Goal: Task Accomplishment & Management: Use online tool/utility

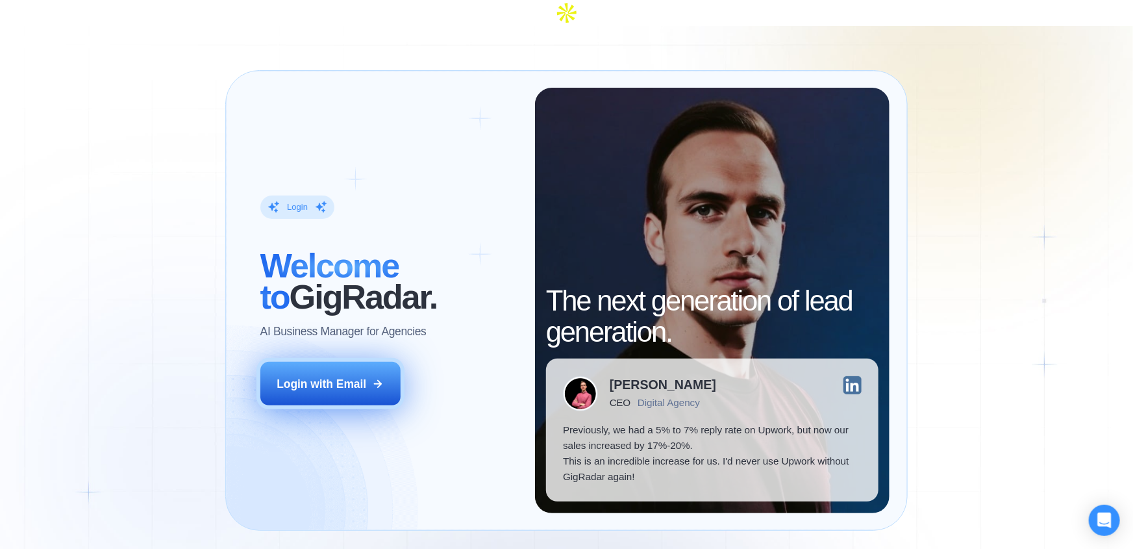
drag, startPoint x: 328, startPoint y: 357, endPoint x: 540, endPoint y: 293, distance: 221.9
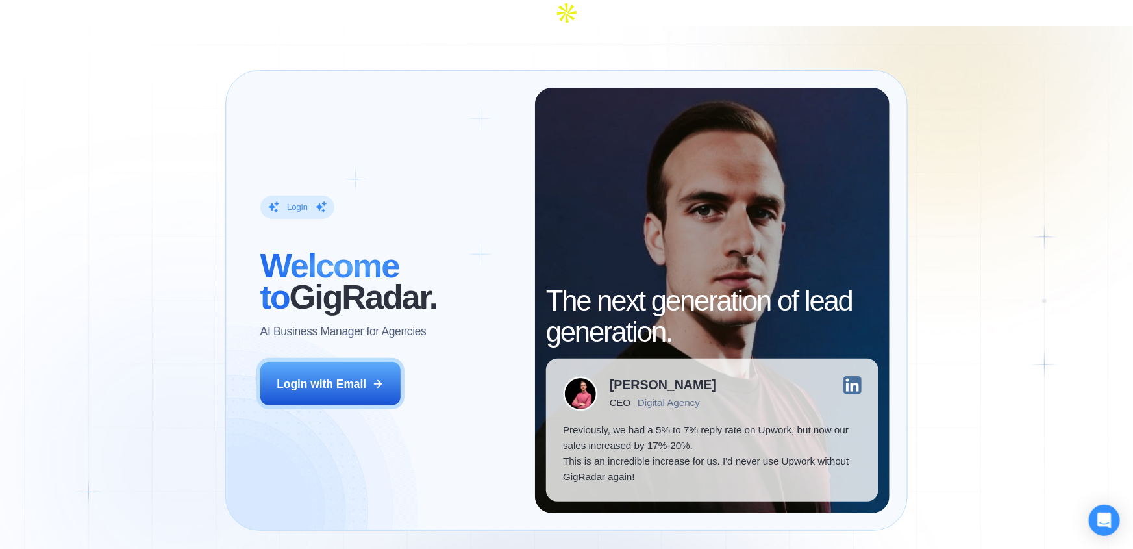
click at [329, 376] on div "Login with Email" at bounding box center [322, 384] width 90 height 16
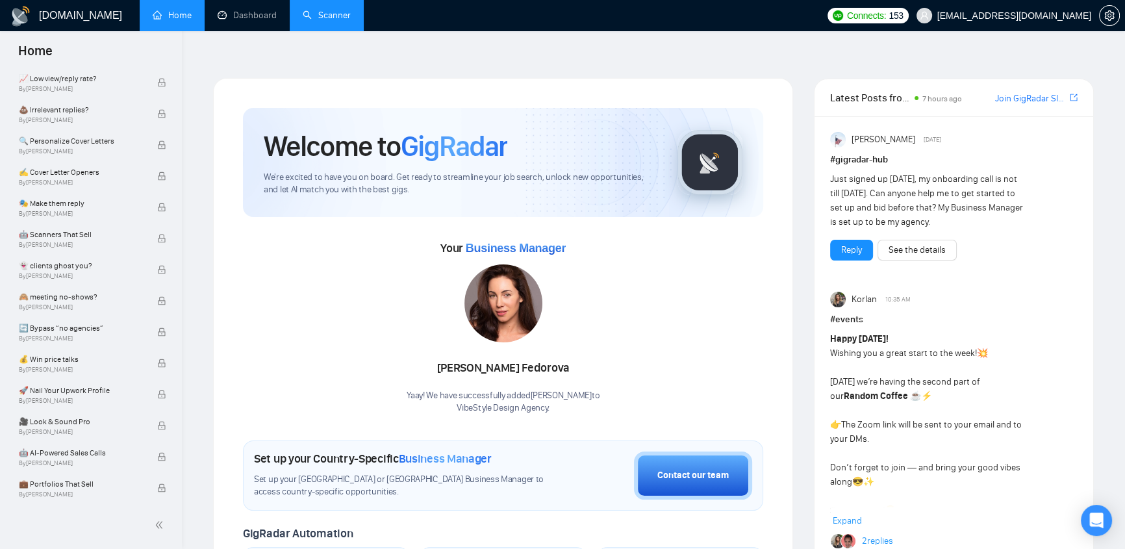
click at [338, 14] on link "Scanner" at bounding box center [327, 15] width 48 height 11
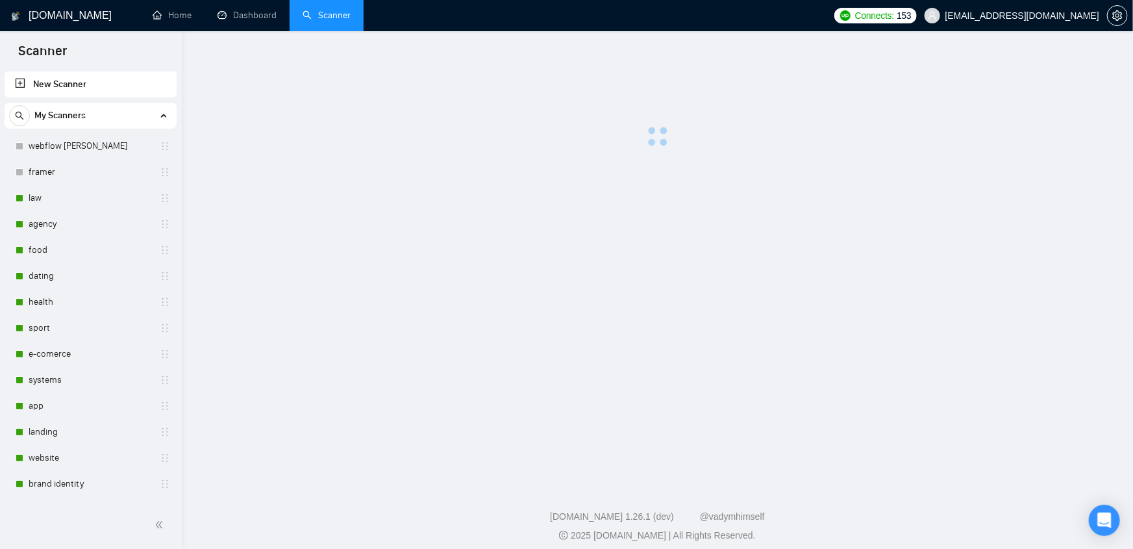
click at [1036, 16] on span "klimevtushenko@gmail.com" at bounding box center [1023, 16] width 154 height 0
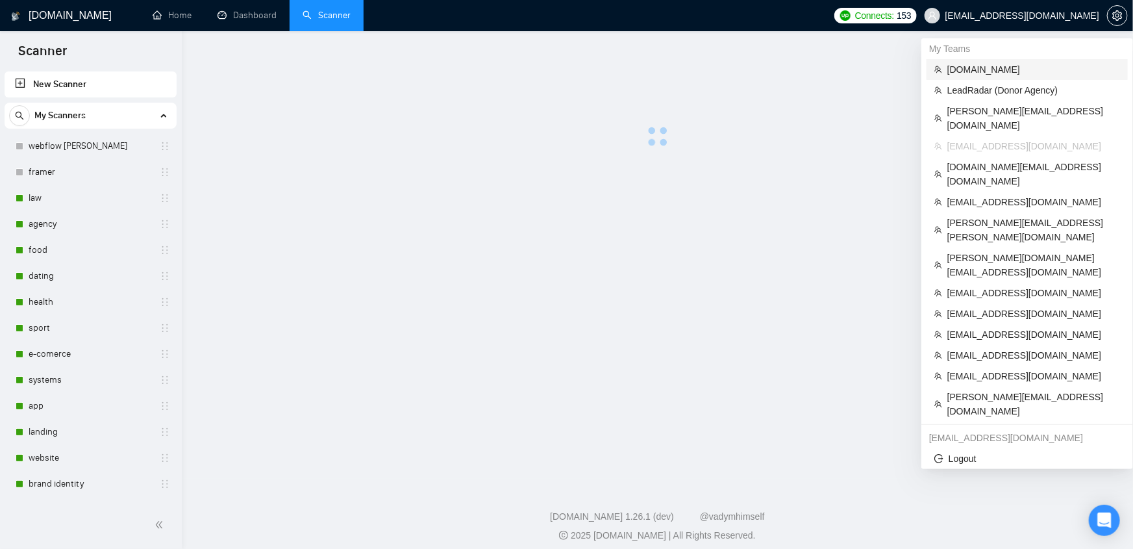
click at [976, 69] on span "evacodes.com" at bounding box center [1034, 69] width 173 height 14
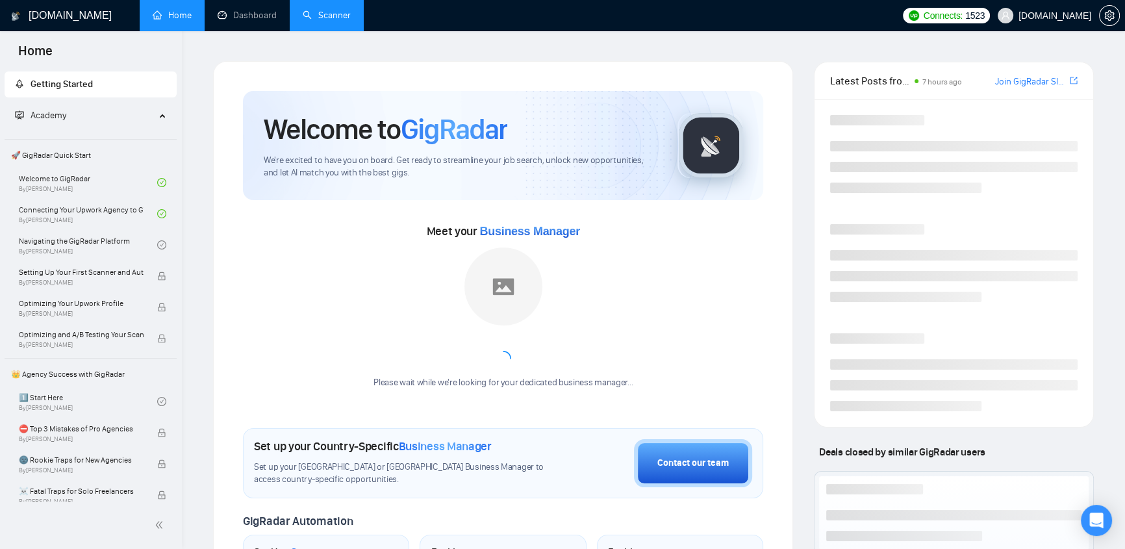
click at [327, 21] on link "Scanner" at bounding box center [327, 15] width 48 height 11
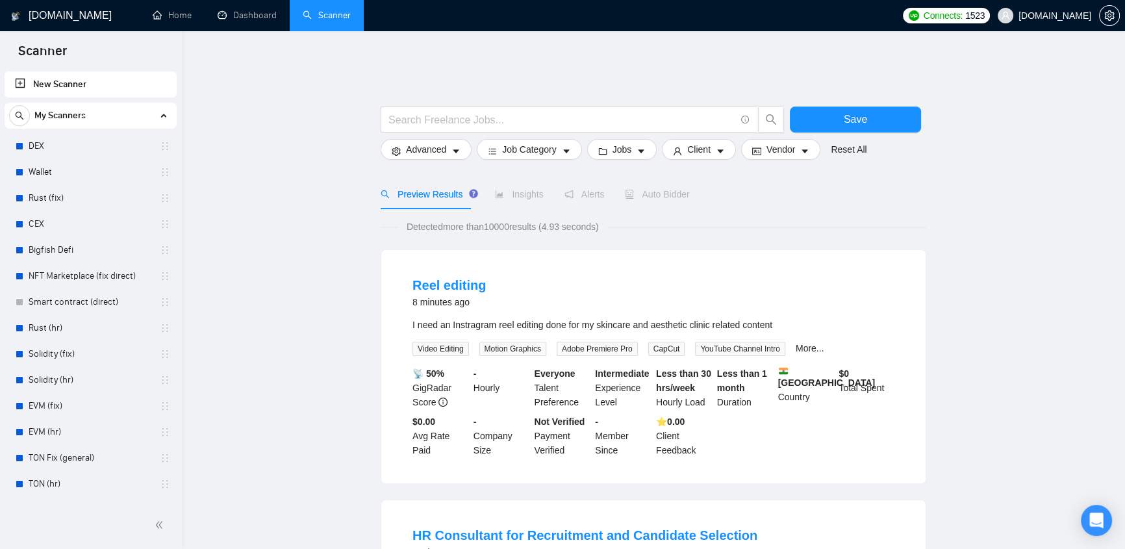
drag, startPoint x: 363, startPoint y: 88, endPoint x: 402, endPoint y: 56, distance: 50.7
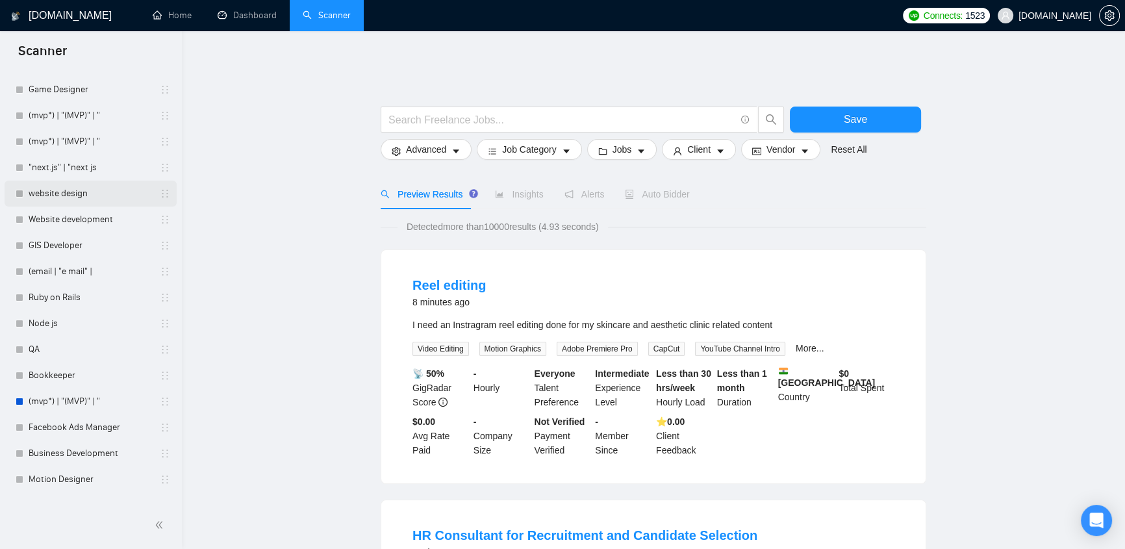
scroll to position [3582, 0]
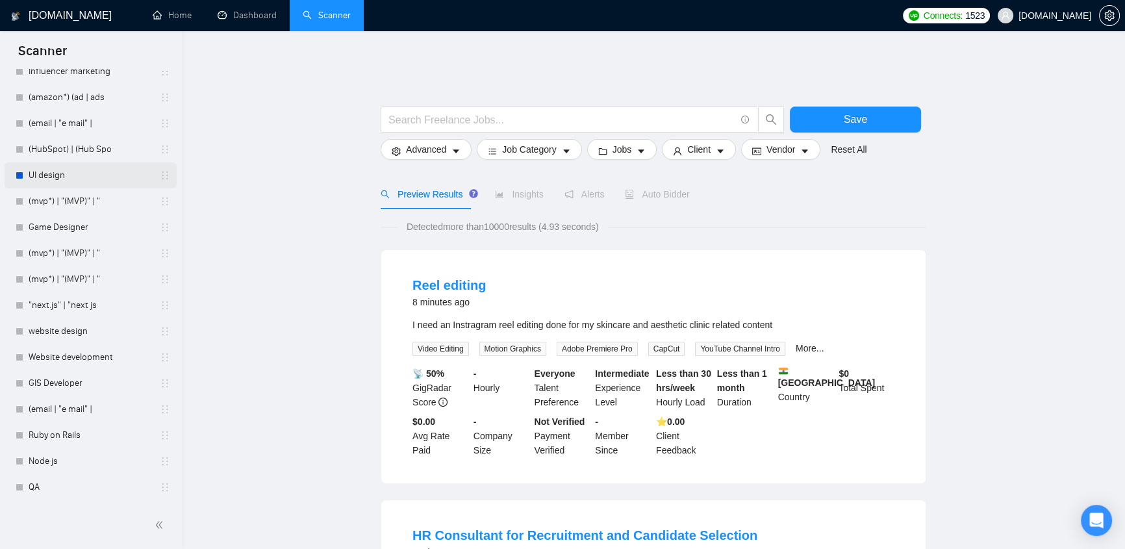
click at [57, 174] on link "UI design" at bounding box center [90, 175] width 123 height 26
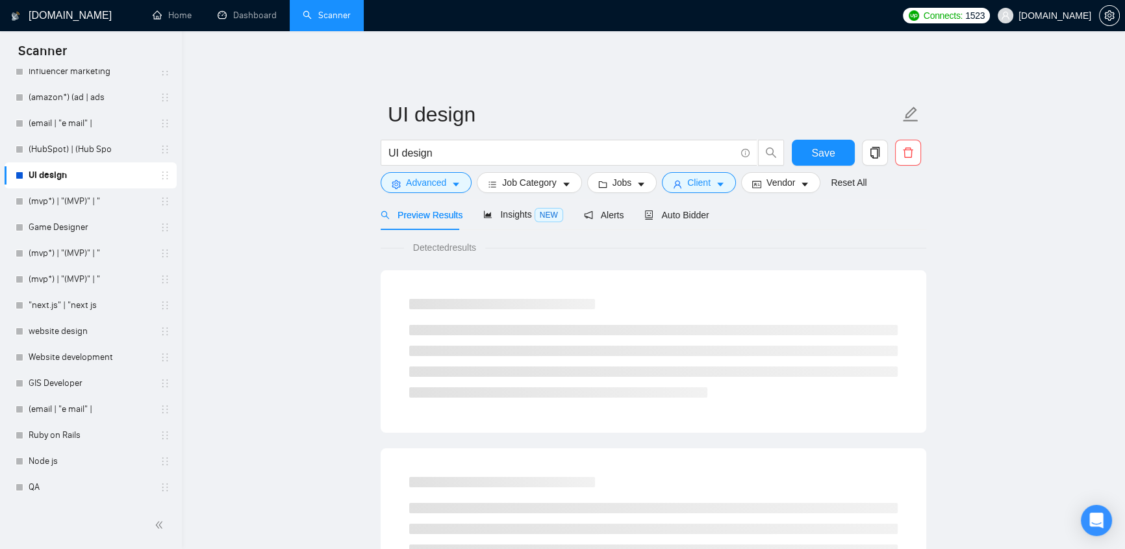
scroll to position [3995, 0]
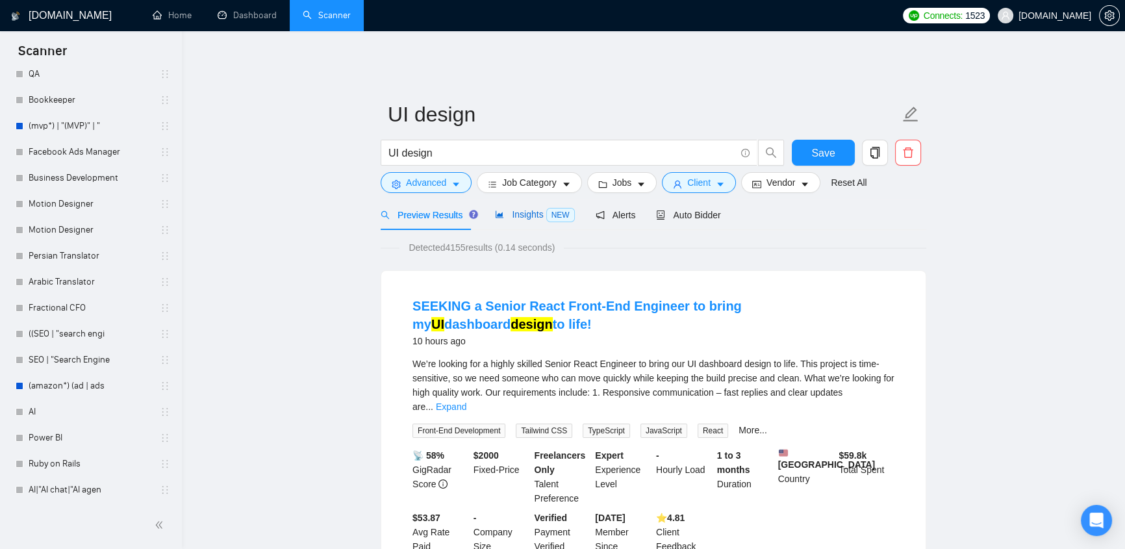
click at [532, 209] on span "Insights NEW" at bounding box center [534, 214] width 79 height 10
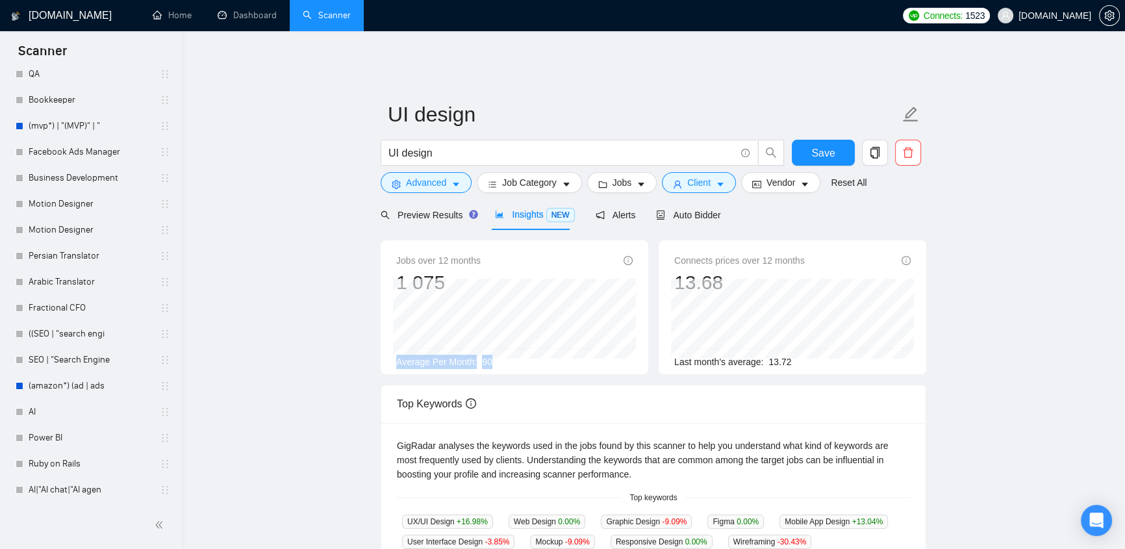
click at [396, 345] on div "Jobs over 12 months 1 075 Dec 2024 79 Average Per Month: 90" at bounding box center [514, 311] width 236 height 116
click at [499, 357] on div "Average Per Month: 90" at bounding box center [514, 362] width 236 height 14
click at [500, 356] on div "Average Per Month: 90" at bounding box center [514, 362] width 236 height 14
drag, startPoint x: 499, startPoint y: 354, endPoint x: 392, endPoint y: 353, distance: 107.2
click at [392, 353] on div "Jobs over 12 months 1 075 Dec 2024 79 Average Per Month: 90" at bounding box center [515, 307] width 268 height 134
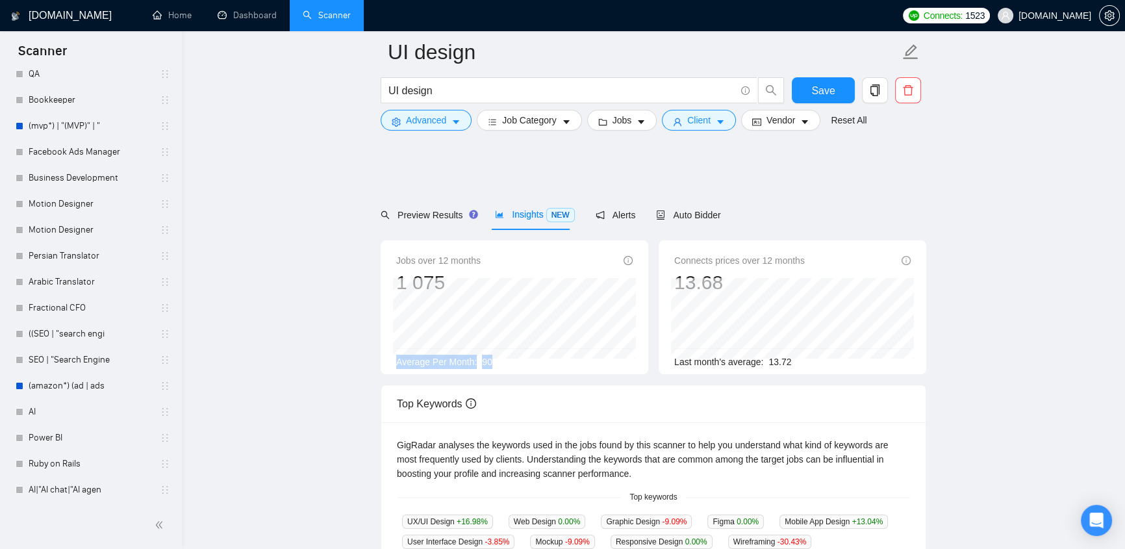
scroll to position [137, 0]
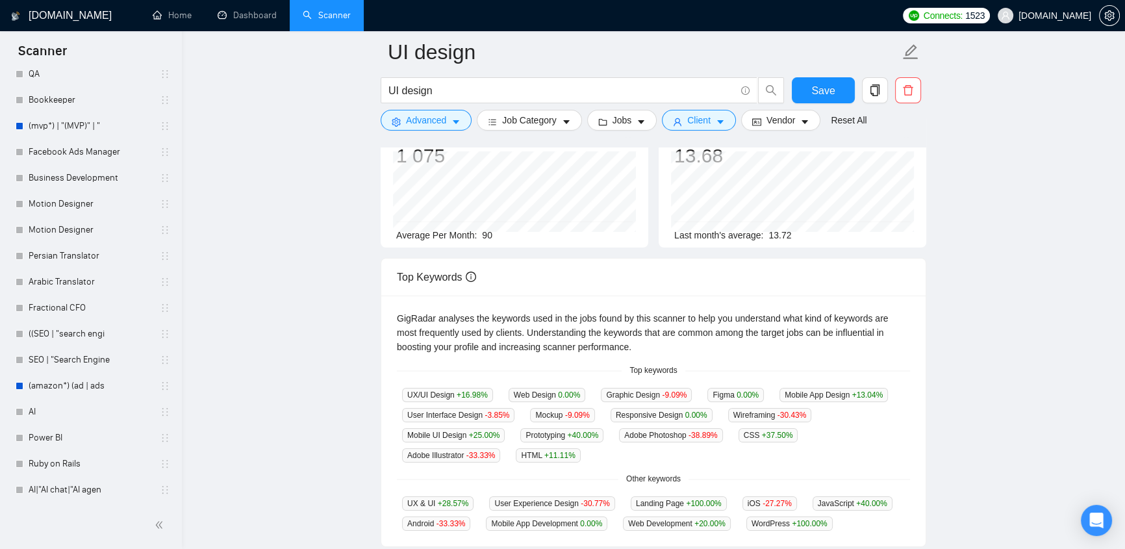
click at [999, 363] on main "UI design UI design Save Advanced Job Category Jobs Client Vendor Reset All Pre…" at bounding box center [653, 364] width 901 height 881
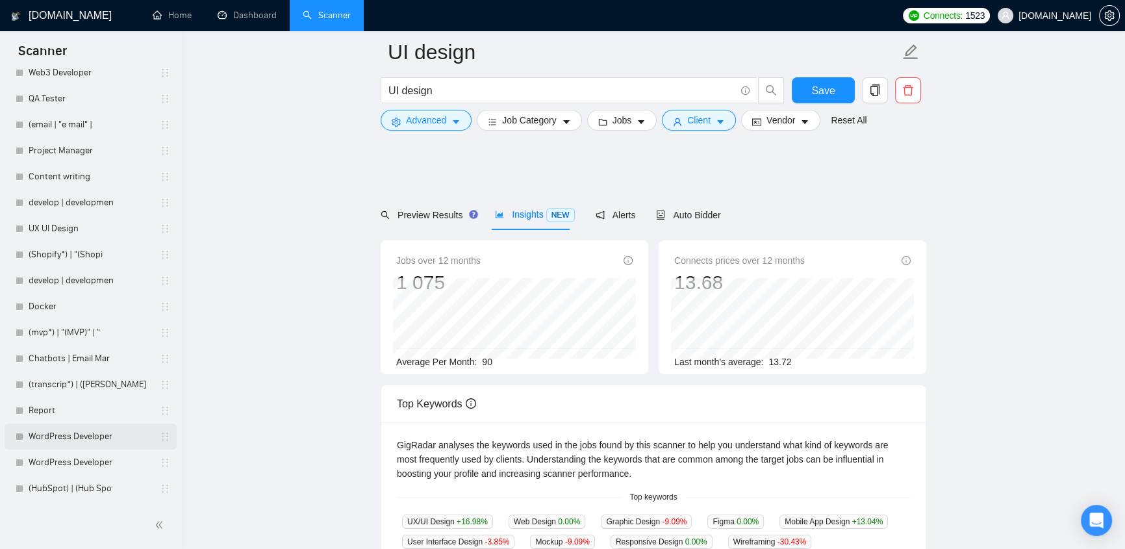
scroll to position [472, 0]
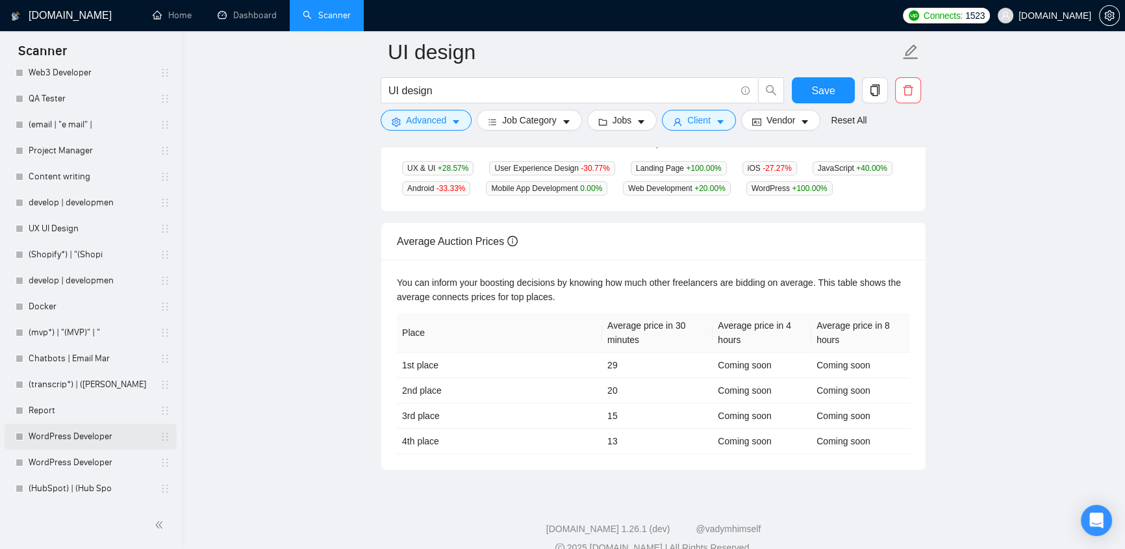
click at [60, 438] on link "WordPress Developer" at bounding box center [90, 436] width 123 height 26
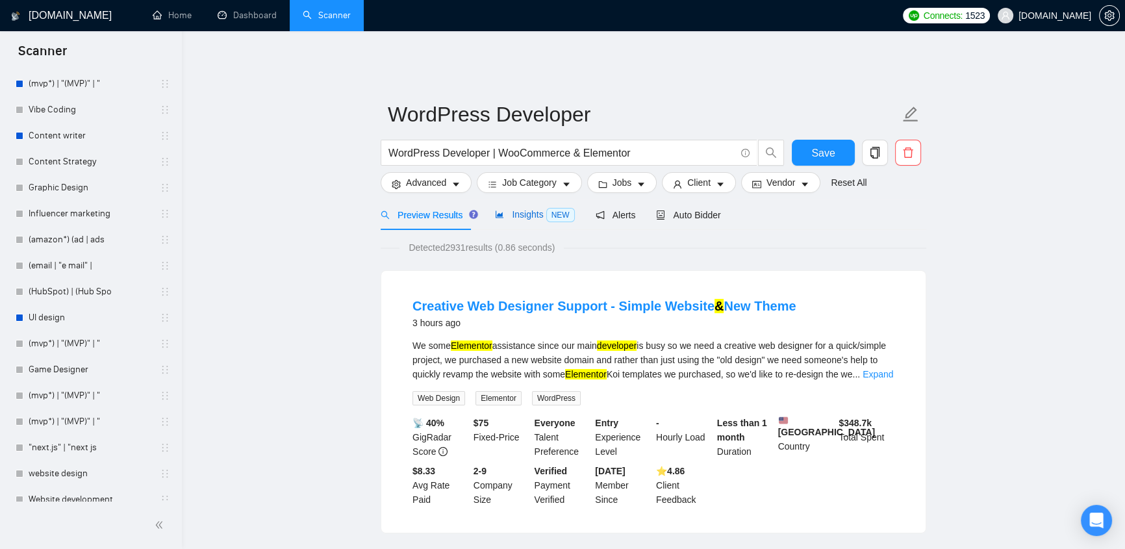
click at [524, 209] on span "Insights NEW" at bounding box center [534, 214] width 79 height 10
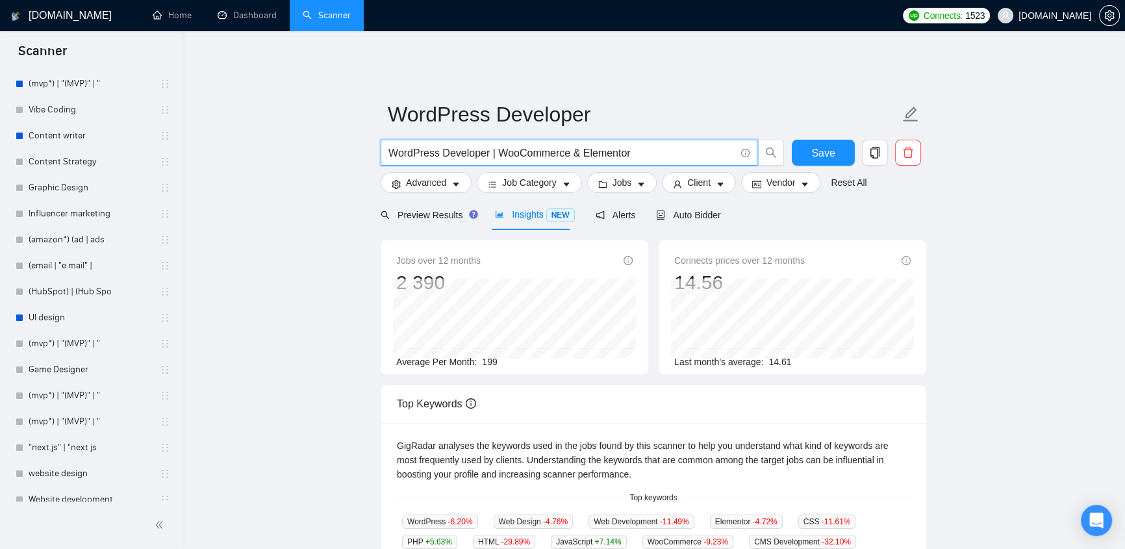
drag, startPoint x: 388, startPoint y: 146, endPoint x: 653, endPoint y: 140, distance: 265.0
click at [653, 145] on input "WordPress Developer | WooCommerce & Elementor" at bounding box center [561, 153] width 347 height 16
click at [670, 145] on input "WordPress Developer | WooCommerce & Elementor" at bounding box center [561, 153] width 347 height 16
click at [478, 355] on div "Average Per Month: 199" at bounding box center [514, 362] width 236 height 14
click at [978, 283] on main "WordPress Developer WordPress Developer | WooCommerce & Elementor Save Advanced…" at bounding box center [653, 496] width 901 height 871
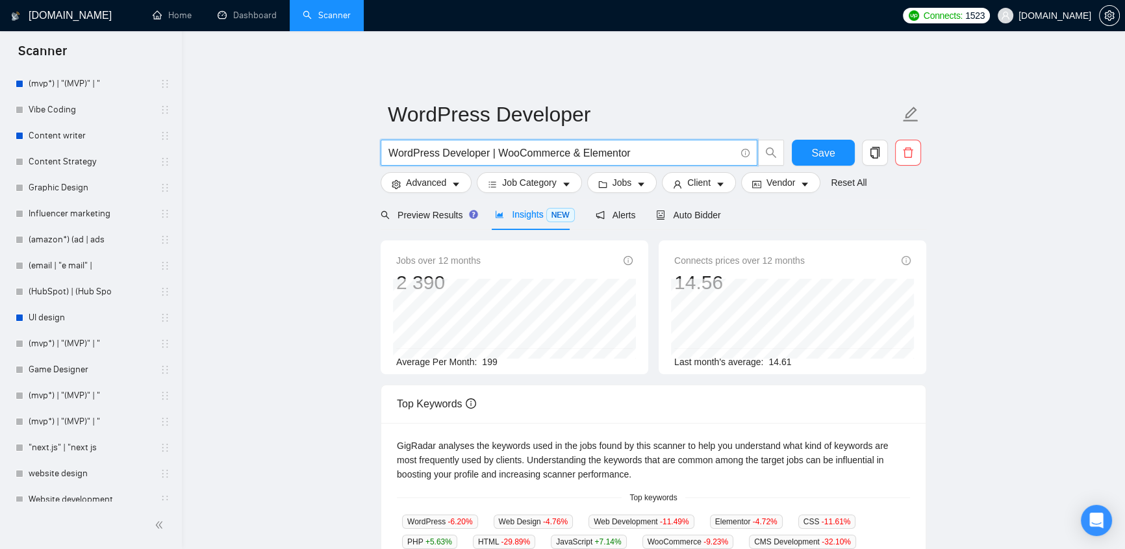
drag, startPoint x: 607, startPoint y: 147, endPoint x: 573, endPoint y: 142, distance: 34.2
click at [581, 145] on input "WordPress Developer | WooCommerce & Elementor" at bounding box center [561, 153] width 347 height 16
drag, startPoint x: 494, startPoint y: 142, endPoint x: 564, endPoint y: 146, distance: 70.9
click at [564, 146] on input "WordPress Developer | WooCommerce & Elementor" at bounding box center [561, 153] width 347 height 16
click at [979, 263] on main "WordPress Developer WordPress Developer | WooCommerce & Elementor Save Advanced…" at bounding box center [653, 496] width 901 height 871
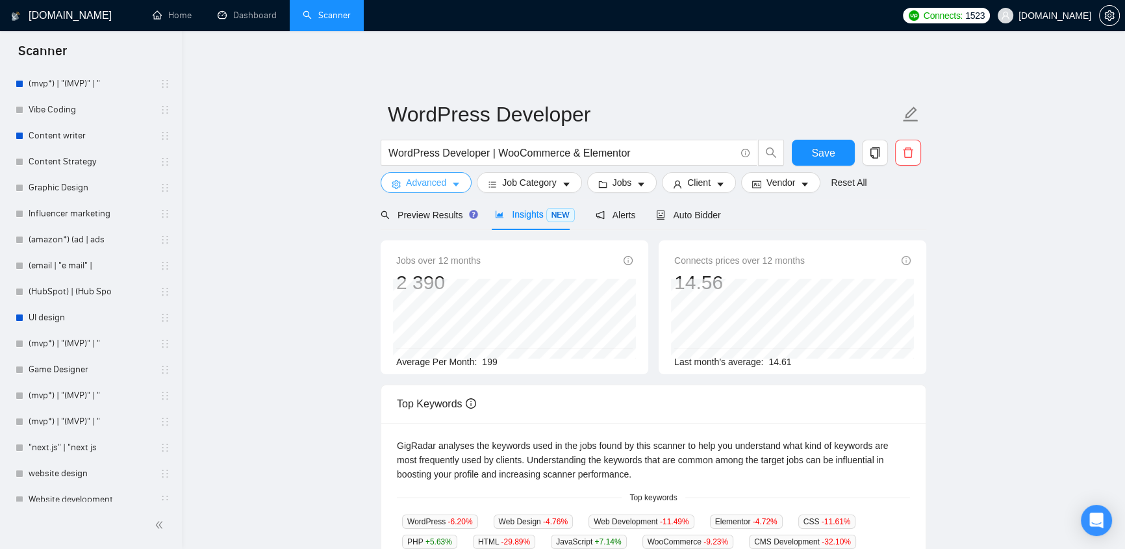
click at [449, 172] on button "Advanced" at bounding box center [426, 182] width 91 height 21
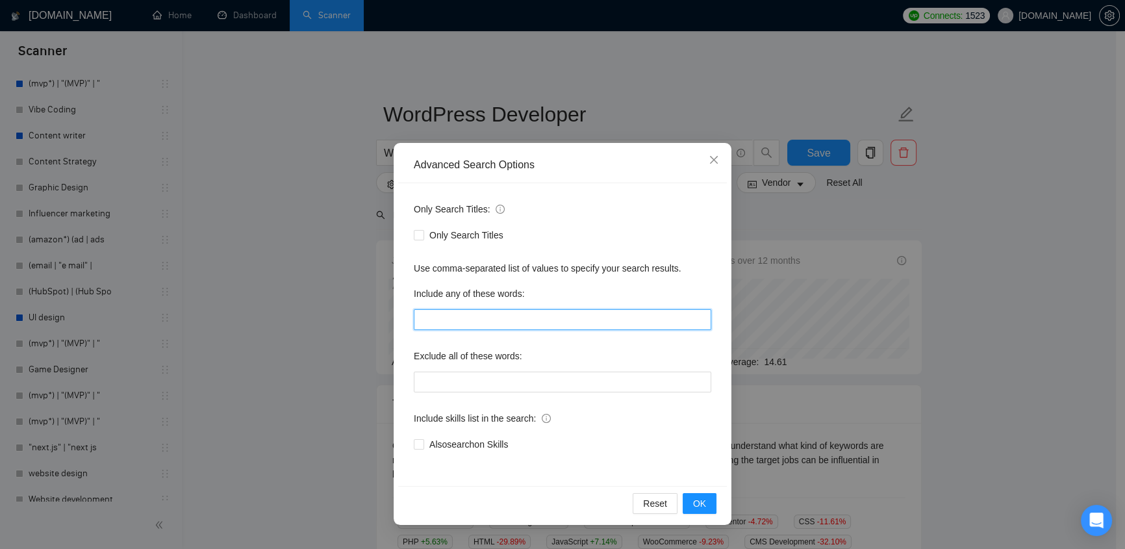
click at [474, 323] on input "text" at bounding box center [562, 319] width 297 height 21
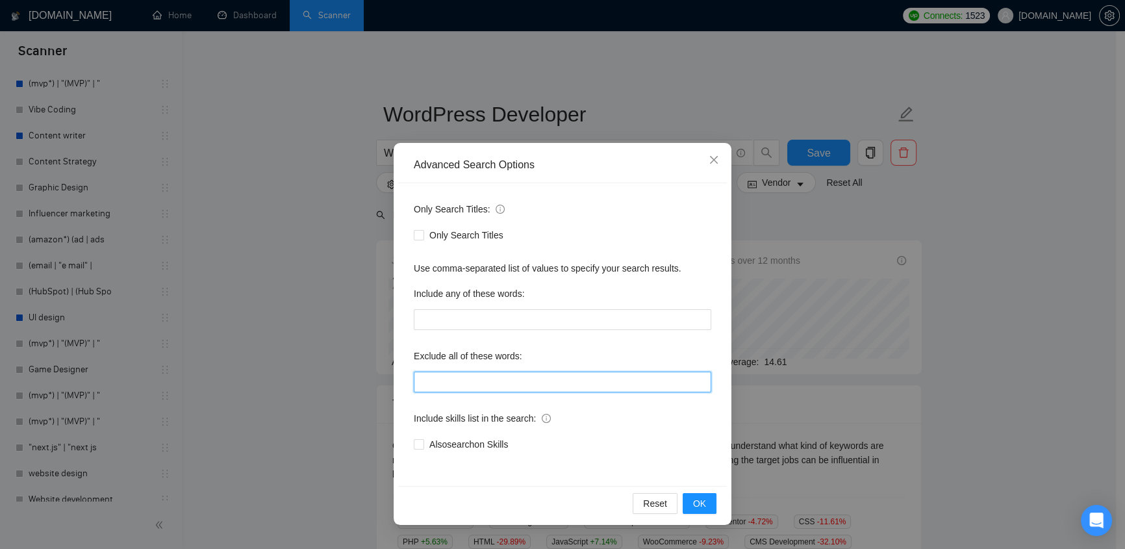
click at [525, 377] on input "text" at bounding box center [562, 381] width 297 height 21
click at [714, 156] on icon "close" at bounding box center [714, 160] width 10 height 10
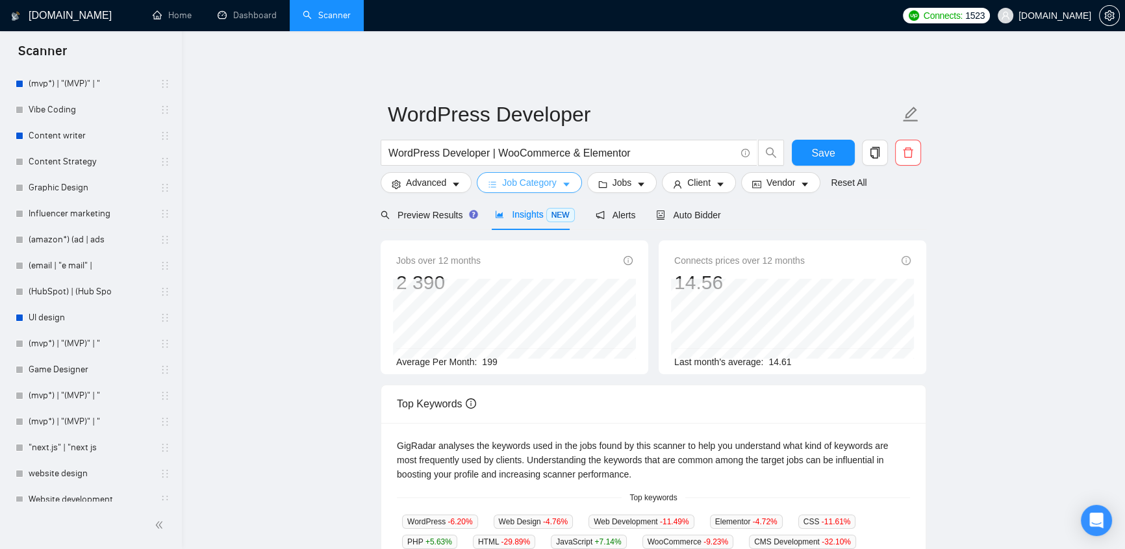
click at [538, 175] on span "Job Category" at bounding box center [529, 182] width 54 height 14
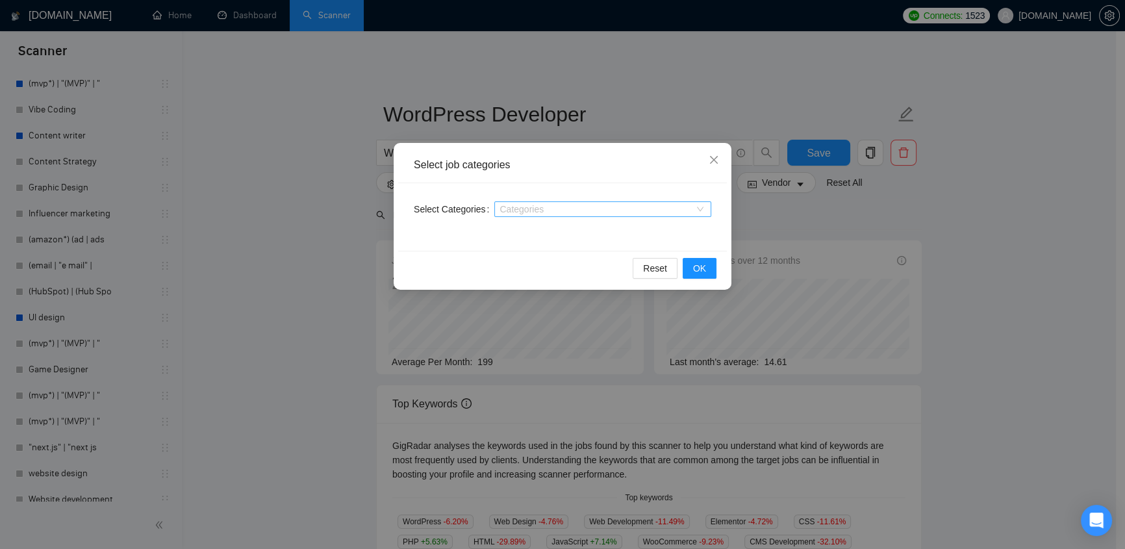
click at [557, 204] on div at bounding box center [595, 209] width 197 height 10
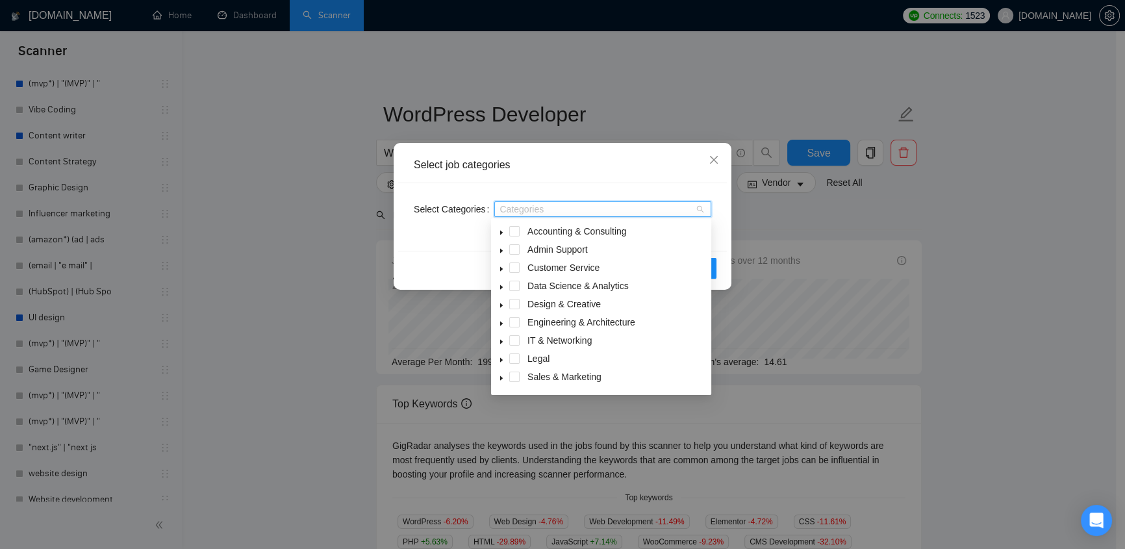
click at [507, 300] on span at bounding box center [502, 304] width 16 height 16
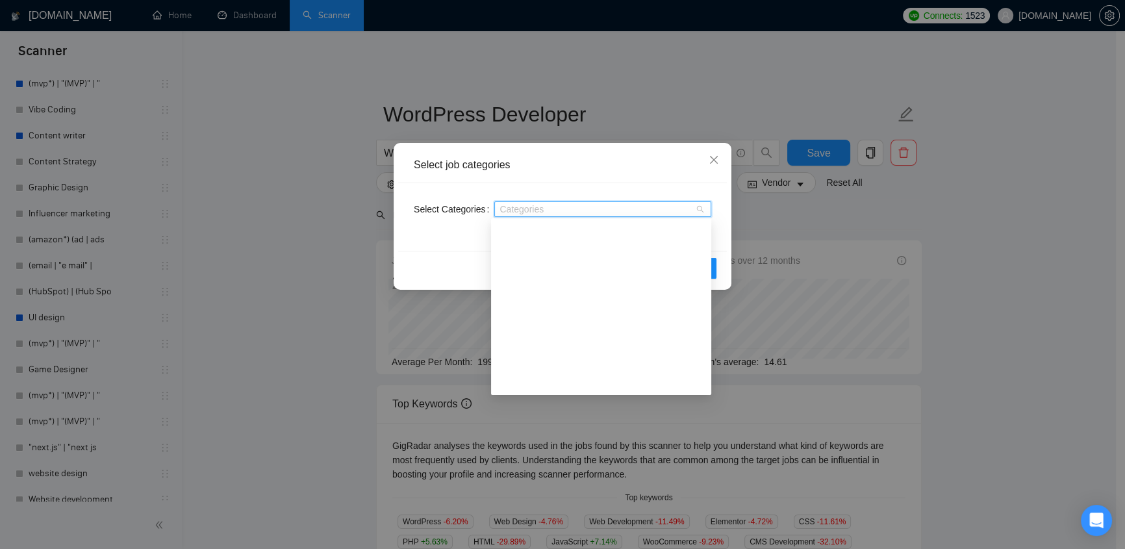
scroll to position [210, 0]
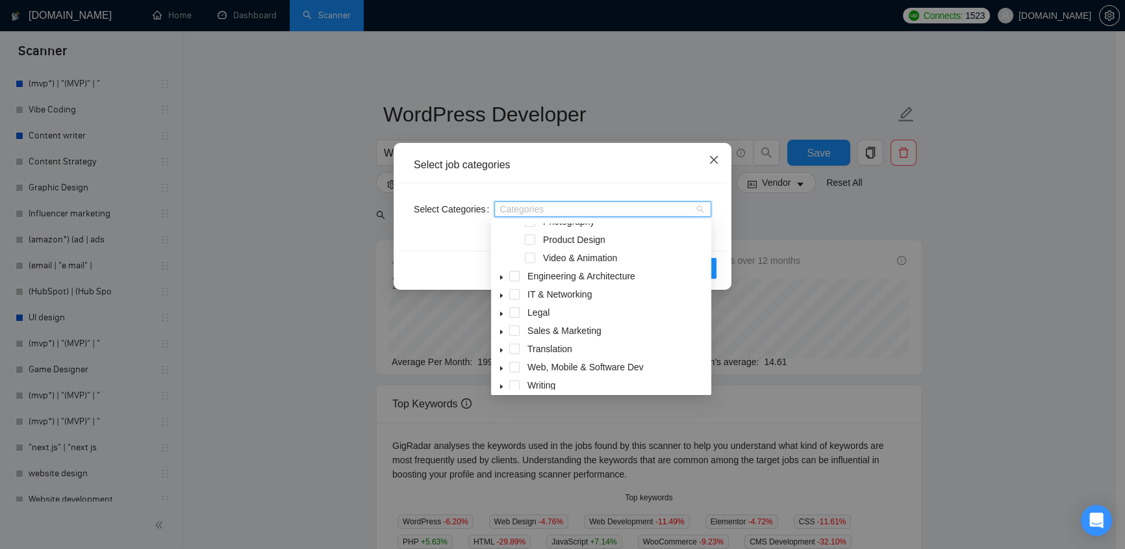
click at [712, 157] on icon "close" at bounding box center [714, 160] width 10 height 10
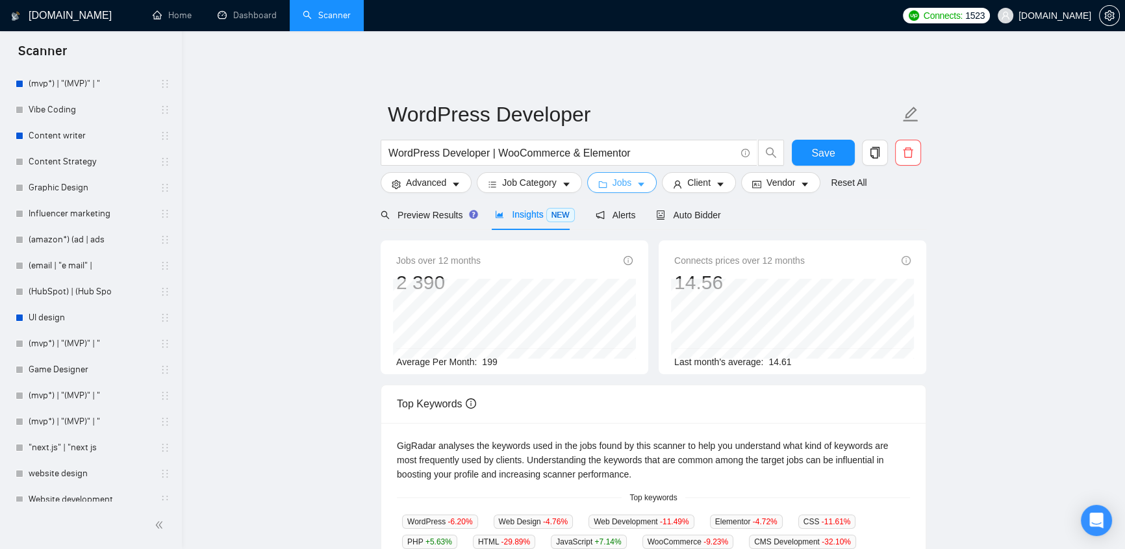
click at [635, 182] on button "Jobs" at bounding box center [622, 182] width 70 height 21
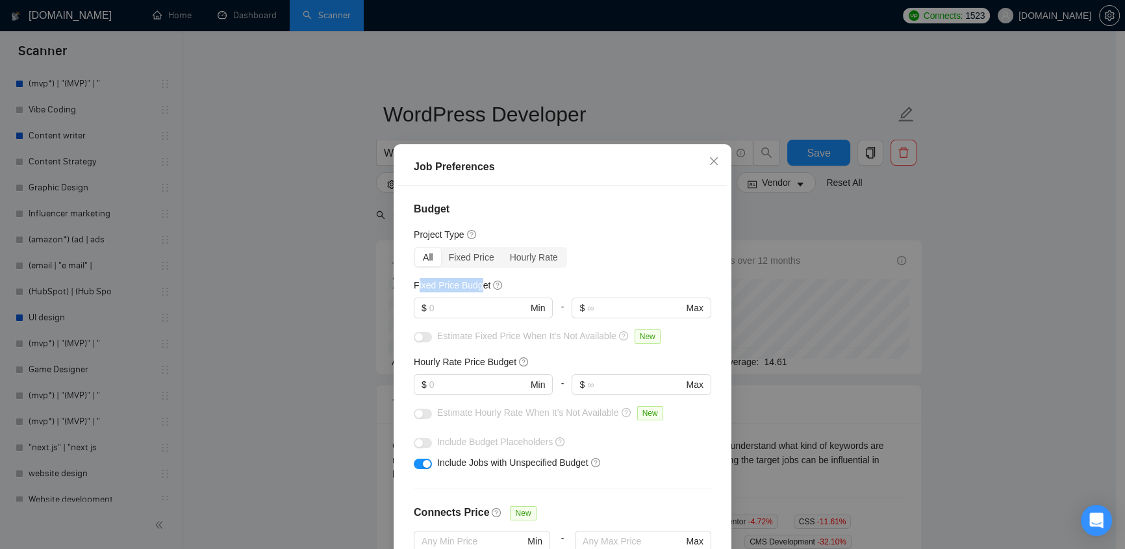
drag, startPoint x: 412, startPoint y: 281, endPoint x: 473, endPoint y: 281, distance: 61.7
click at [473, 281] on h5 "Fixed Price Budget" at bounding box center [452, 285] width 77 height 14
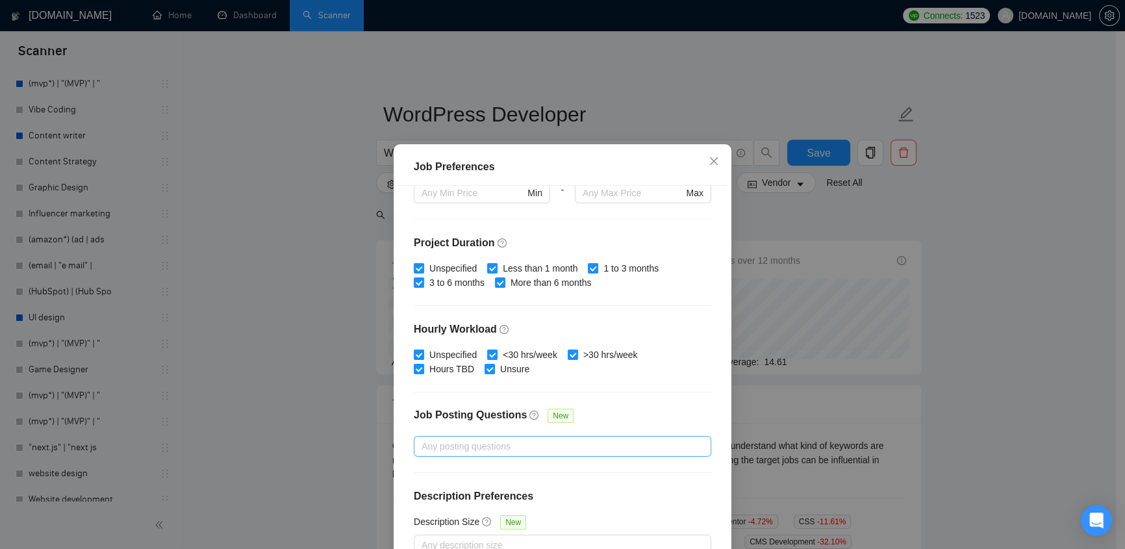
scroll to position [78, 0]
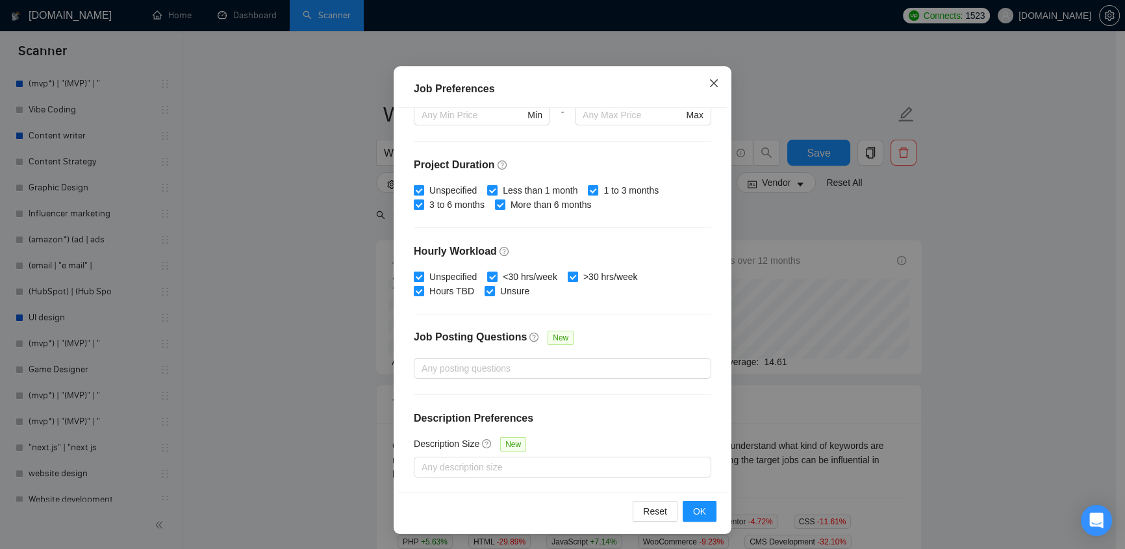
click at [709, 87] on icon "close" at bounding box center [714, 83] width 10 height 10
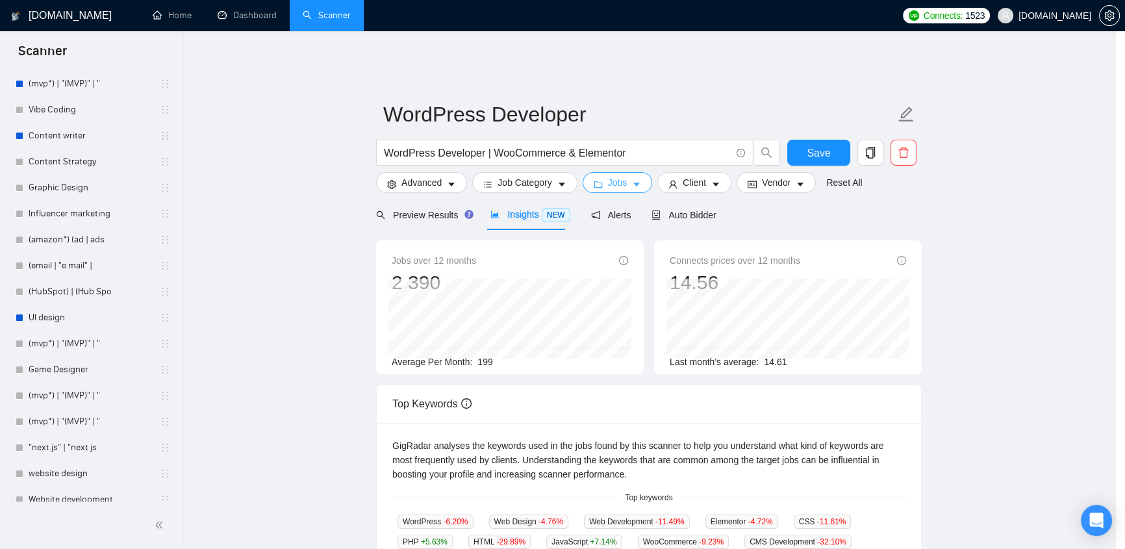
scroll to position [0, 0]
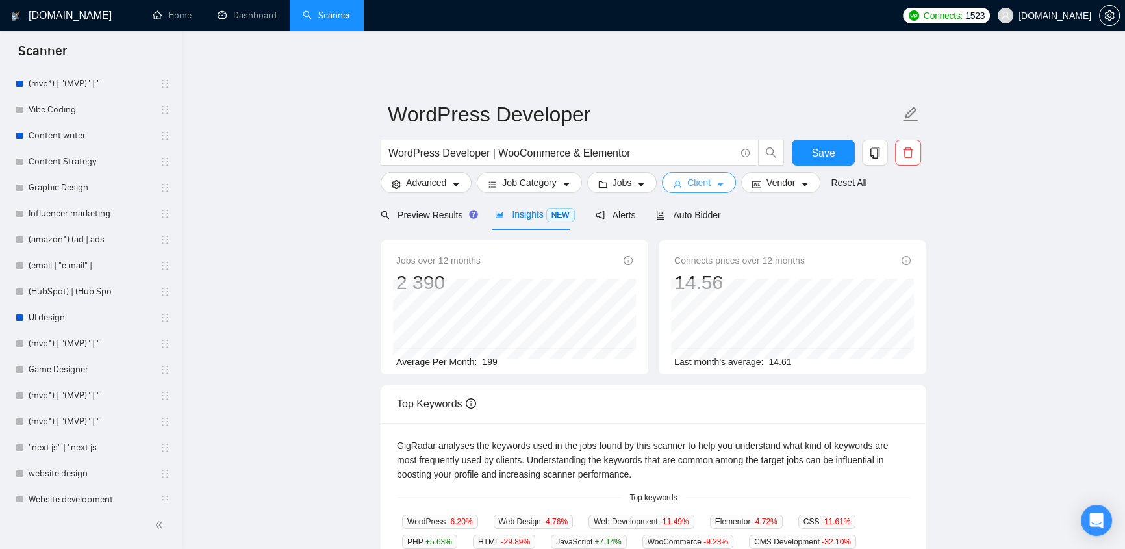
click at [705, 175] on span "Client" at bounding box center [698, 182] width 23 height 14
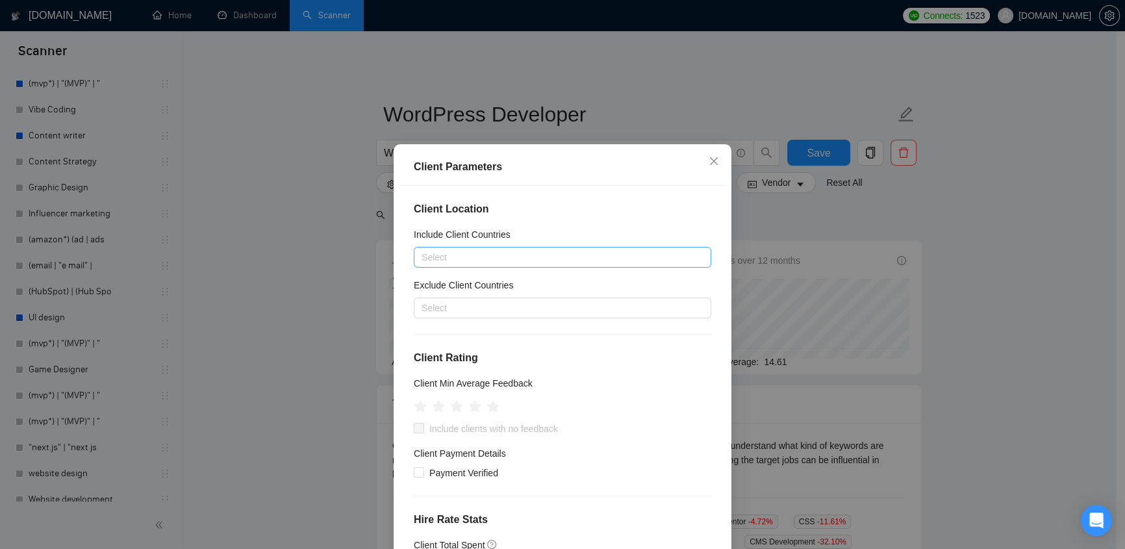
click at [522, 251] on div at bounding box center [556, 257] width 278 height 16
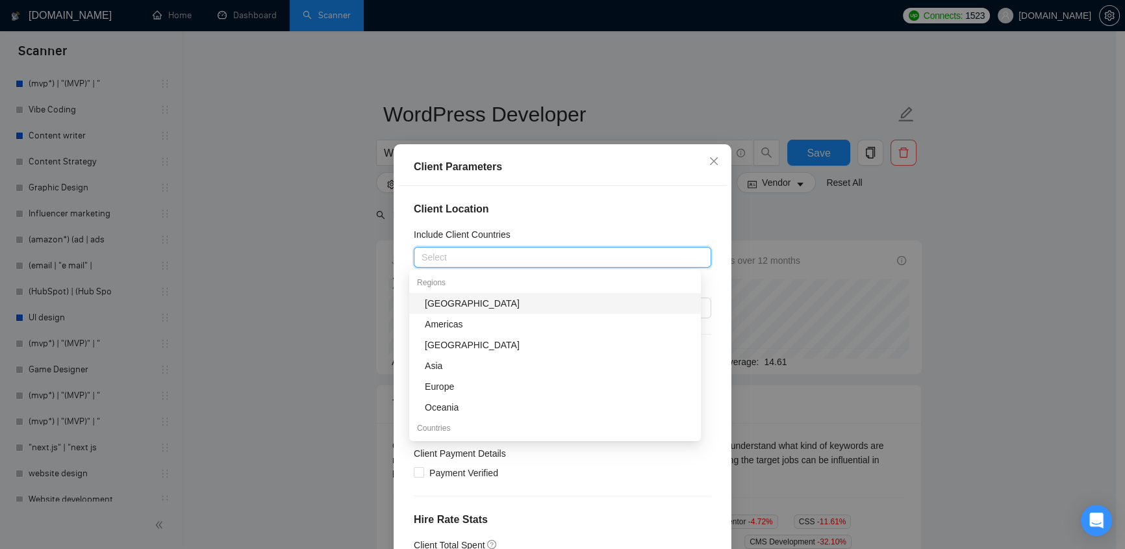
click at [581, 195] on div "Client Location Include Client Countries Select Exclude Client Countries Select…" at bounding box center [562, 378] width 329 height 384
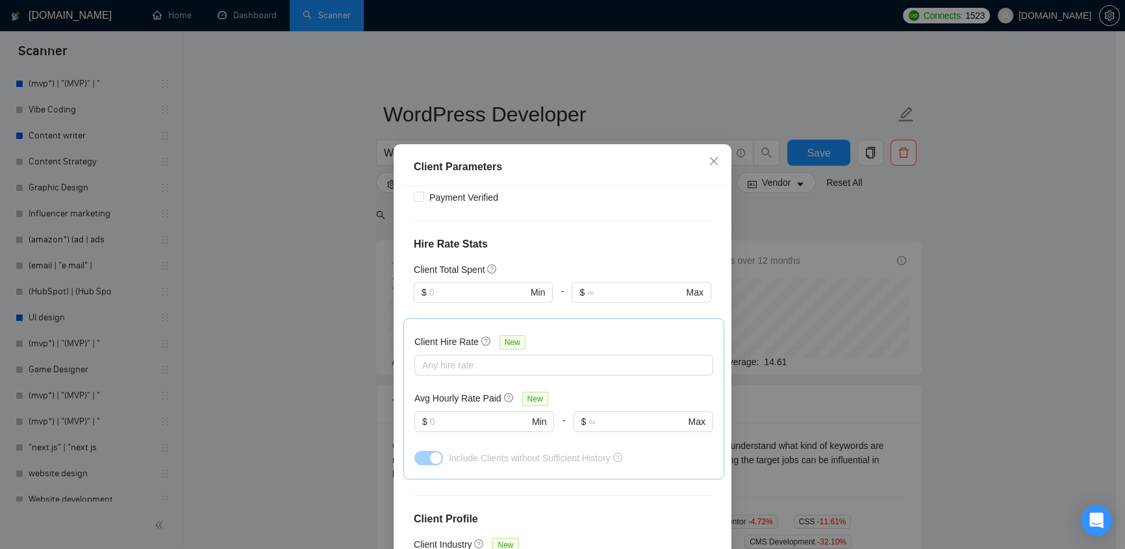
scroll to position [425, 0]
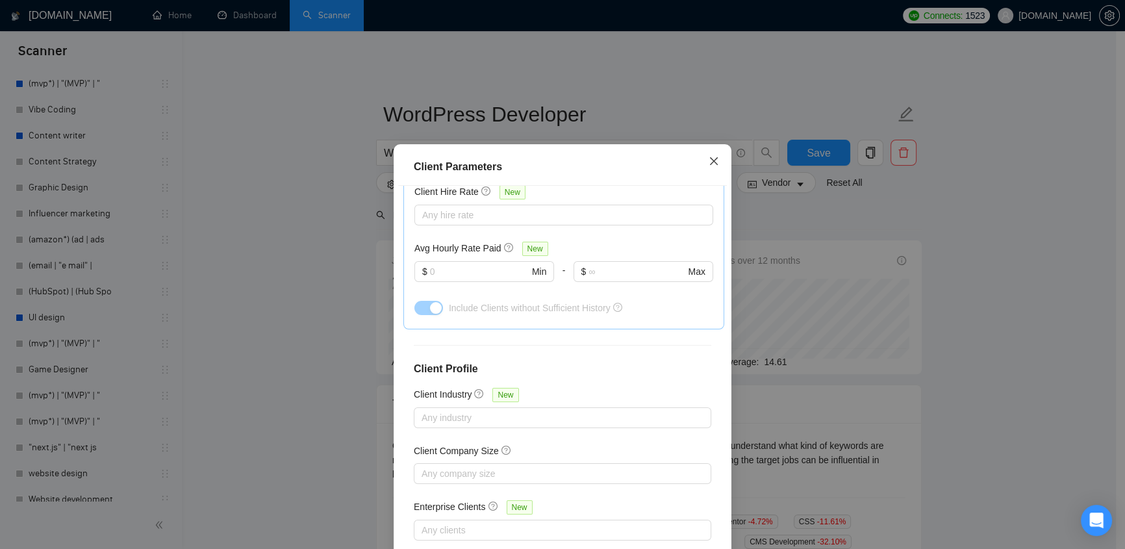
click at [709, 158] on icon "close" at bounding box center [714, 161] width 10 height 10
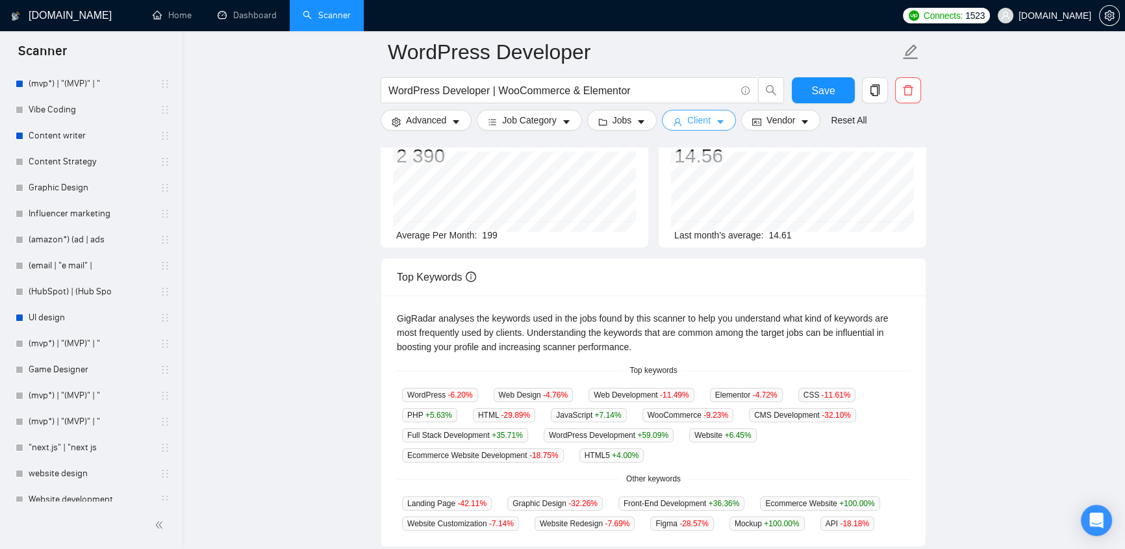
scroll to position [275, 0]
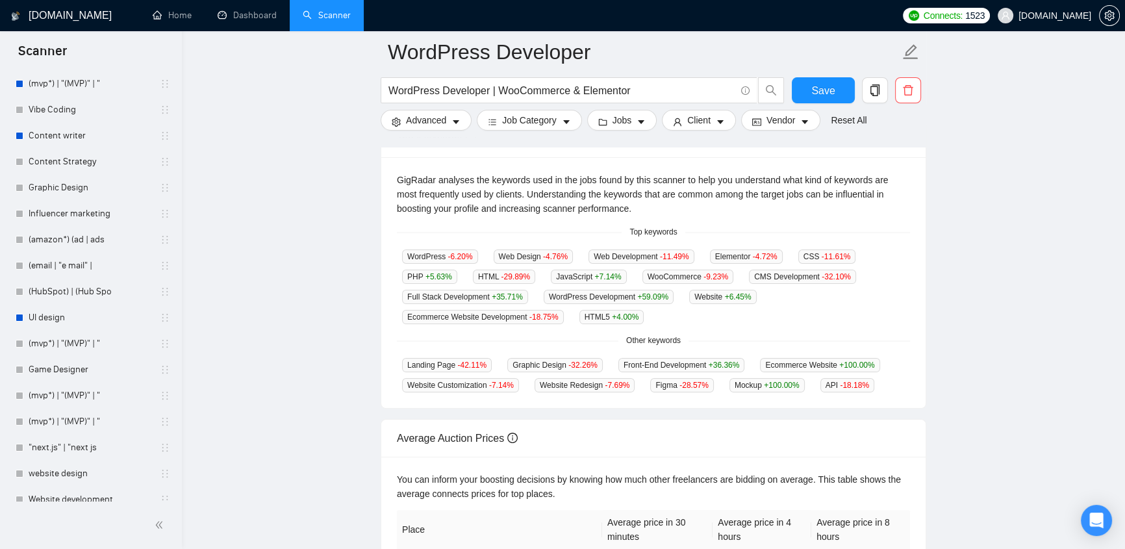
click at [865, 298] on div "WordPress -6.20 % Web Design -4.76 % Web Development -11.49 % Elementor -4.72 %…" at bounding box center [653, 286] width 513 height 75
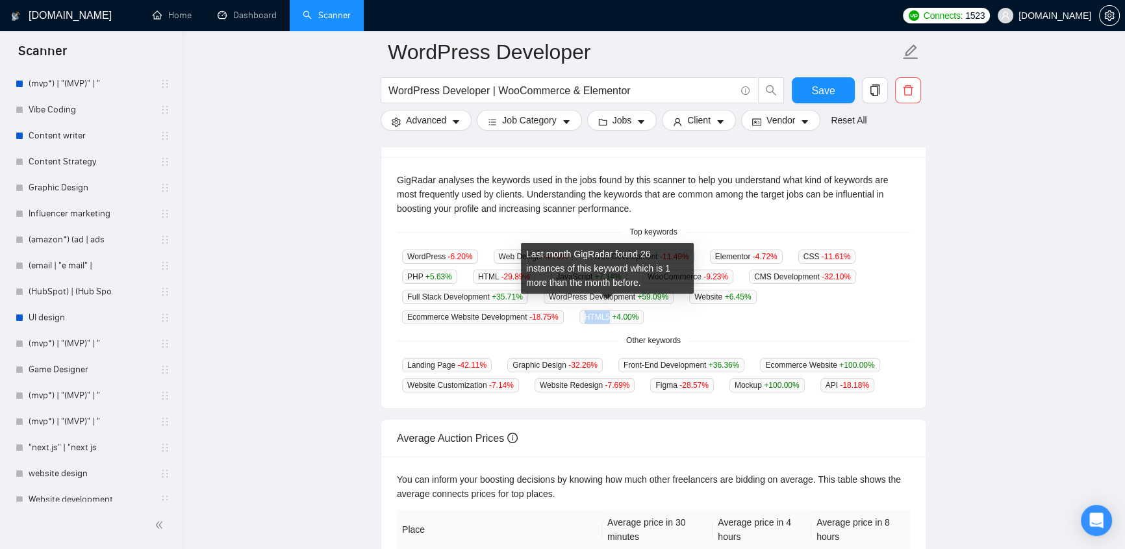
drag, startPoint x: 577, startPoint y: 307, endPoint x: 605, endPoint y: 308, distance: 27.3
click at [605, 310] on span "HTML5 +4.00 %" at bounding box center [611, 317] width 65 height 14
click at [612, 312] on span "+4.00 %" at bounding box center [625, 316] width 27 height 9
drag, startPoint x: 607, startPoint y: 308, endPoint x: 581, endPoint y: 308, distance: 26.6
click at [581, 310] on span "HTML5 +4.00 %" at bounding box center [611, 317] width 65 height 14
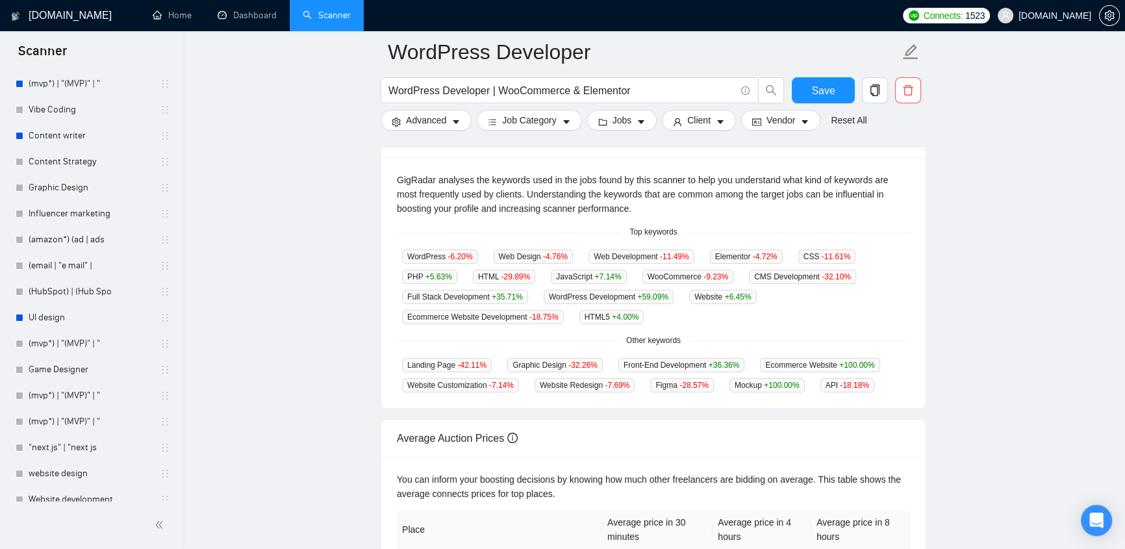
click at [777, 314] on div "GigRadar analyses the keywords used in the jobs found by this scanner to help y…" at bounding box center [653, 282] width 544 height 251
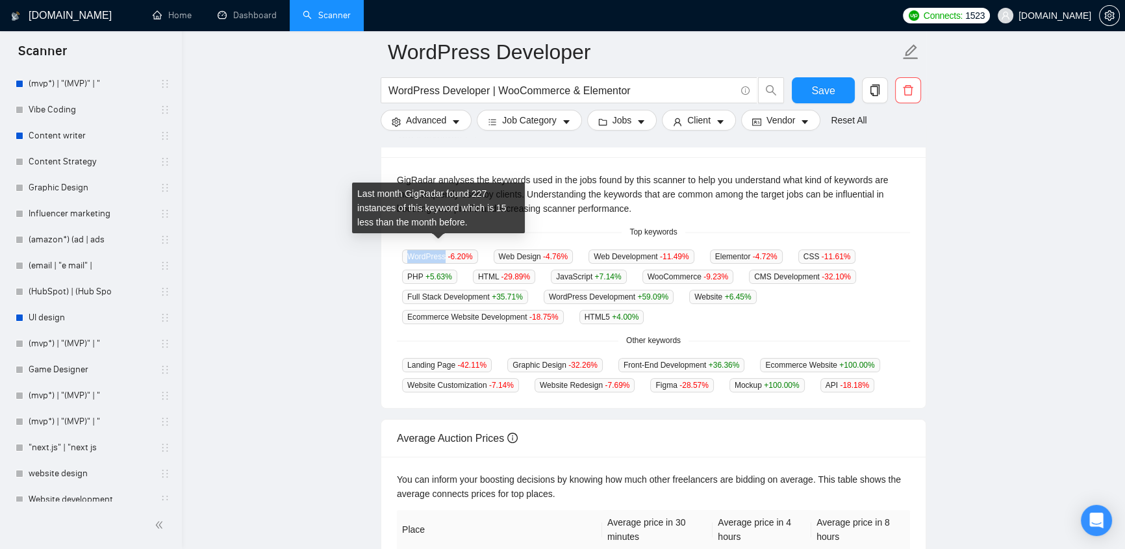
drag, startPoint x: 406, startPoint y: 242, endPoint x: 442, endPoint y: 245, distance: 35.9
click at [442, 249] on span "WordPress -6.20 %" at bounding box center [440, 256] width 76 height 14
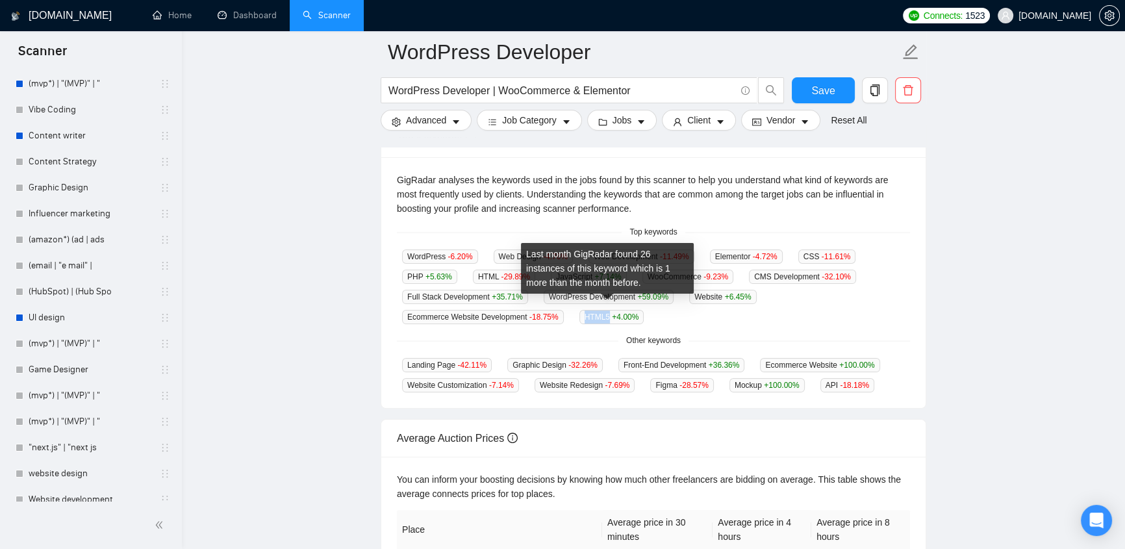
drag, startPoint x: 582, startPoint y: 306, endPoint x: 603, endPoint y: 305, distance: 21.4
click at [603, 310] on span "HTML5 +4.00 %" at bounding box center [611, 317] width 65 height 14
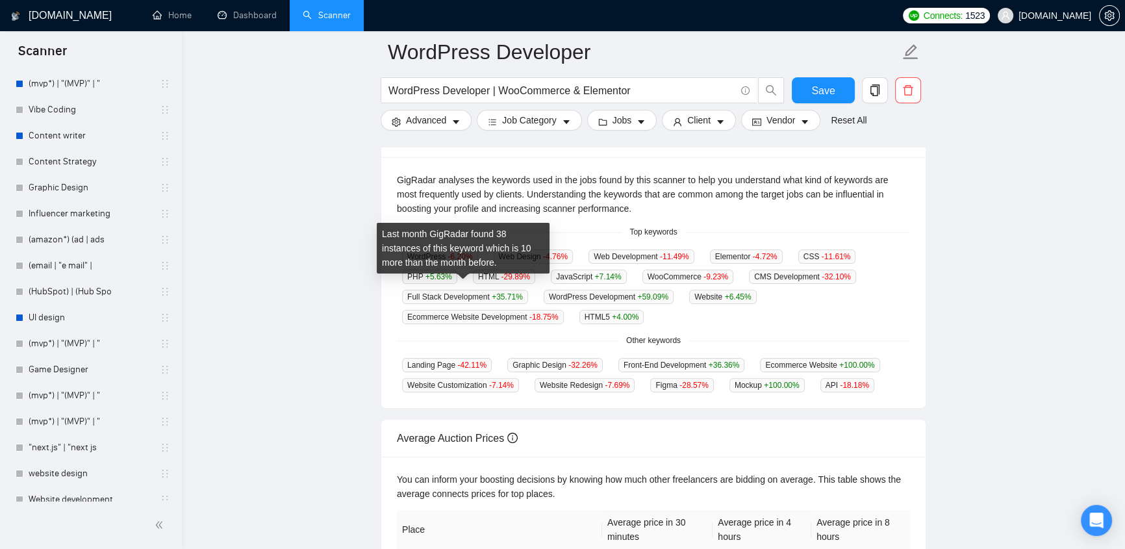
click at [406, 251] on div "Last month GigRadar found 38 instances of this keyword which is 10 more than th…" at bounding box center [463, 248] width 173 height 51
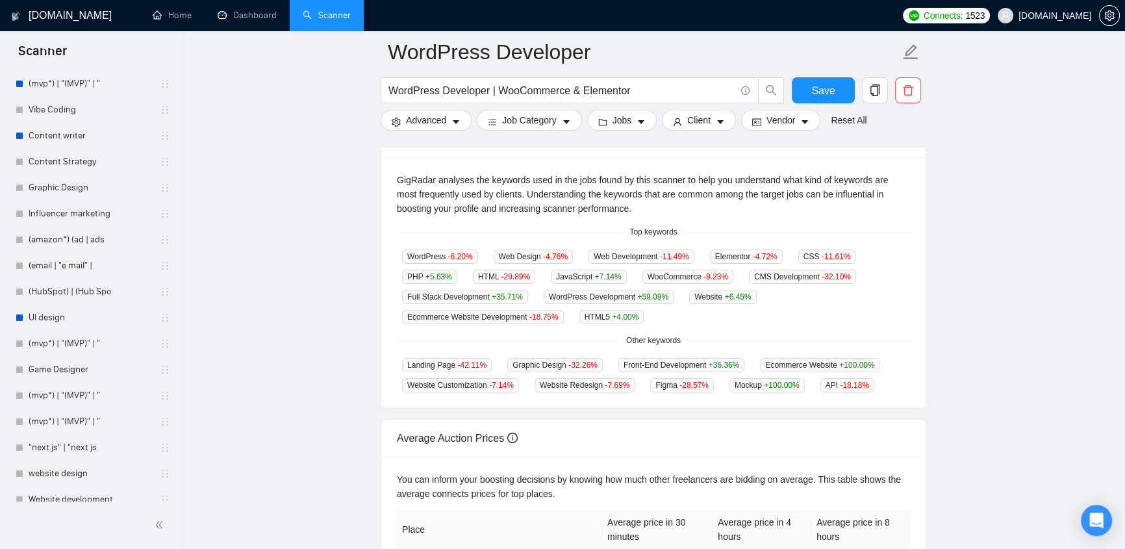
click at [846, 313] on div "WordPress -6.20 % Web Design -4.76 % Web Development -11.49 % Elementor -4.72 %…" at bounding box center [653, 286] width 513 height 75
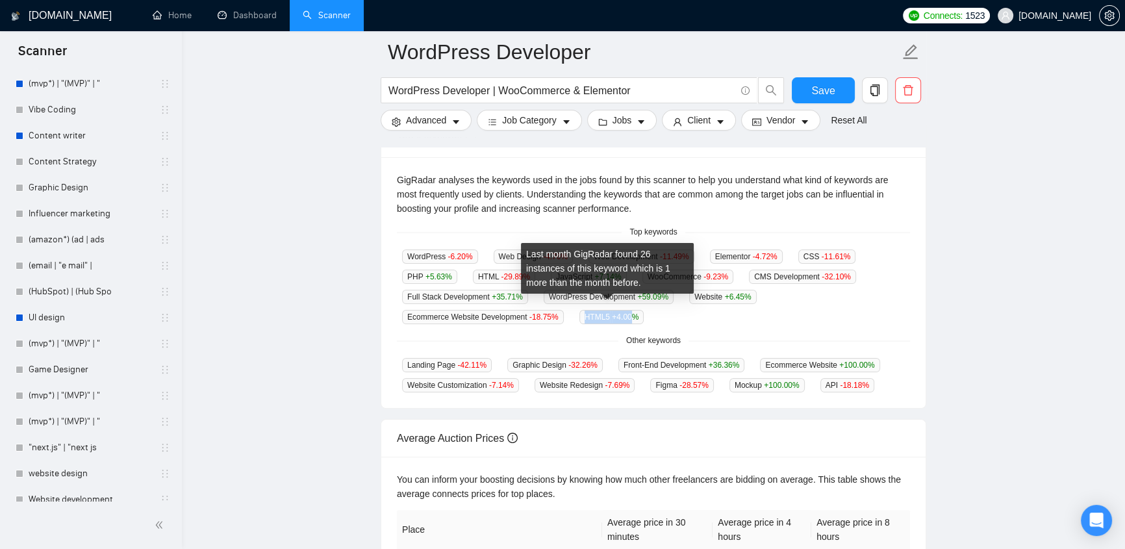
drag, startPoint x: 580, startPoint y: 308, endPoint x: 625, endPoint y: 306, distance: 44.9
click at [625, 310] on span "HTML5 +4.00 %" at bounding box center [611, 317] width 65 height 14
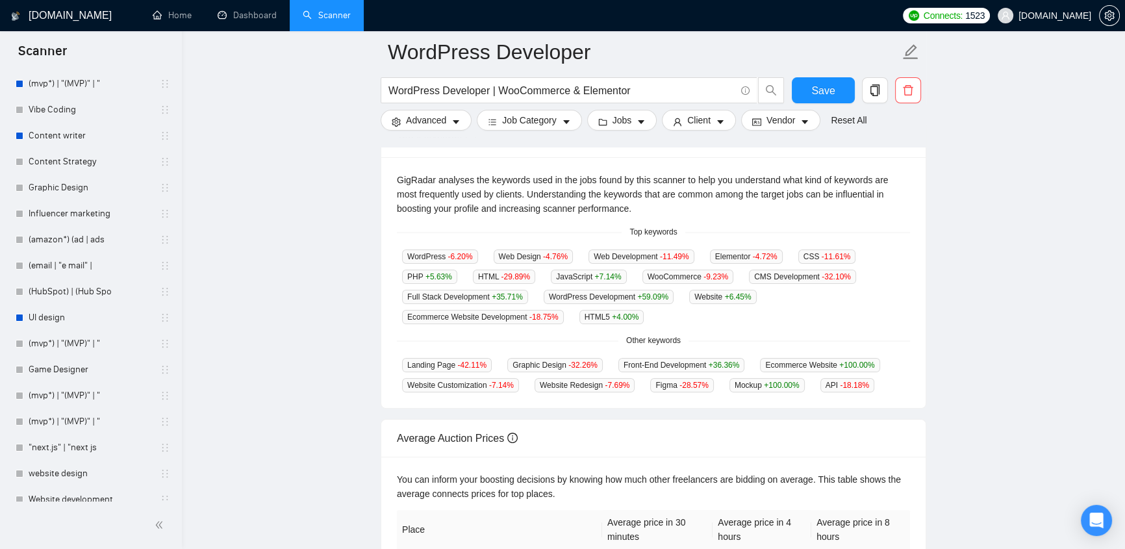
click at [728, 308] on div "WordPress -6.20 % Web Design -4.76 % Web Development -11.49 % Elementor -4.72 %…" at bounding box center [653, 286] width 513 height 75
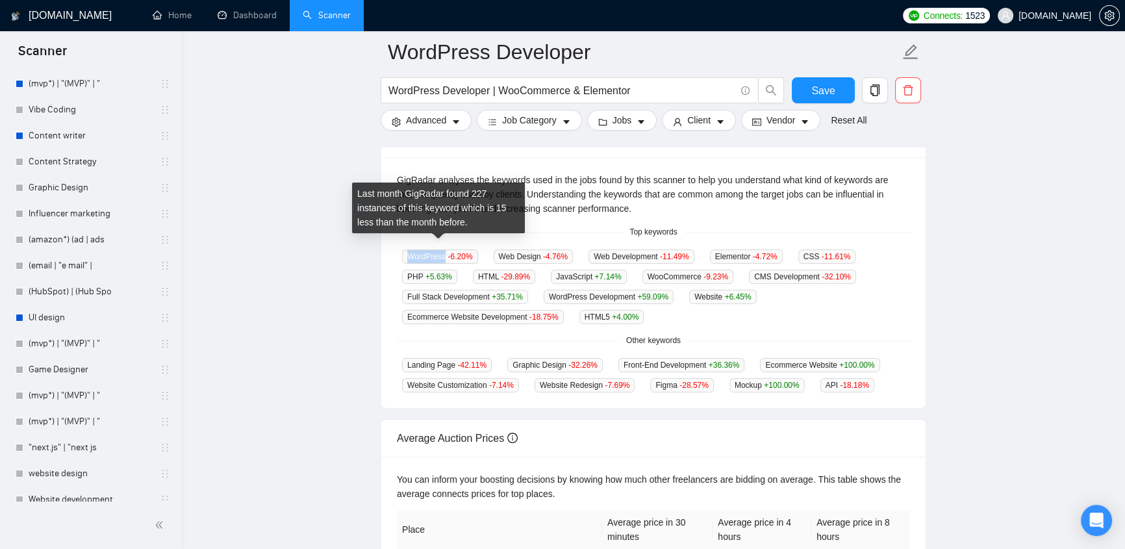
drag, startPoint x: 405, startPoint y: 247, endPoint x: 442, endPoint y: 247, distance: 37.7
click at [442, 249] on span "WordPress -6.20 %" at bounding box center [440, 256] width 76 height 14
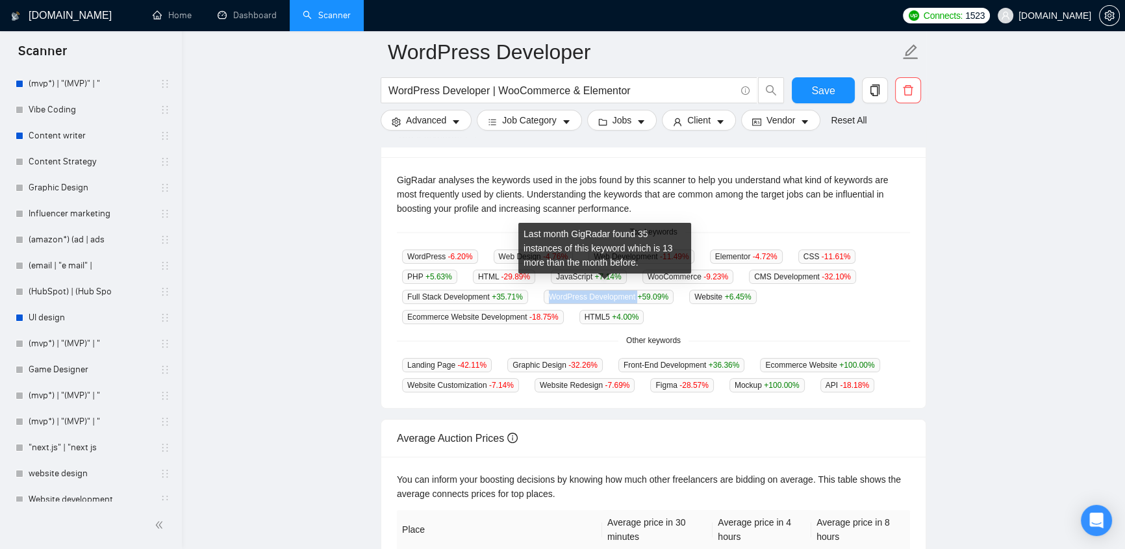
drag, startPoint x: 546, startPoint y: 288, endPoint x: 638, endPoint y: 285, distance: 91.6
click at [633, 290] on span "WordPress Development +59.09 %" at bounding box center [609, 297] width 130 height 14
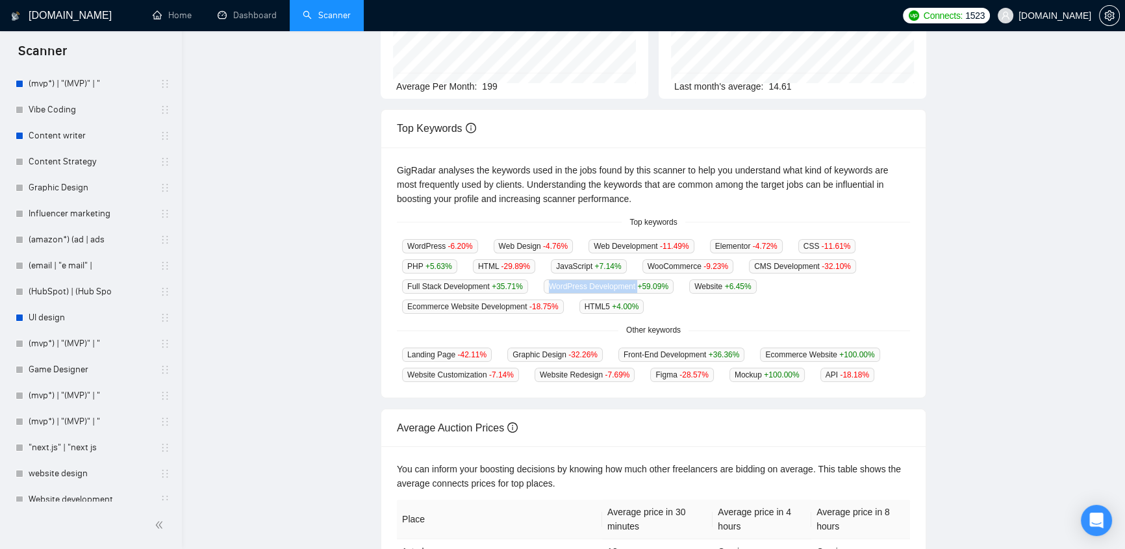
scroll to position [0, 0]
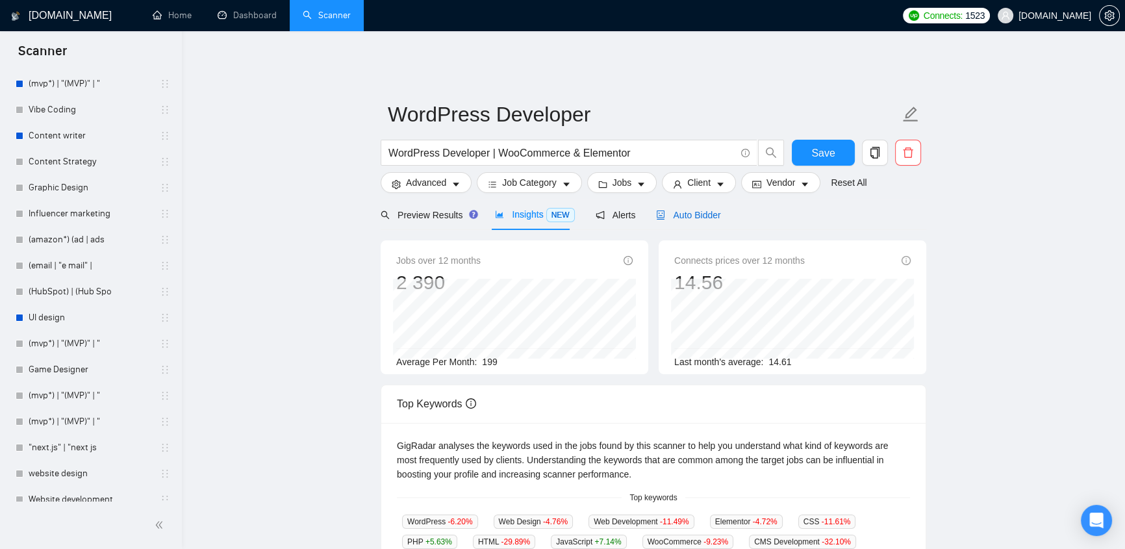
click at [693, 210] on span "Auto Bidder" at bounding box center [688, 215] width 64 height 10
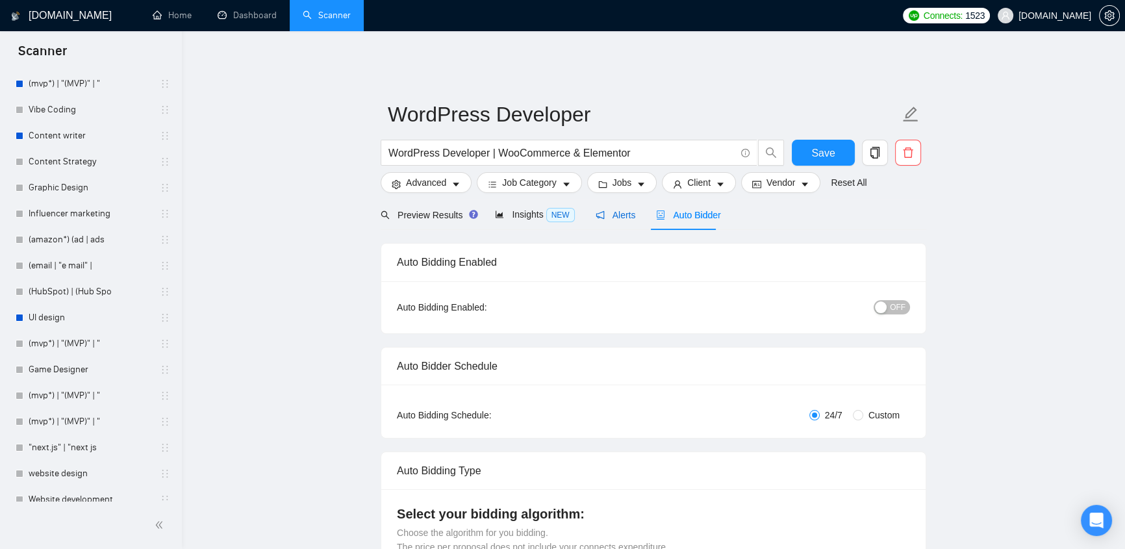
click at [605, 210] on span "Alerts" at bounding box center [616, 215] width 40 height 10
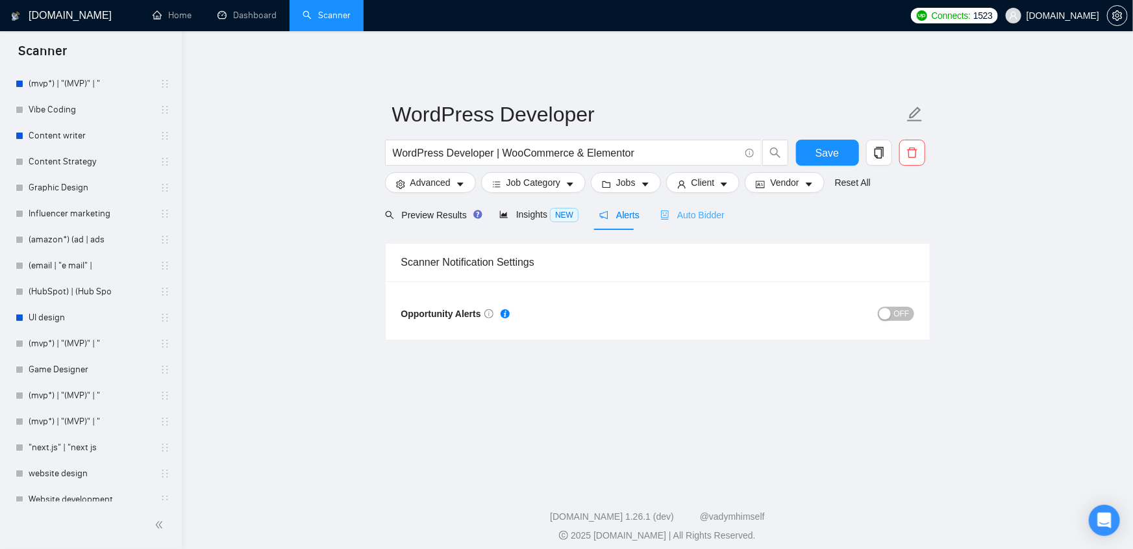
click at [693, 214] on div "Auto Bidder" at bounding box center [692, 214] width 64 height 31
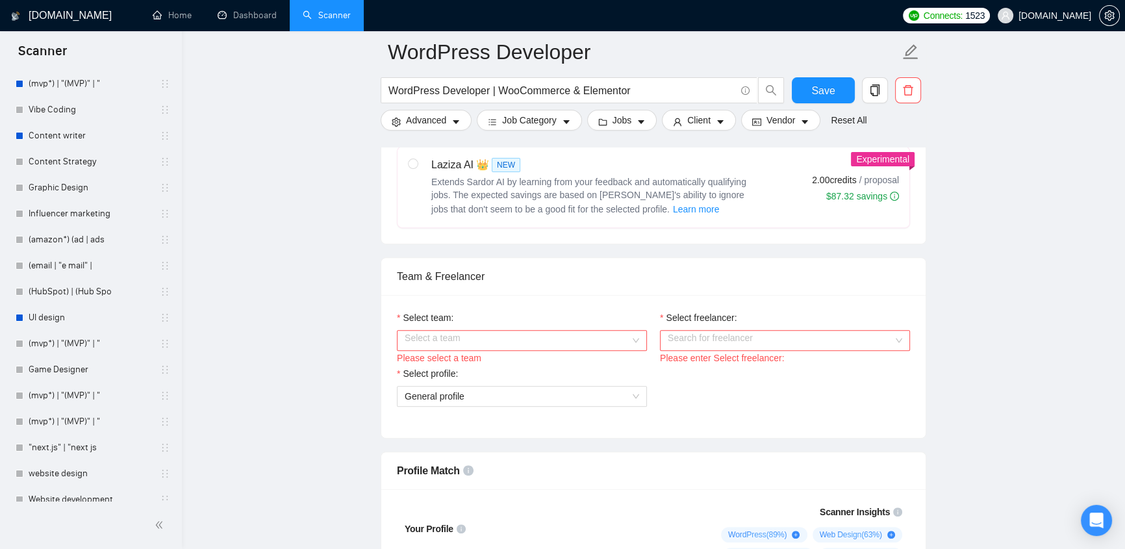
scroll to position [413, 0]
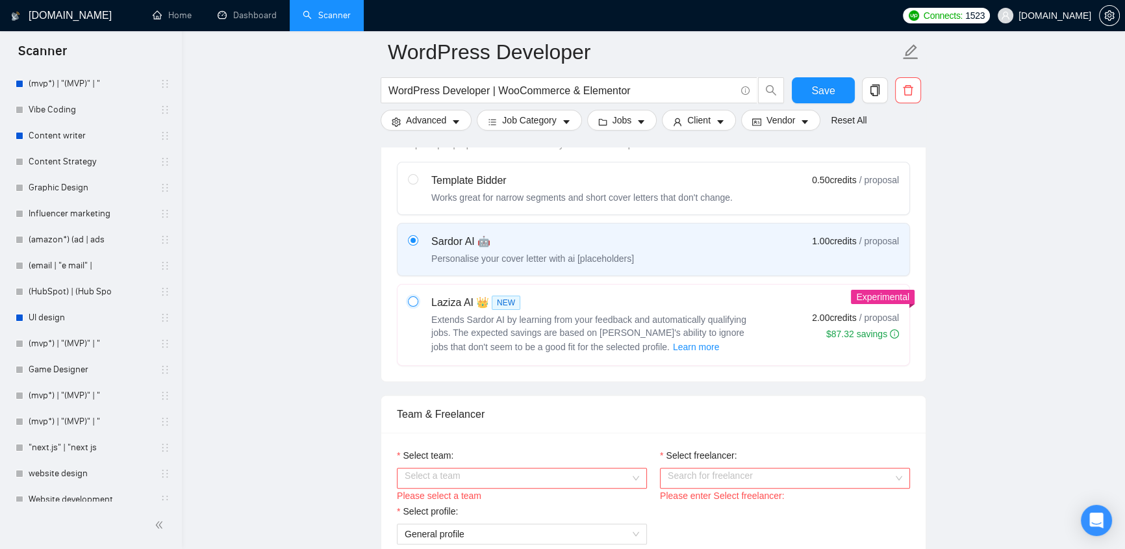
drag, startPoint x: 413, startPoint y: 290, endPoint x: 536, endPoint y: 162, distance: 178.2
click at [413, 296] on input "radio" at bounding box center [412, 300] width 9 height 9
radio input "true"
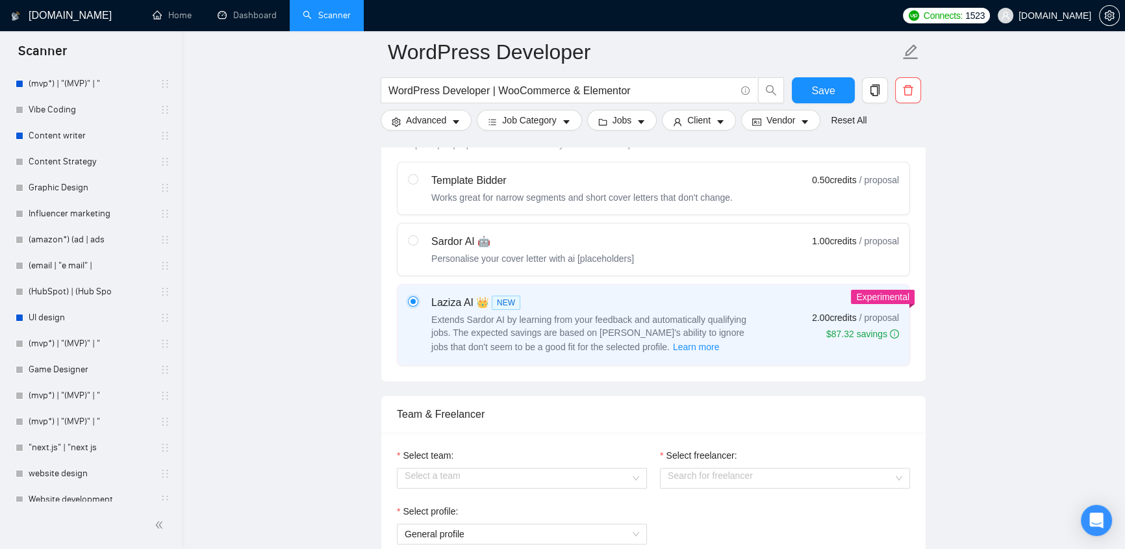
radio input "false"
drag, startPoint x: 428, startPoint y: 233, endPoint x: 438, endPoint y: 234, distance: 9.8
click at [428, 234] on div "Sardor AI 🤖 Personalise your cover letter with ai [placeholders]" at bounding box center [521, 249] width 226 height 31
click at [417, 235] on input "radio" at bounding box center [412, 239] width 9 height 9
radio input "true"
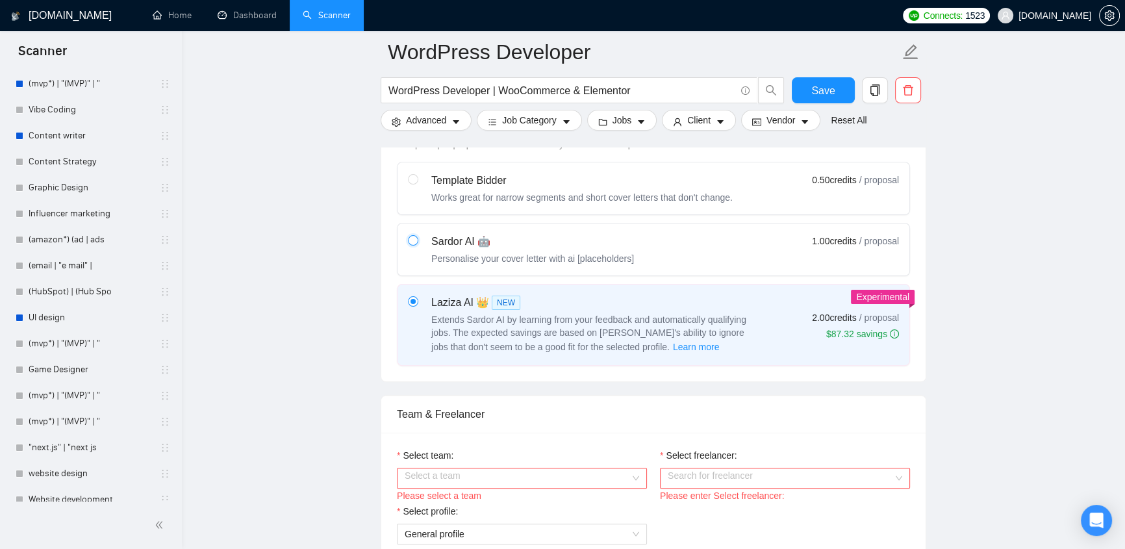
radio input "false"
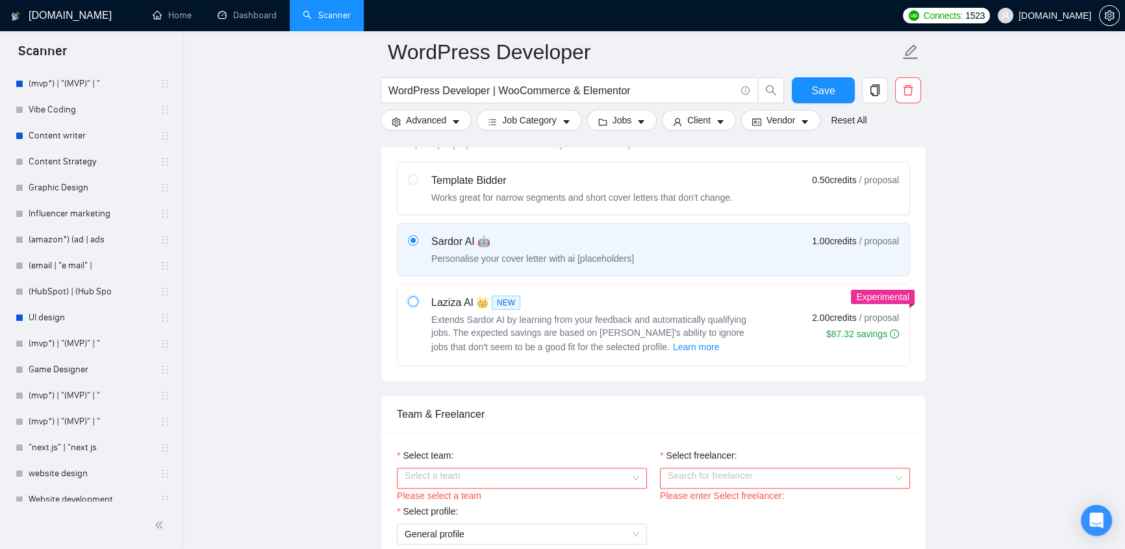
click at [410, 296] on input "radio" at bounding box center [412, 300] width 9 height 9
radio input "true"
radio input "false"
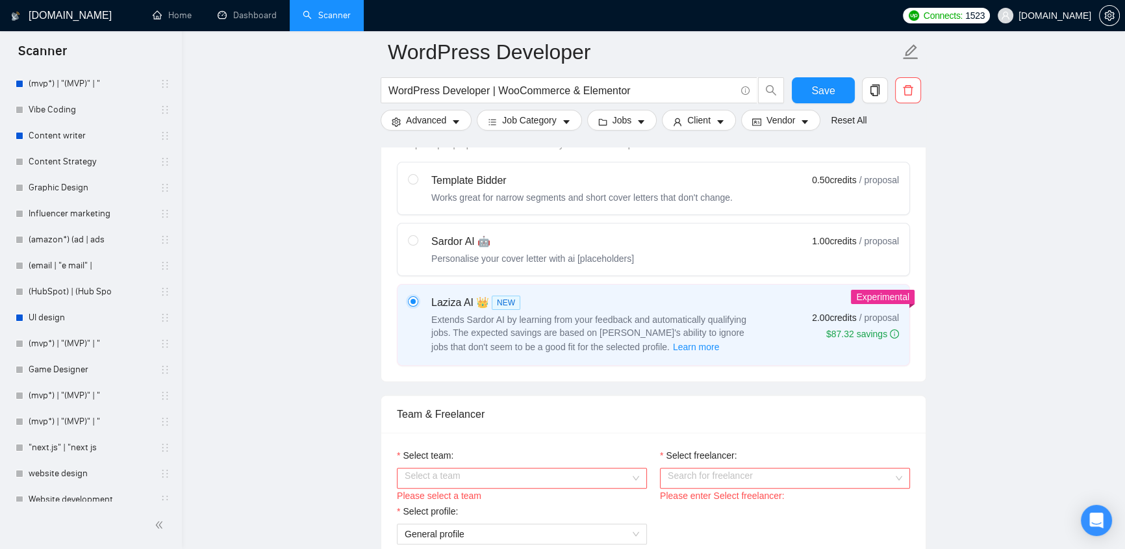
scroll to position [551, 0]
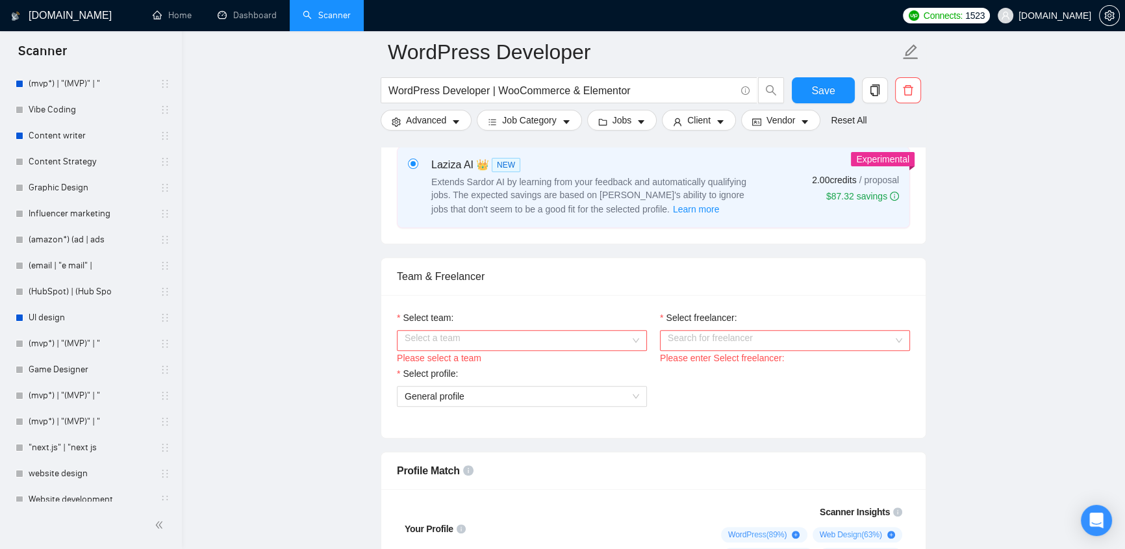
click at [505, 337] on input "Select team:" at bounding box center [517, 340] width 225 height 19
click at [536, 361] on div "👌🔥 EvaCodes -> Vetted Blockchain Developers" at bounding box center [521, 356] width 234 height 14
click at [696, 332] on input "Select freelancer:" at bounding box center [780, 340] width 225 height 19
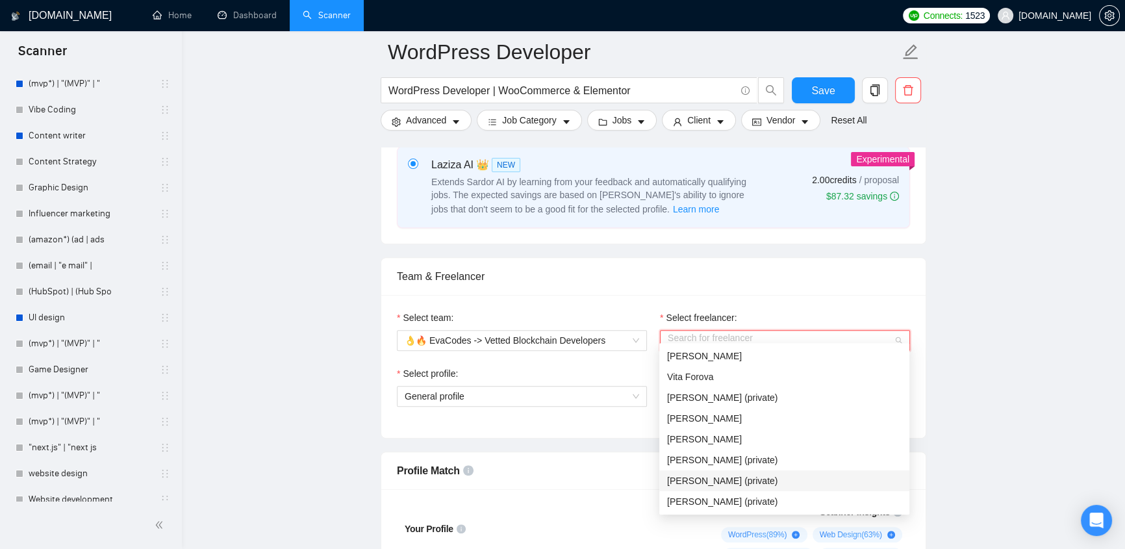
drag, startPoint x: 727, startPoint y: 484, endPoint x: 549, endPoint y: 410, distance: 192.7
click at [727, 485] on span "Ruslan Pavlov (private)" at bounding box center [722, 480] width 110 height 10
click at [474, 399] on span "General profile" at bounding box center [522, 395] width 234 height 19
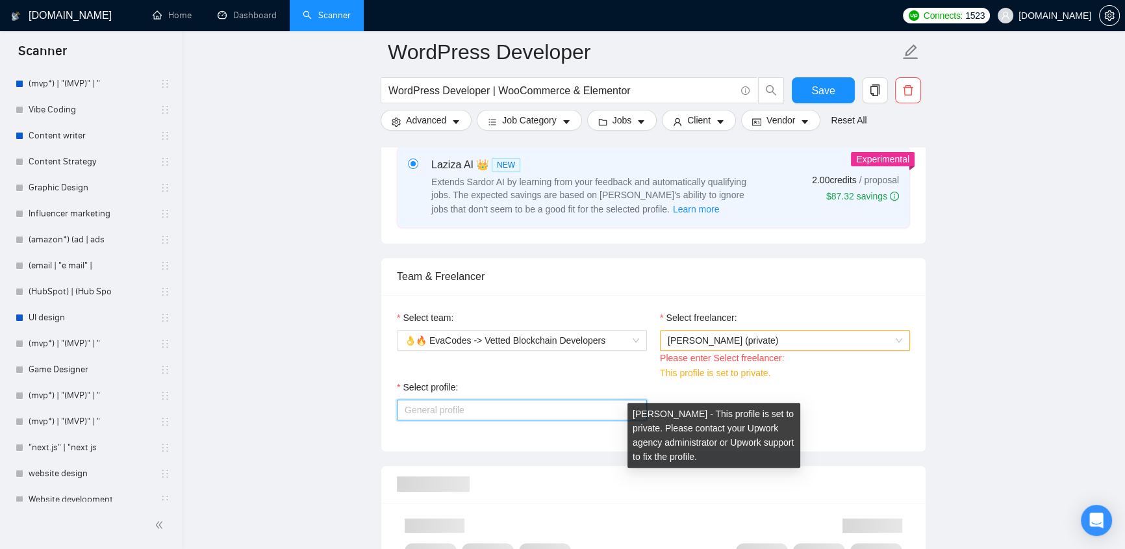
click at [766, 336] on span "Ruslan Pavlov (private)" at bounding box center [785, 340] width 234 height 19
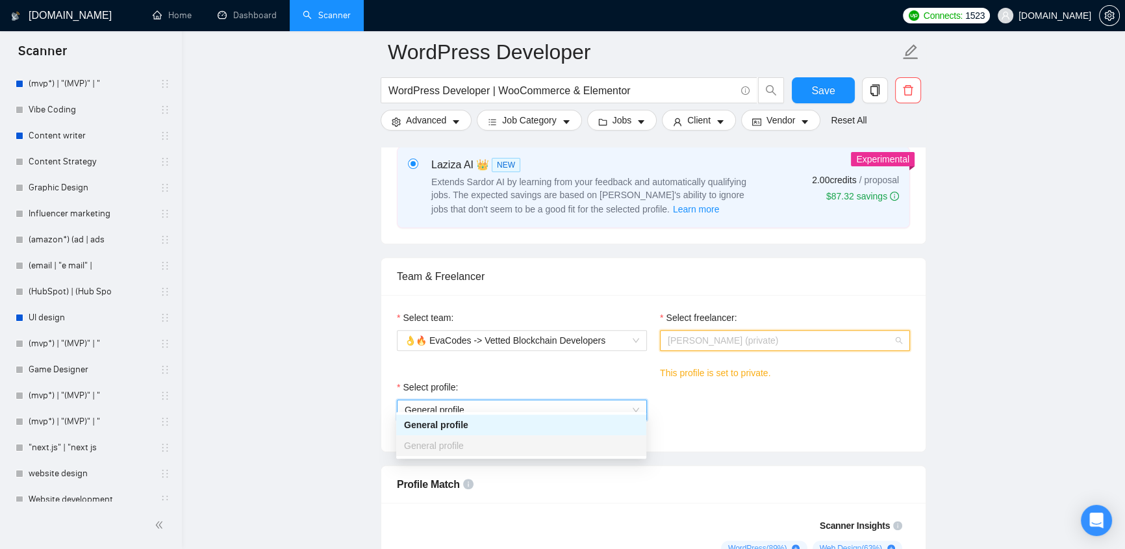
scroll to position [688, 0]
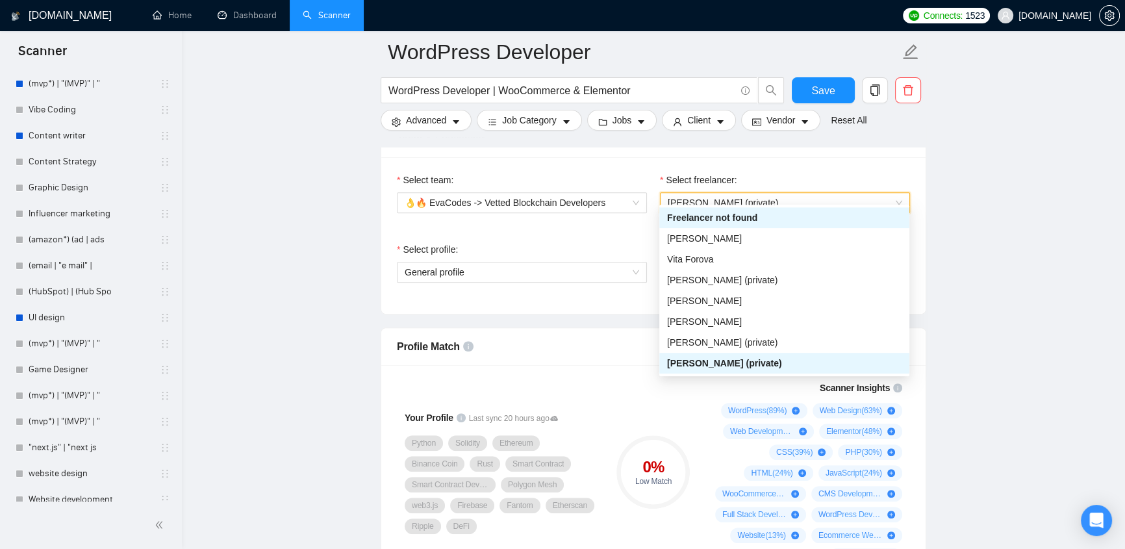
click at [821, 194] on span "Ruslan Pavlov (private)" at bounding box center [785, 202] width 234 height 19
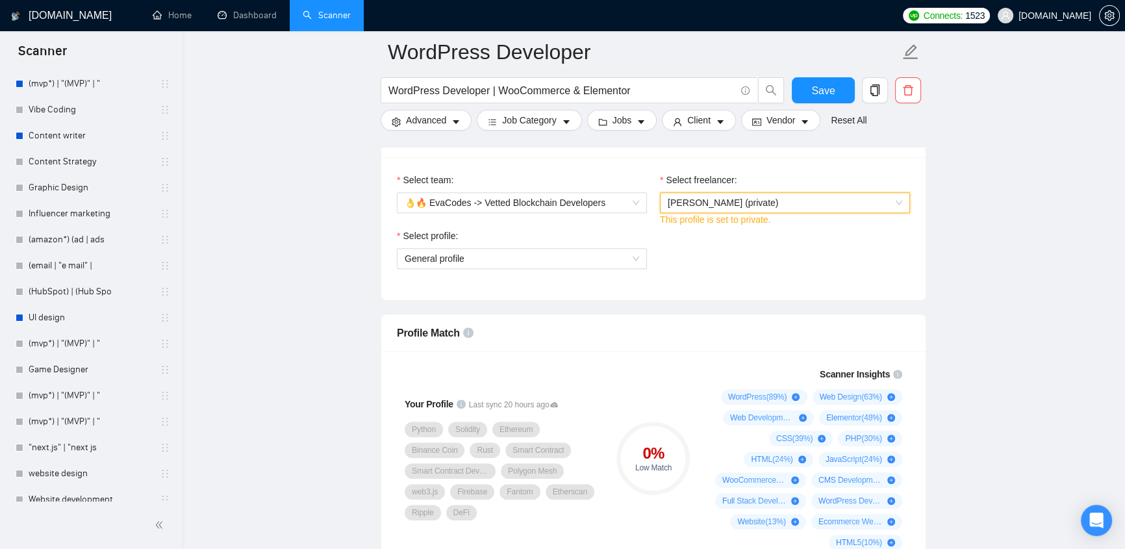
click at [718, 241] on div "Select profile: General profile" at bounding box center [653, 257] width 526 height 56
click at [807, 193] on span "Ruslan Pavlov (private)" at bounding box center [785, 202] width 234 height 19
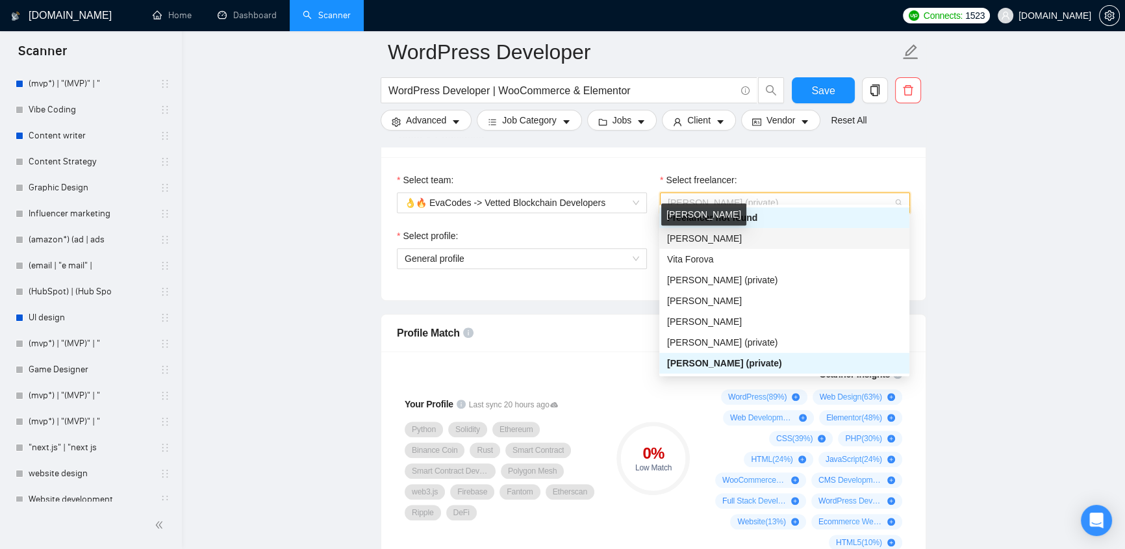
click at [705, 240] on span "Vitaliy Basiuk" at bounding box center [704, 238] width 75 height 10
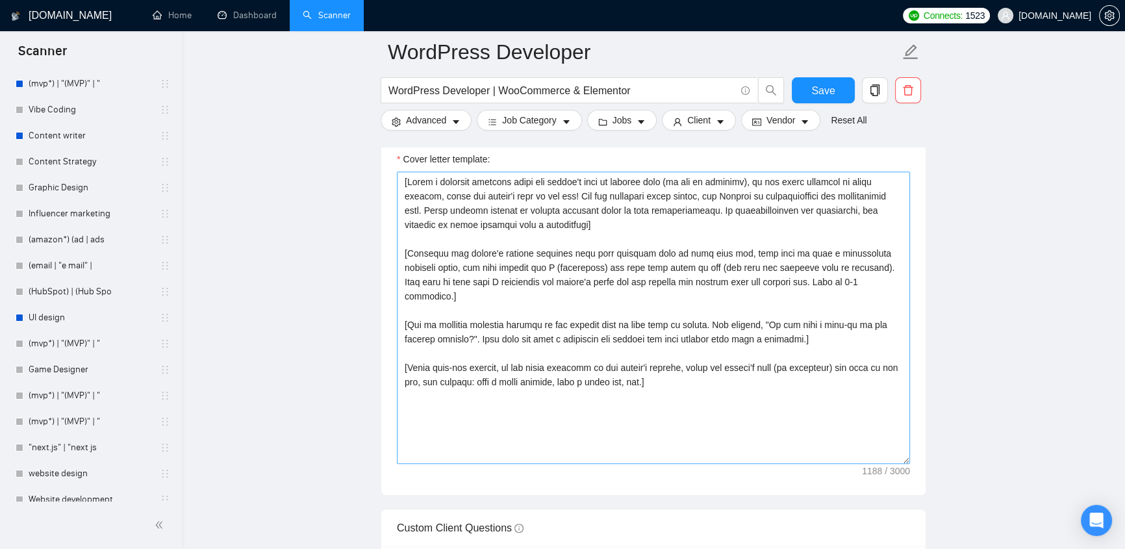
scroll to position [1377, 0]
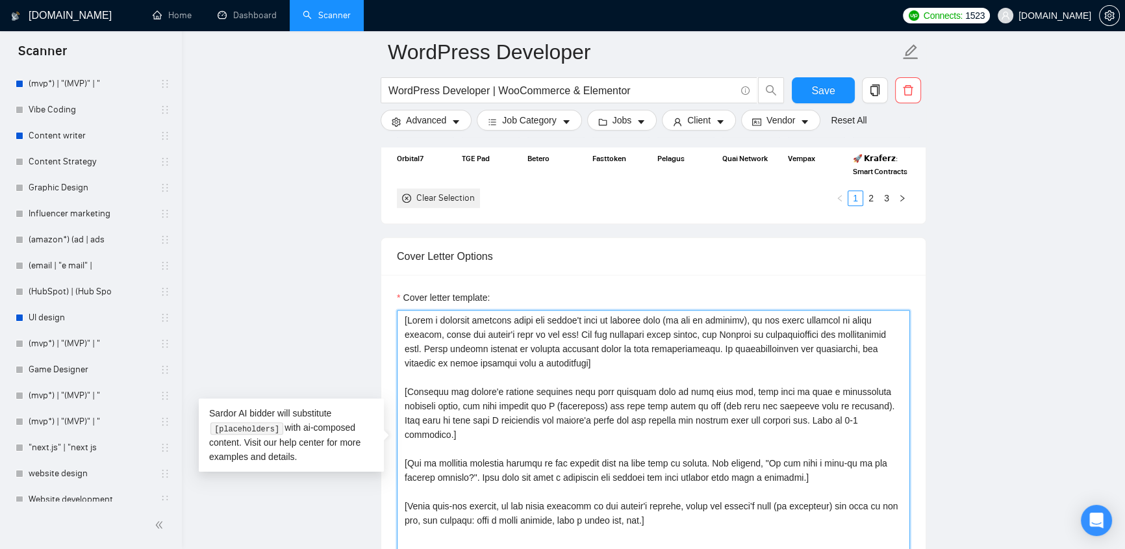
drag, startPoint x: 406, startPoint y: 304, endPoint x: 705, endPoint y: 503, distance: 359.2
click at [705, 503] on textarea "Cover letter template:" at bounding box center [653, 456] width 513 height 292
drag, startPoint x: 696, startPoint y: 498, endPoint x: 370, endPoint y: 292, distance: 386.1
click at [370, 292] on main "WordPress Developer WordPress Developer | WooCommerce & Elementor Save Advanced…" at bounding box center [653, 449] width 901 height 3530
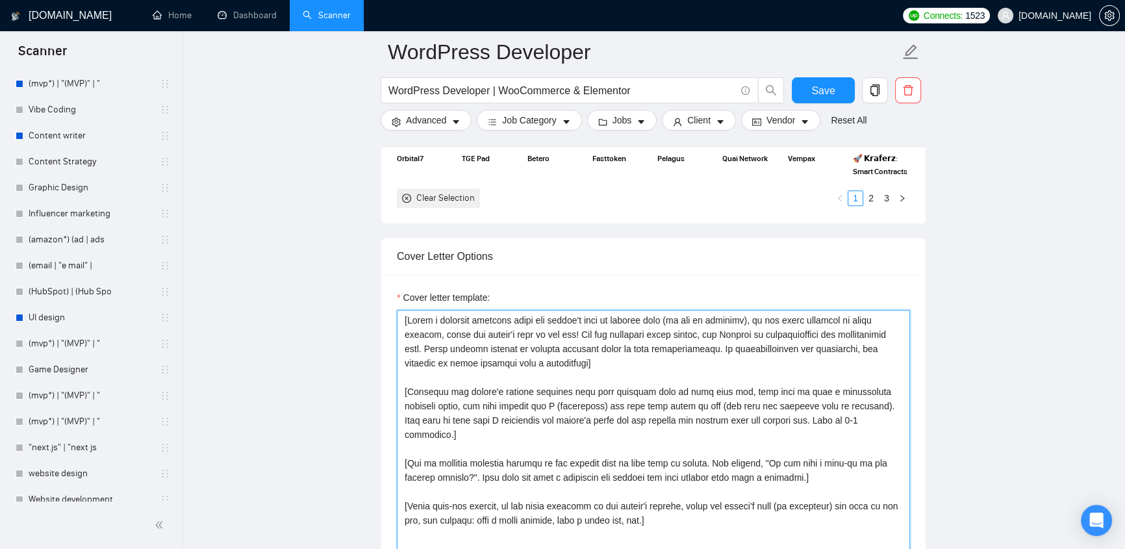
click at [518, 329] on textarea "Cover letter template:" at bounding box center [653, 456] width 513 height 292
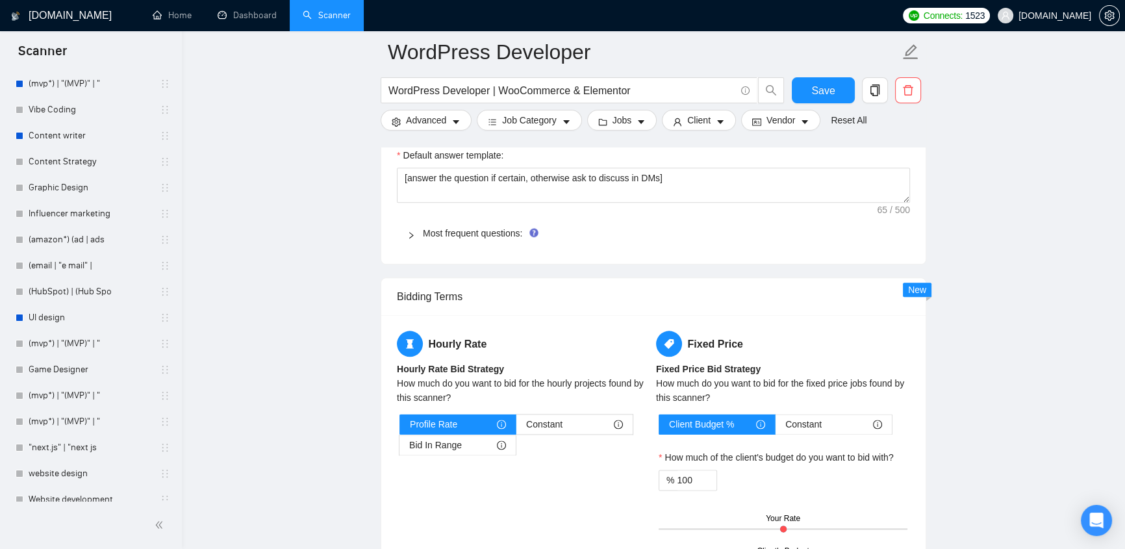
scroll to position [1790, 0]
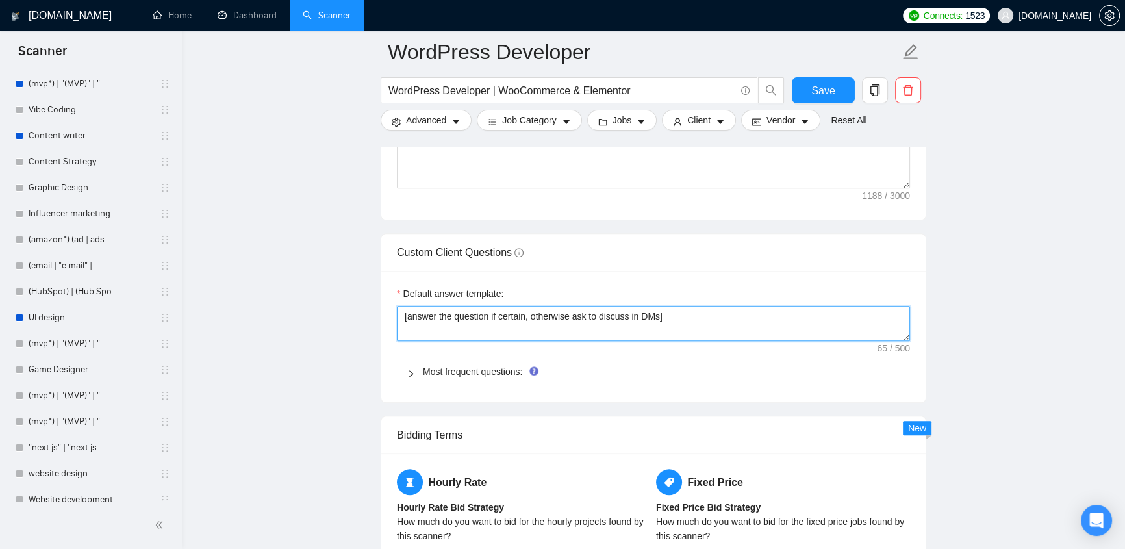
click at [858, 316] on textarea "[answer the question if certain, otherwise ask to discuss in DMs]" at bounding box center [653, 323] width 513 height 35
click at [708, 308] on textarea "[answer the question if certain, otherwise ask to discuss in DMs]" at bounding box center [653, 323] width 513 height 35
drag, startPoint x: 402, startPoint y: 308, endPoint x: 714, endPoint y: 300, distance: 312.5
click at [714, 306] on textarea "[answer the question if certain, otherwise ask to discuss in DMs]" at bounding box center [653, 323] width 513 height 35
click at [722, 286] on div "Default answer template:" at bounding box center [653, 295] width 513 height 19
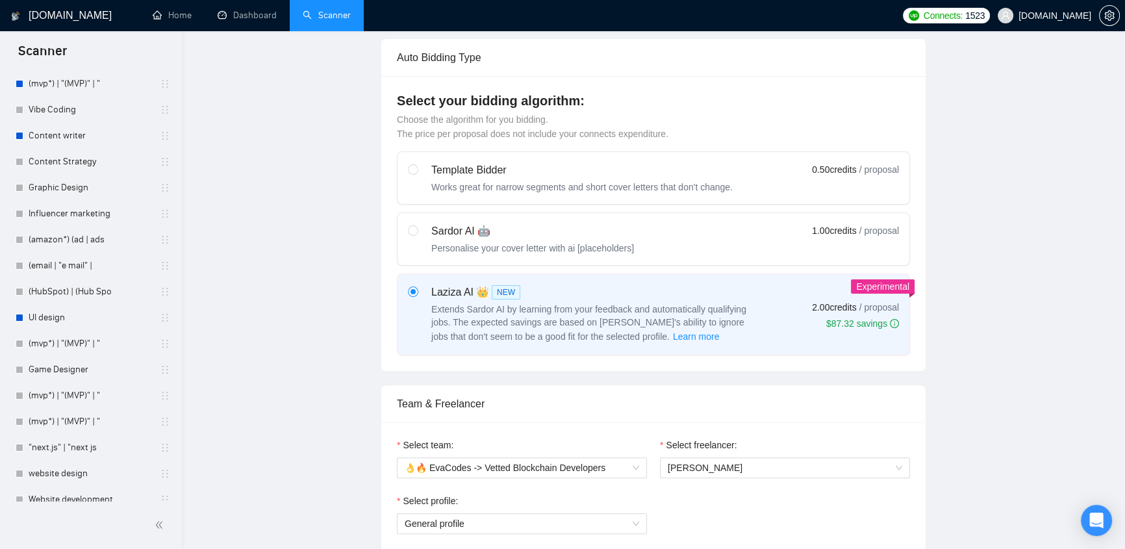
scroll to position [0, 0]
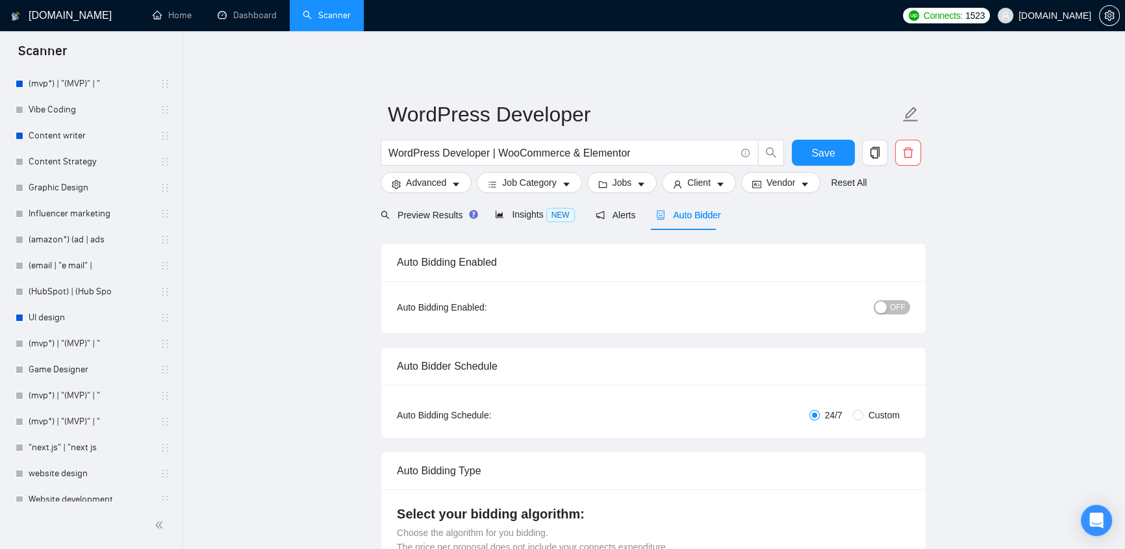
click at [1065, 16] on span "evacodes.com" at bounding box center [1054, 16] width 73 height 0
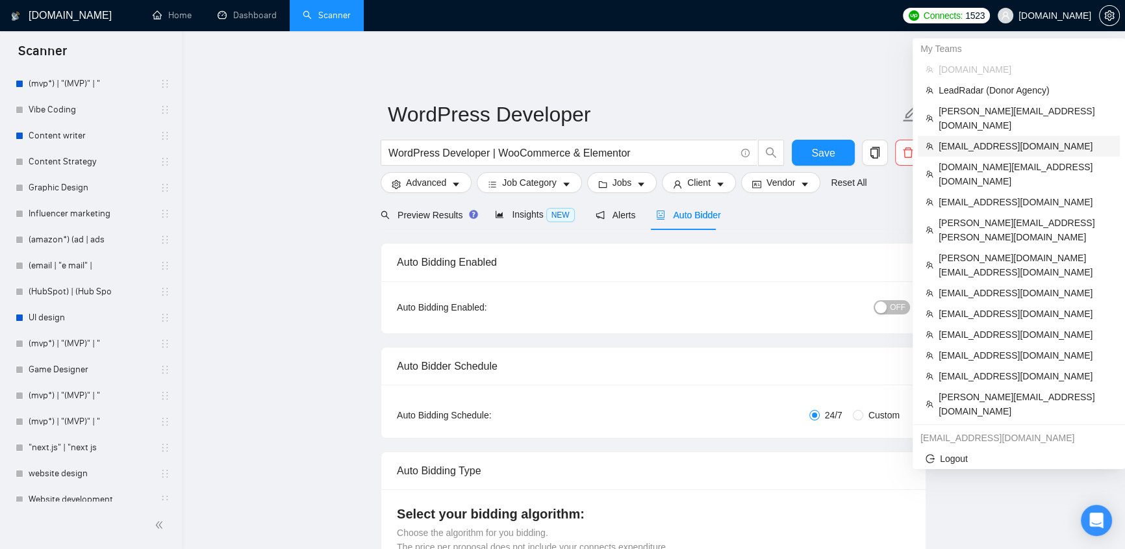
drag, startPoint x: 988, startPoint y: 129, endPoint x: 764, endPoint y: 99, distance: 226.6
click at [989, 139] on span "klimevtushenko@gmail.com" at bounding box center [1024, 146] width 173 height 14
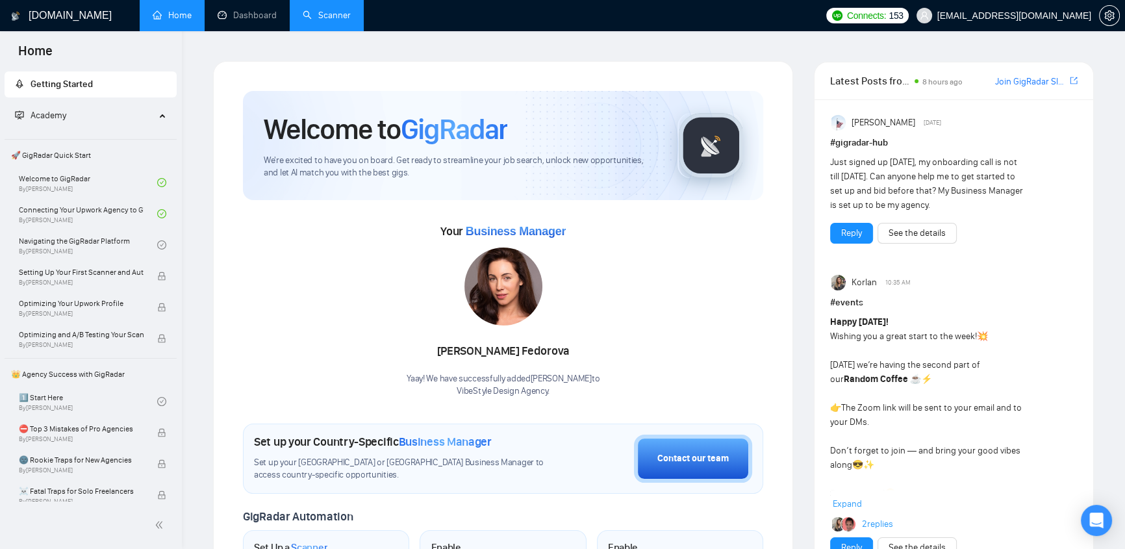
click at [331, 16] on link "Scanner" at bounding box center [327, 15] width 48 height 11
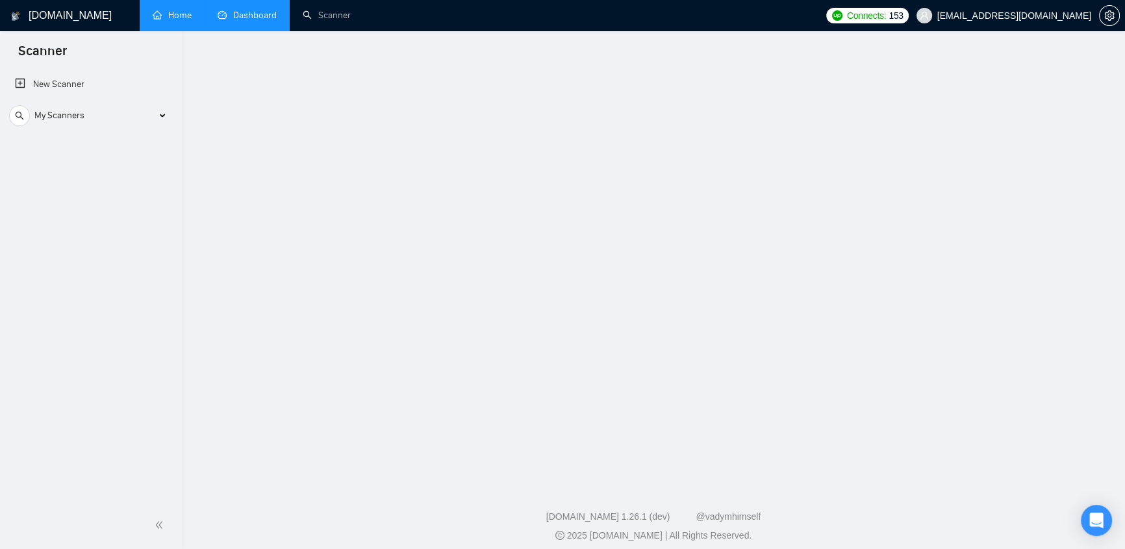
click at [233, 10] on link "Dashboard" at bounding box center [247, 15] width 59 height 11
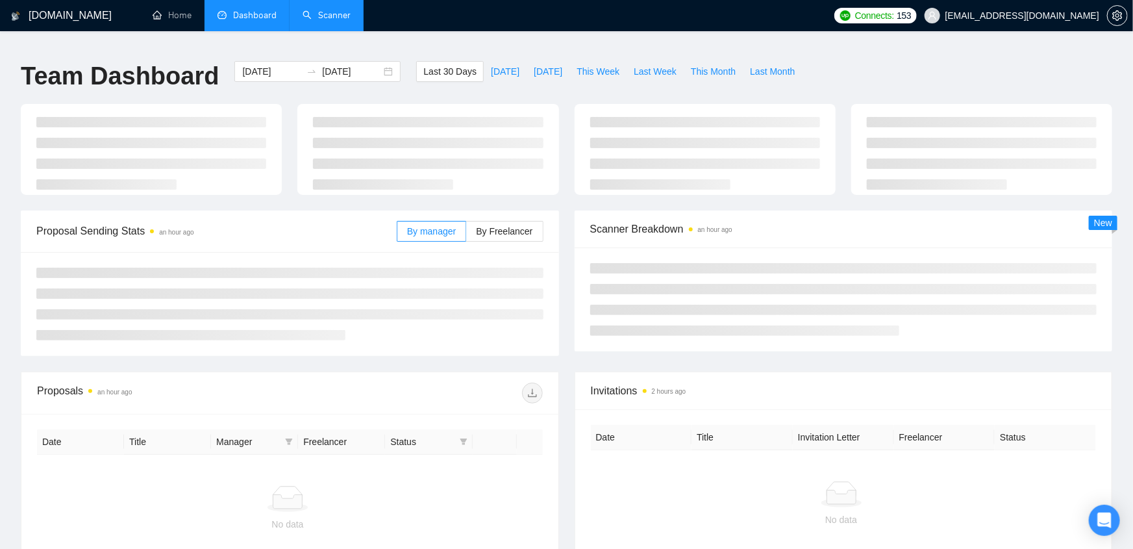
type input "2025-08-23"
type input "2025-09-22"
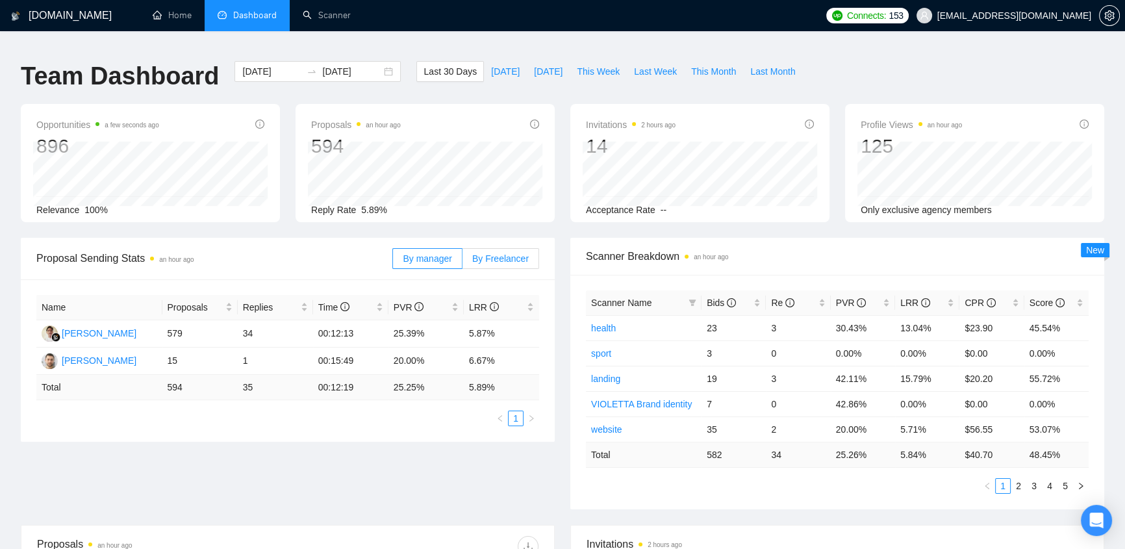
click at [488, 253] on span "By Freelancer" at bounding box center [500, 258] width 57 height 10
click at [462, 262] on input "By Freelancer" at bounding box center [462, 262] width 0 height 0
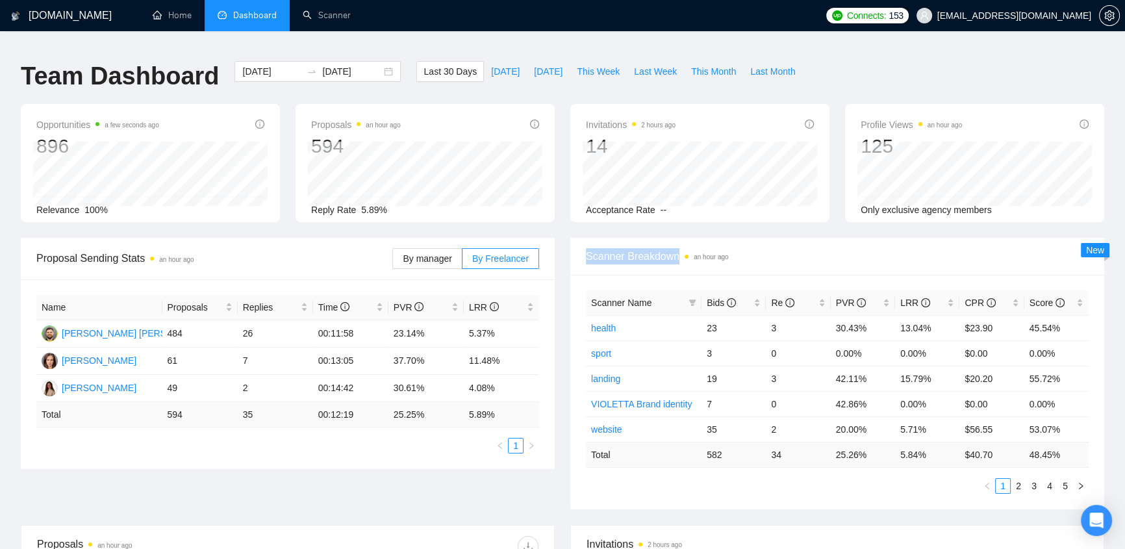
drag, startPoint x: 581, startPoint y: 248, endPoint x: 682, endPoint y: 251, distance: 100.7
click at [682, 251] on div "Scanner Breakdown an hour ago" at bounding box center [837, 257] width 534 height 38
drag, startPoint x: 698, startPoint y: 318, endPoint x: 719, endPoint y: 318, distance: 20.8
click at [719, 318] on tr "health 23 3 30.43% 13.04% $23.90 45.54%" at bounding box center [837, 327] width 503 height 25
click at [791, 321] on td "3" at bounding box center [798, 327] width 64 height 25
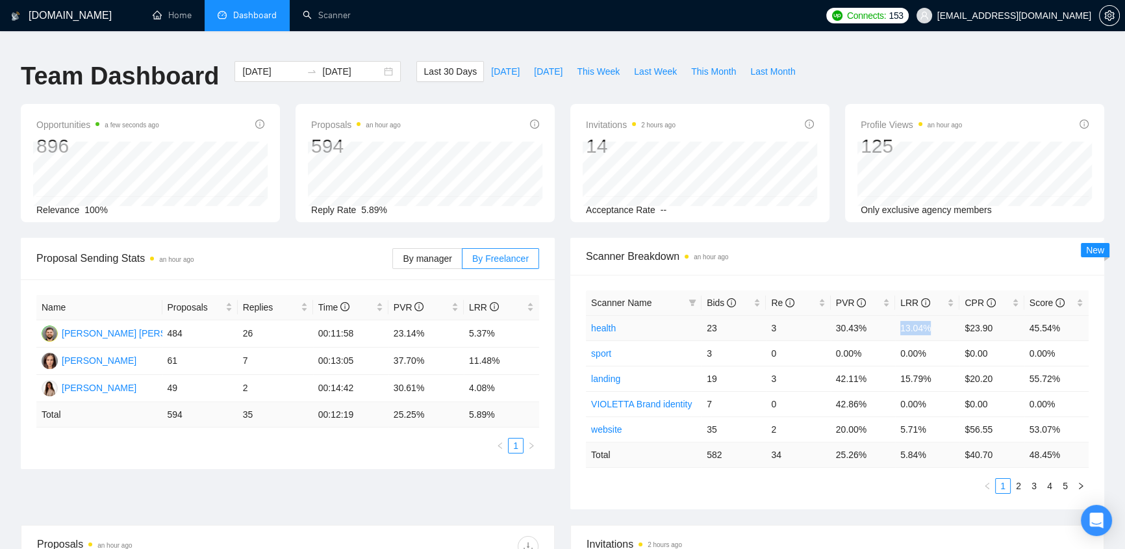
drag, startPoint x: 932, startPoint y: 320, endPoint x: 899, endPoint y: 318, distance: 33.2
click at [899, 318] on td "13.04%" at bounding box center [927, 327] width 64 height 25
drag, startPoint x: 931, startPoint y: 368, endPoint x: 894, endPoint y: 368, distance: 37.7
click at [894, 368] on tr "landing 19 3 42.11% 15.79% $20.20 55.72%" at bounding box center [837, 378] width 503 height 25
drag, startPoint x: 996, startPoint y: 368, endPoint x: 961, endPoint y: 370, distance: 35.2
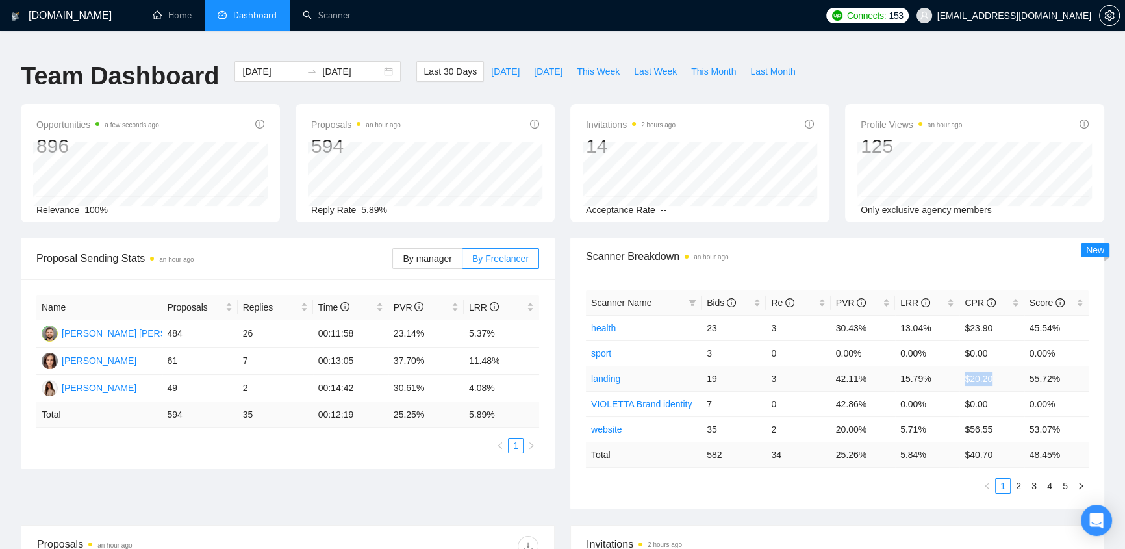
click at [961, 370] on td "$20.20" at bounding box center [991, 378] width 64 height 25
drag, startPoint x: 998, startPoint y: 316, endPoint x: 963, endPoint y: 318, distance: 35.1
click at [963, 318] on td "$23.90" at bounding box center [991, 327] width 64 height 25
drag, startPoint x: 994, startPoint y: 370, endPoint x: 962, endPoint y: 370, distance: 32.5
click at [962, 370] on td "$20.20" at bounding box center [991, 378] width 64 height 25
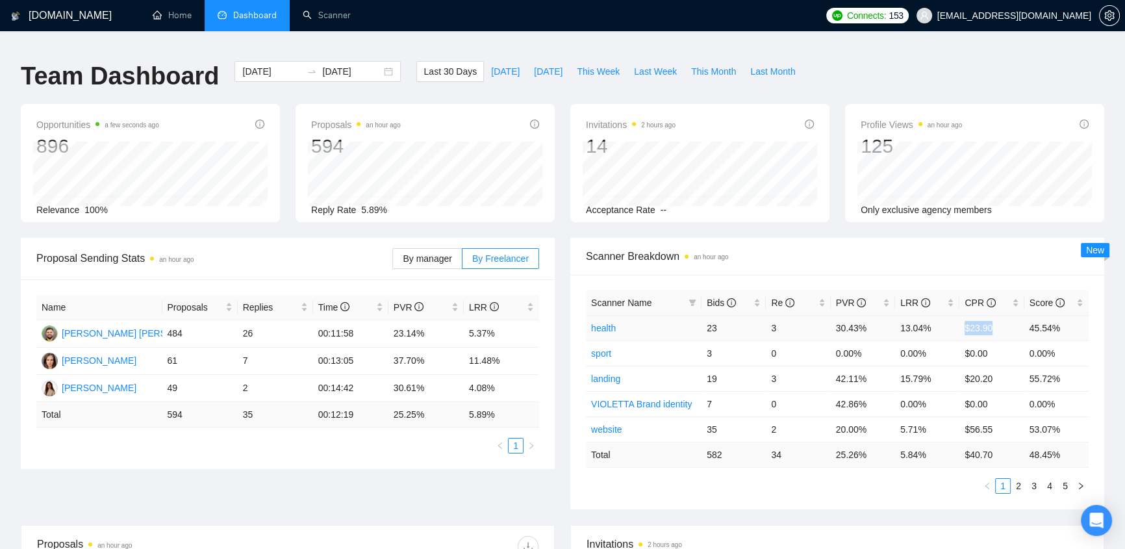
drag, startPoint x: 996, startPoint y: 316, endPoint x: 963, endPoint y: 321, distance: 33.4
click at [963, 321] on td "$23.90" at bounding box center [991, 327] width 64 height 25
click at [716, 297] on span "Bids" at bounding box center [721, 302] width 29 height 10
click at [720, 297] on span "Bids" at bounding box center [721, 302] width 29 height 10
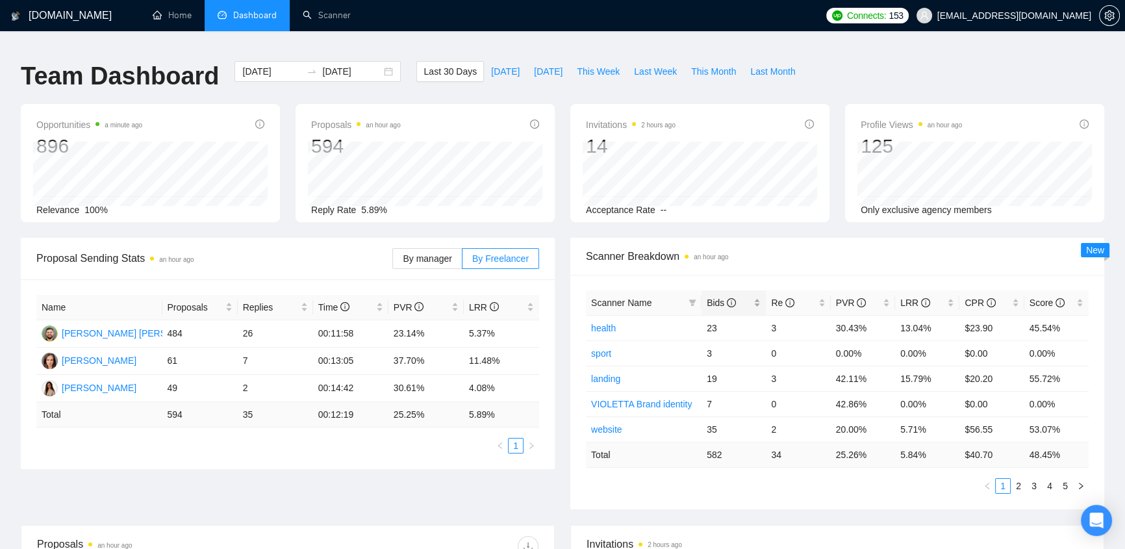
click at [720, 297] on span "Bids" at bounding box center [721, 302] width 29 height 10
click at [447, 64] on span "Last 30 Days" at bounding box center [449, 71] width 53 height 14
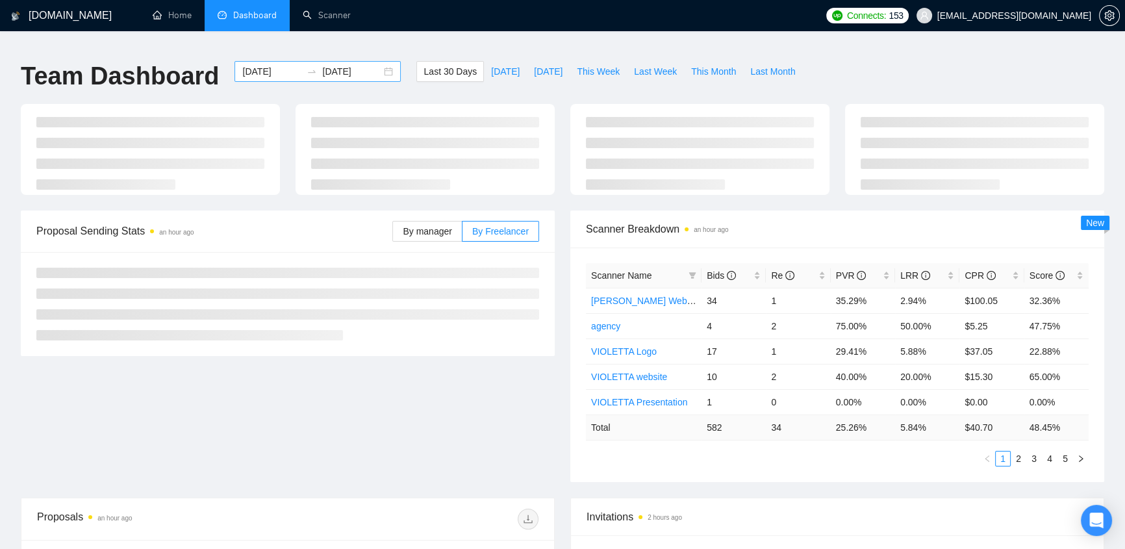
click at [339, 64] on input "2025-09-22" at bounding box center [351, 71] width 59 height 14
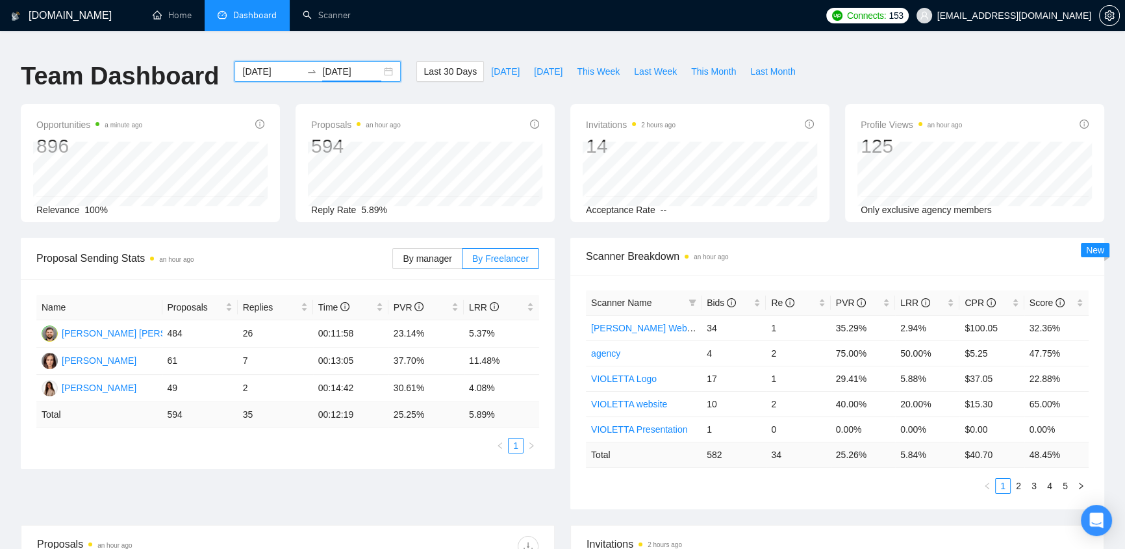
click at [257, 64] on input "2025-08-23" at bounding box center [271, 71] width 59 height 14
click at [277, 67] on input "2025-08-23" at bounding box center [271, 71] width 59 height 14
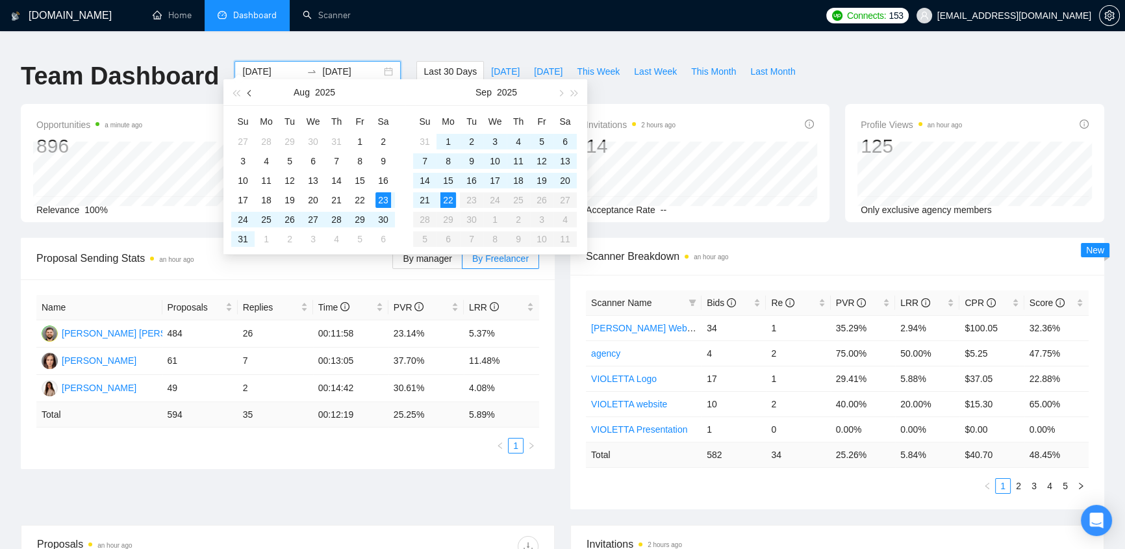
click at [252, 92] on span "button" at bounding box center [250, 93] width 6 height 6
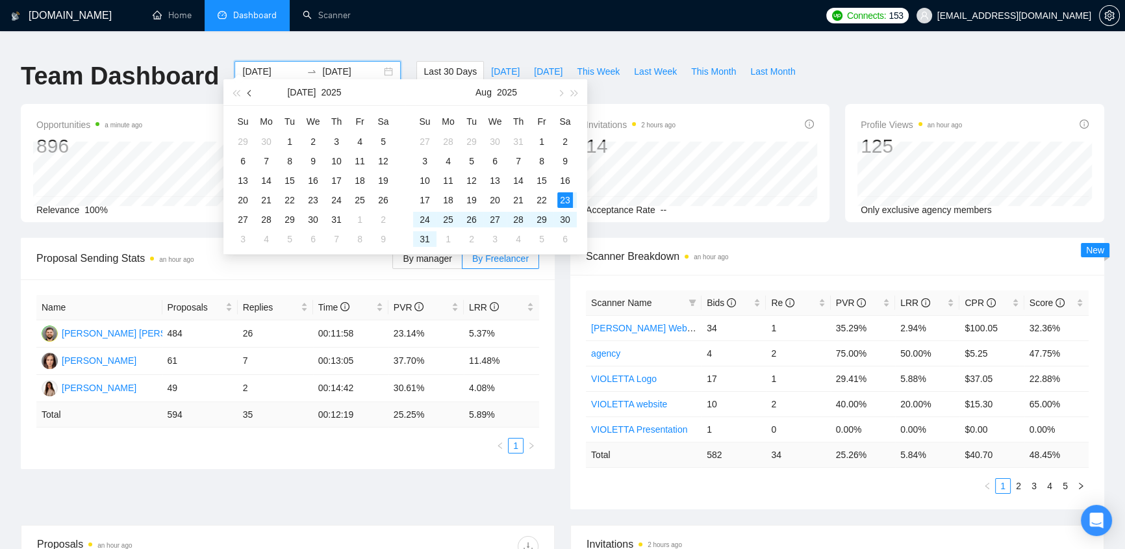
click at [252, 92] on span "button" at bounding box center [250, 93] width 6 height 6
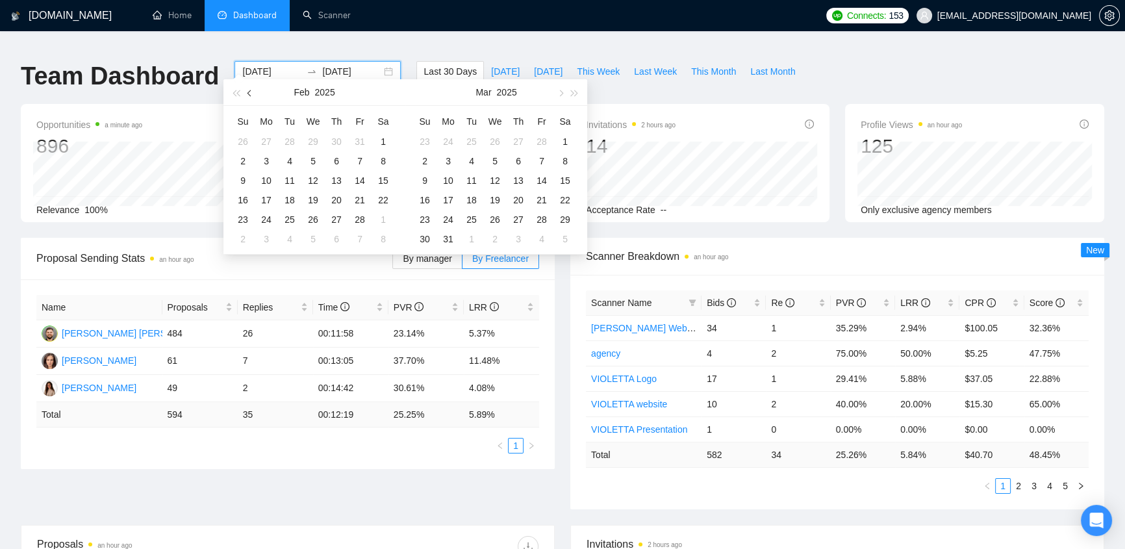
click at [252, 92] on span "button" at bounding box center [250, 93] width 6 height 6
type input "2025-01-01"
click at [318, 138] on div "1" at bounding box center [313, 142] width 16 height 16
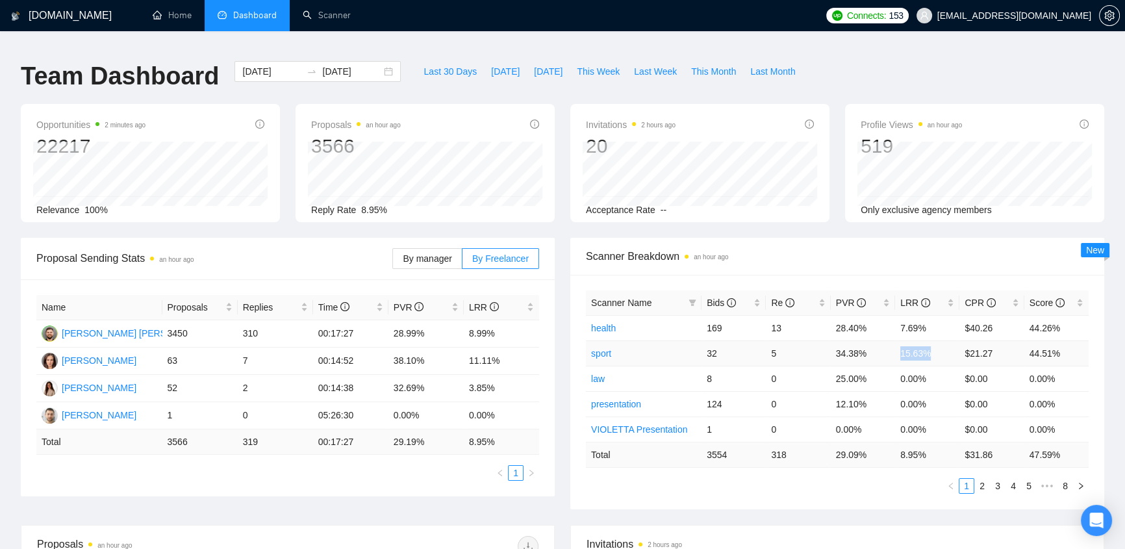
drag, startPoint x: 930, startPoint y: 341, endPoint x: 896, endPoint y: 338, distance: 34.6
click at [896, 340] on td "15.63%" at bounding box center [927, 352] width 64 height 25
drag, startPoint x: 503, startPoint y: 321, endPoint x: 457, endPoint y: 324, distance: 46.2
click at [457, 324] on tr "Klym Yevtushenko 3450 310 00:17:27 28.99% 8.99%" at bounding box center [287, 333] width 503 height 27
drag, startPoint x: 502, startPoint y: 350, endPoint x: 470, endPoint y: 353, distance: 32.6
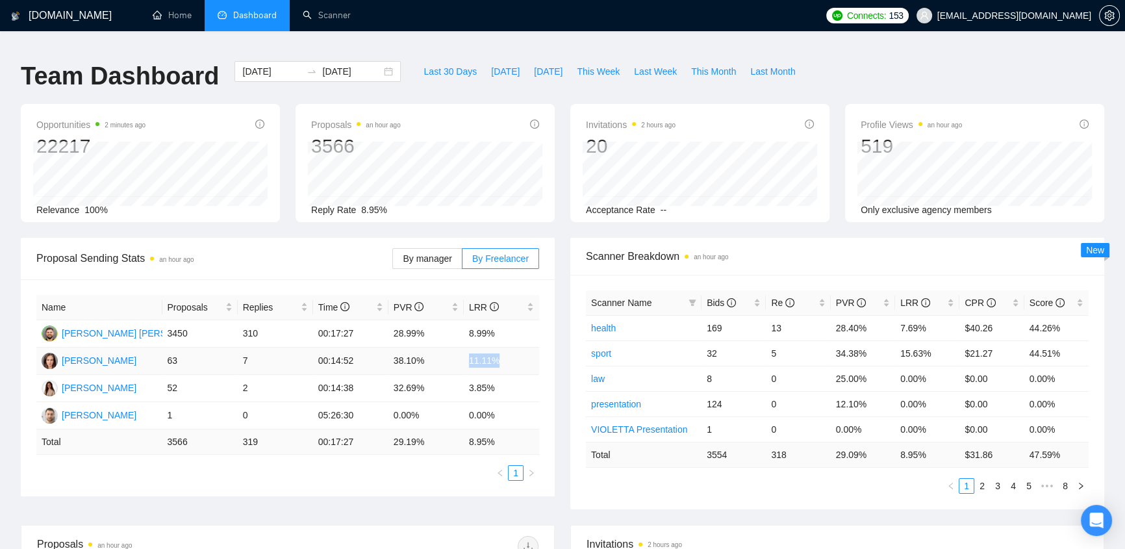
click at [470, 353] on td "11.11%" at bounding box center [501, 360] width 75 height 27
drag, startPoint x: 927, startPoint y: 313, endPoint x: 898, endPoint y: 320, distance: 30.1
click at [898, 320] on td "7.69%" at bounding box center [927, 327] width 64 height 25
drag, startPoint x: 933, startPoint y: 346, endPoint x: 898, endPoint y: 346, distance: 35.7
click at [898, 346] on td "15.63%" at bounding box center [927, 352] width 64 height 25
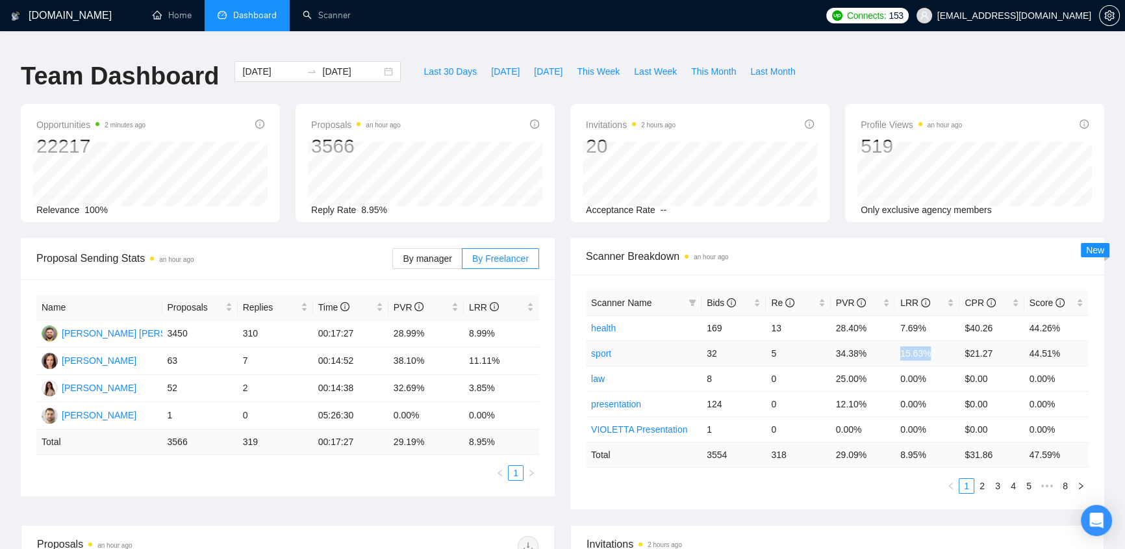
click at [903, 344] on td "15.63%" at bounding box center [927, 352] width 64 height 25
drag, startPoint x: 900, startPoint y: 344, endPoint x: 938, endPoint y: 344, distance: 37.7
click at [938, 344] on td "15.63%" at bounding box center [927, 352] width 64 height 25
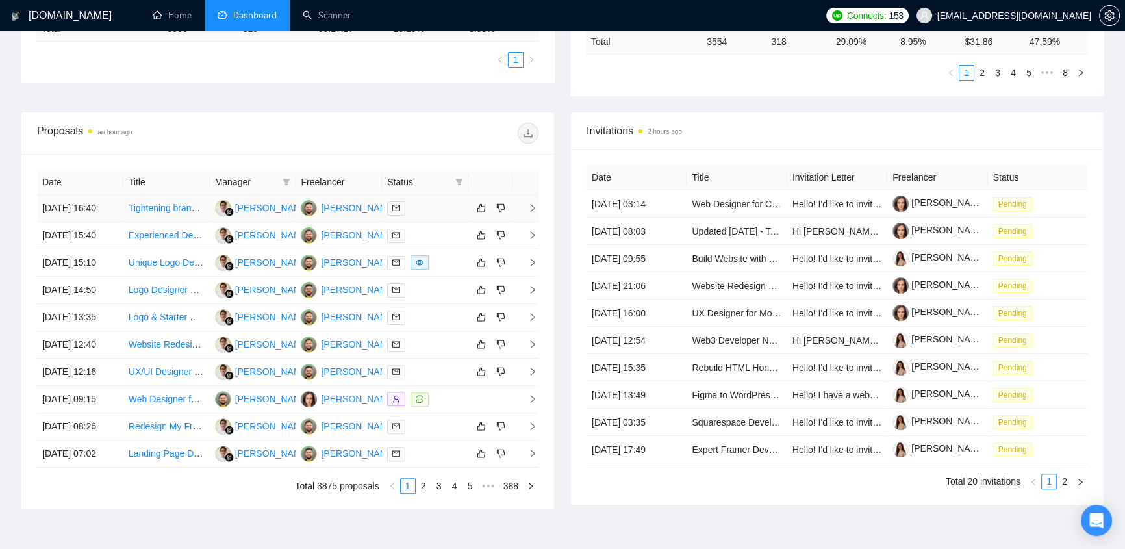
click at [422, 203] on div at bounding box center [425, 208] width 76 height 15
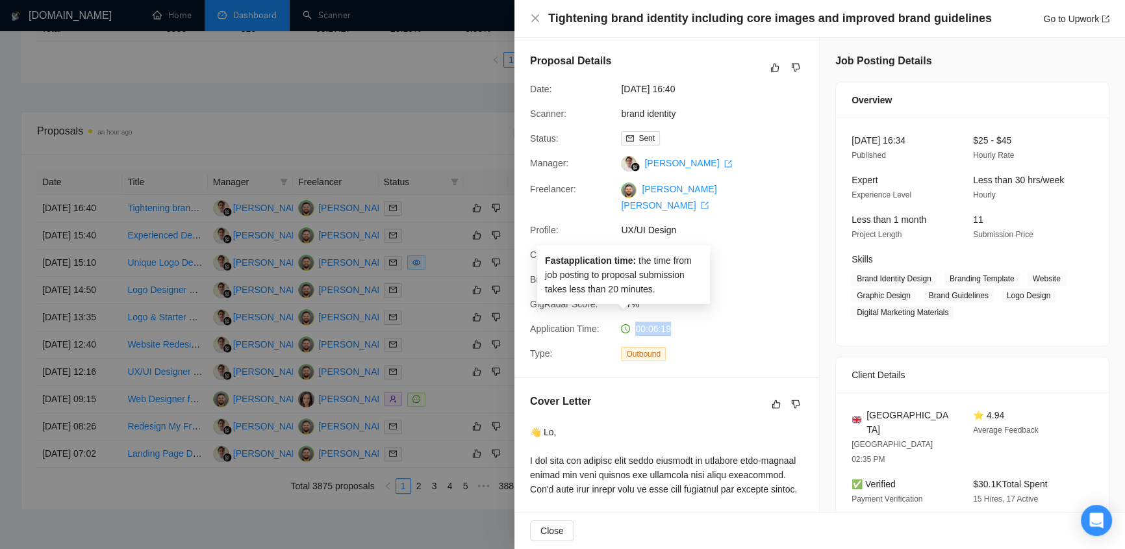
drag, startPoint x: 677, startPoint y: 312, endPoint x: 623, endPoint y: 313, distance: 54.6
click at [623, 321] on div "00:06:19" at bounding box center [684, 328] width 137 height 14
click at [675, 321] on div "00:06:19" at bounding box center [684, 328] width 137 height 14
drag, startPoint x: 673, startPoint y: 315, endPoint x: 631, endPoint y: 318, distance: 41.6
click at [631, 321] on div "00:06:19" at bounding box center [684, 328] width 137 height 14
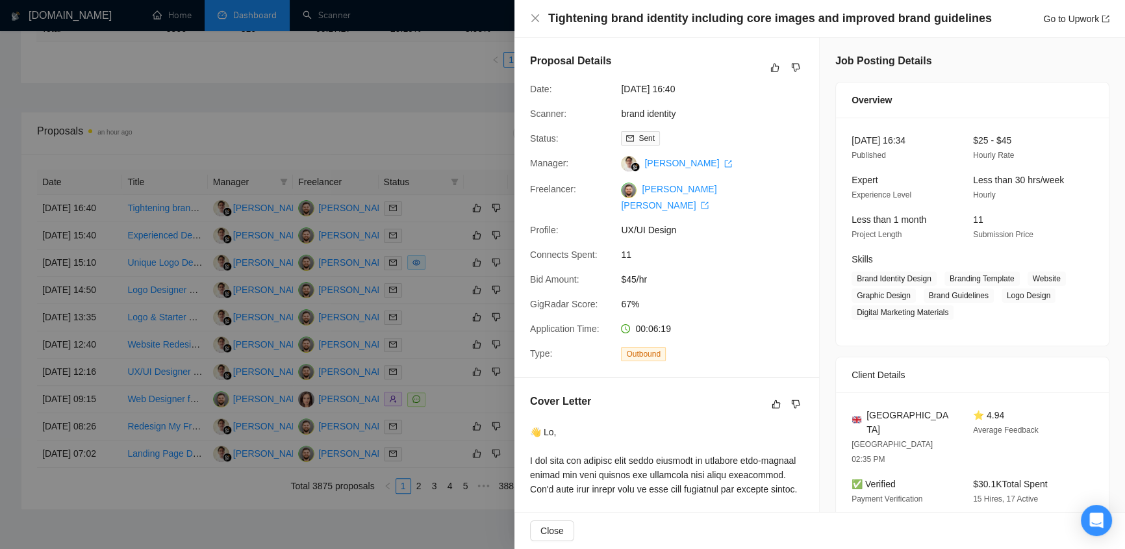
click at [675, 321] on div "00:06:19" at bounding box center [684, 328] width 137 height 14
drag, startPoint x: 675, startPoint y: 316, endPoint x: 631, endPoint y: 314, distance: 44.2
click at [631, 321] on div "00:06:19" at bounding box center [684, 328] width 137 height 14
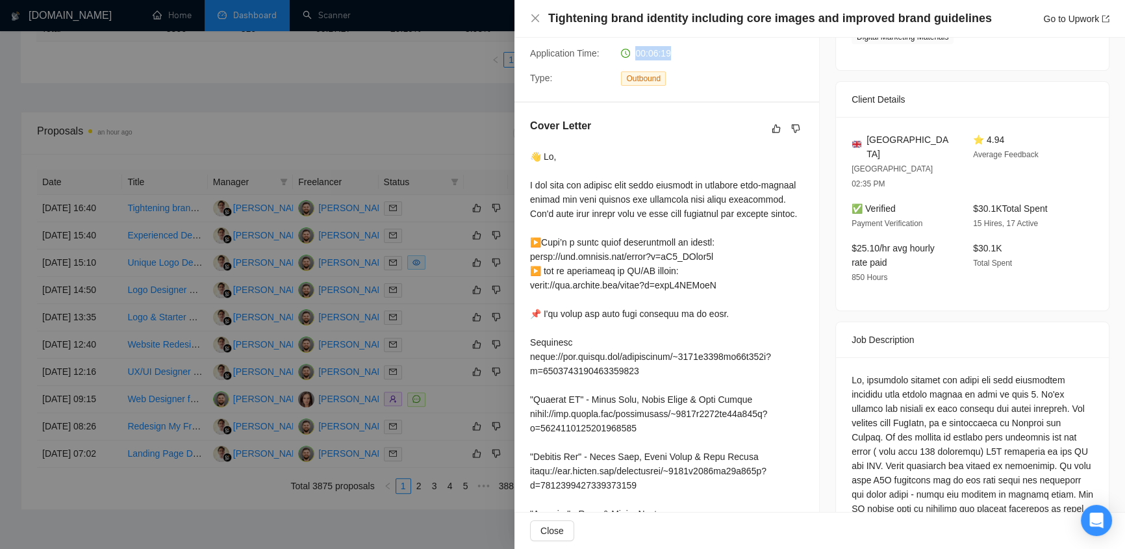
scroll to position [137, 0]
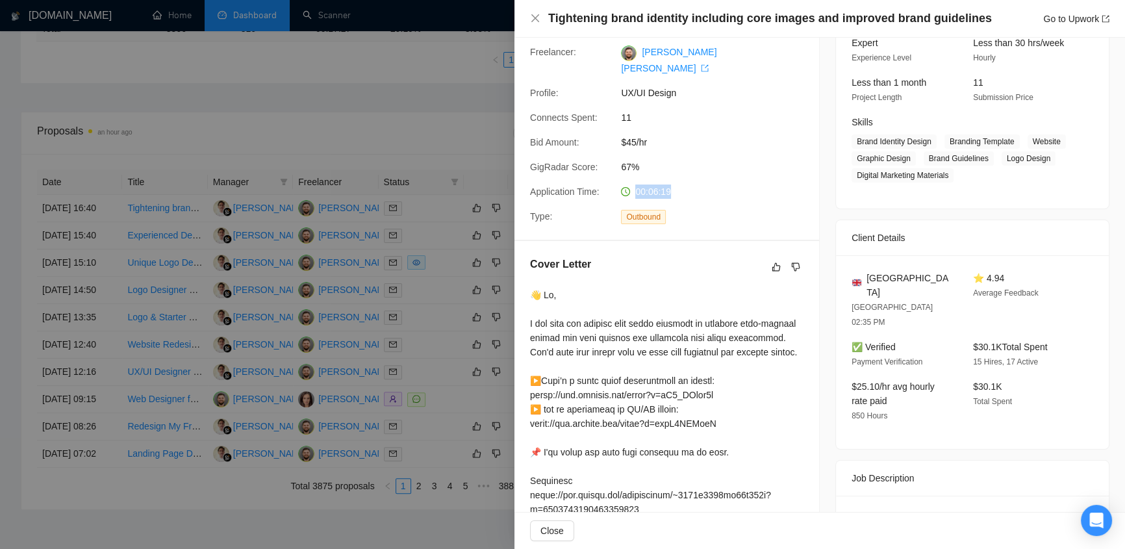
drag, startPoint x: 1012, startPoint y: 275, endPoint x: 990, endPoint y: 275, distance: 21.4
click at [990, 275] on div "⭐ 4.94 Average Feedback" at bounding box center [1023, 300] width 111 height 58
drag, startPoint x: 1004, startPoint y: 358, endPoint x: 974, endPoint y: 353, distance: 30.4
click at [974, 379] on div "$30.1K Total Spent" at bounding box center [1023, 401] width 111 height 44
click at [1016, 392] on div "United Kingdom LONDON 02:35 PM ⭐ 4.94 Average Feedback ✅ Verified Payment Verif…" at bounding box center [972, 352] width 273 height 194
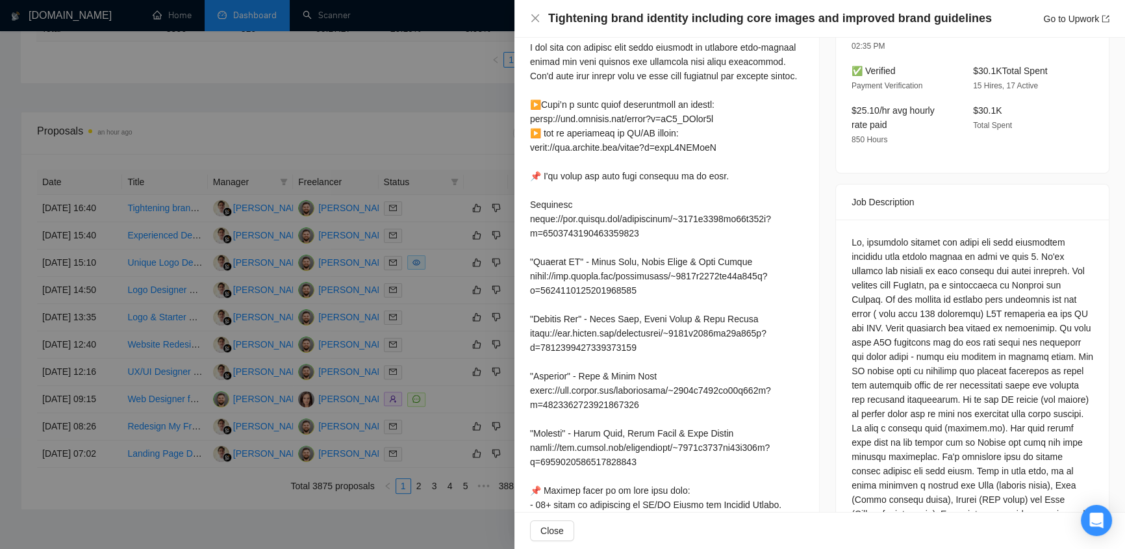
scroll to position [275, 0]
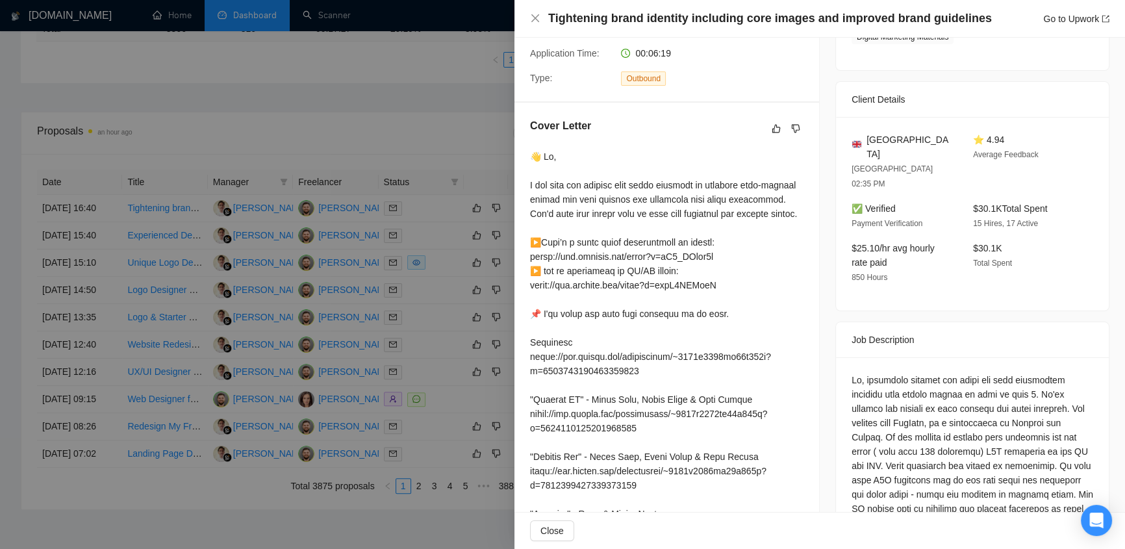
drag, startPoint x: 532, startPoint y: 144, endPoint x: 538, endPoint y: 153, distance: 11.2
click at [536, 149] on div at bounding box center [666, 520] width 273 height 743
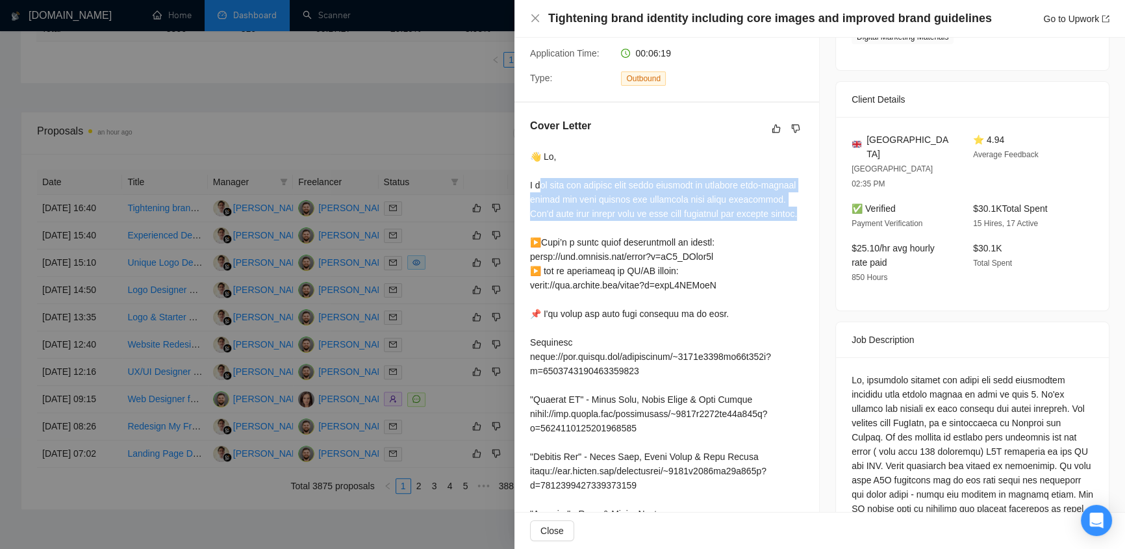
drag, startPoint x: 540, startPoint y: 170, endPoint x: 787, endPoint y: 227, distance: 253.3
click at [805, 214] on div "Cover Letter" at bounding box center [666, 508] width 305 height 810
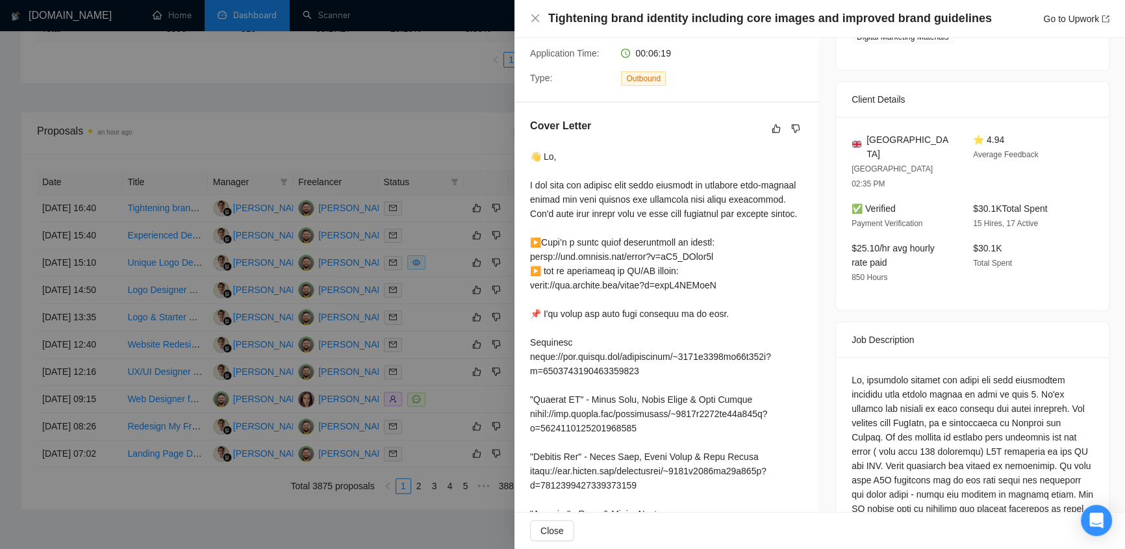
click at [786, 231] on div at bounding box center [666, 520] width 273 height 743
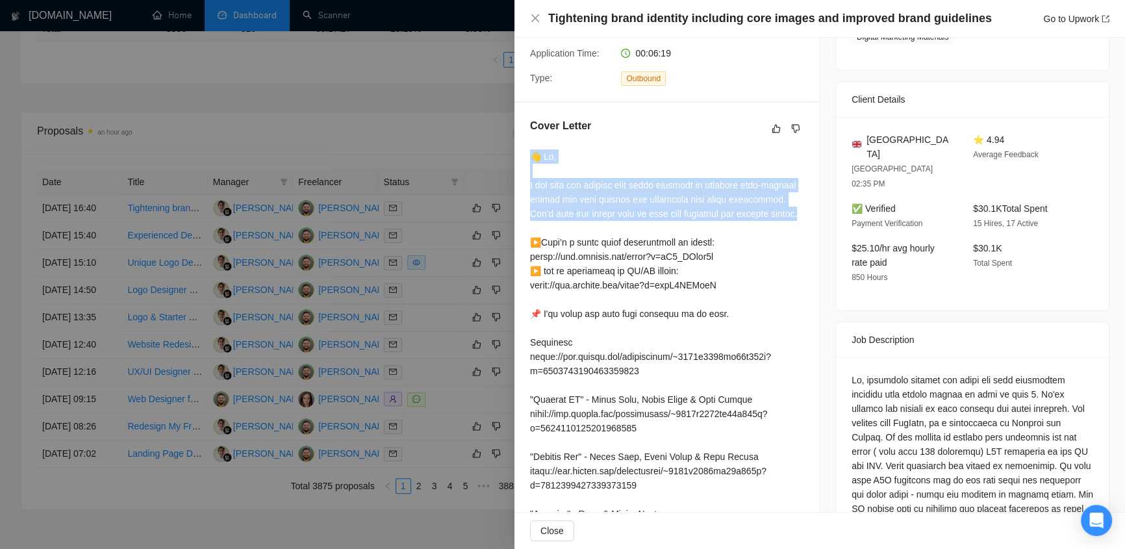
drag, startPoint x: 527, startPoint y: 142, endPoint x: 768, endPoint y: 214, distance: 251.3
click at [768, 214] on div "Cover Letter" at bounding box center [666, 508] width 305 height 810
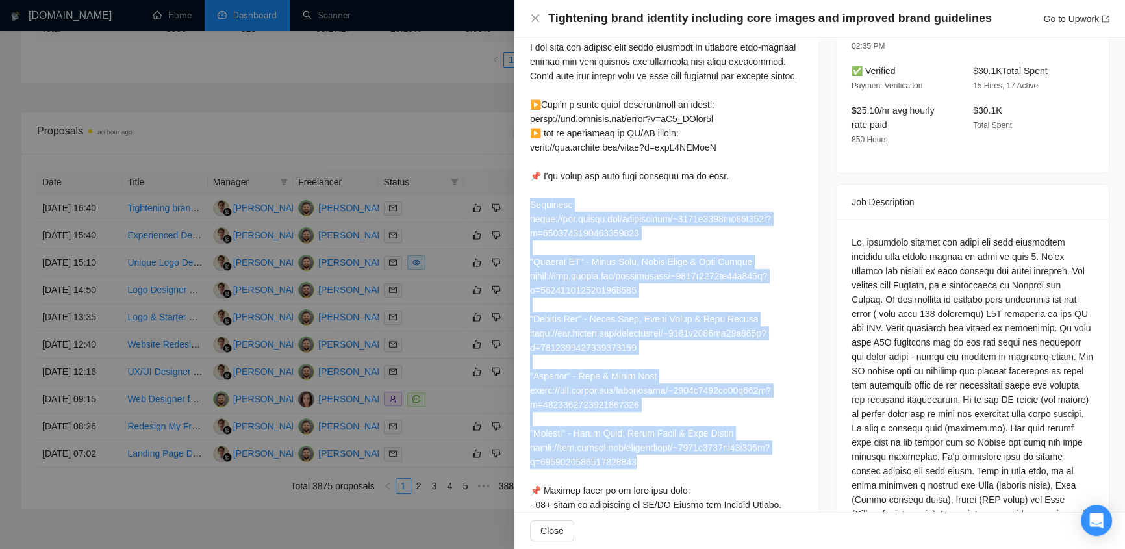
drag, startPoint x: 527, startPoint y: 202, endPoint x: 781, endPoint y: 455, distance: 358.7
click at [781, 455] on div "Cover Letter" at bounding box center [666, 370] width 305 height 810
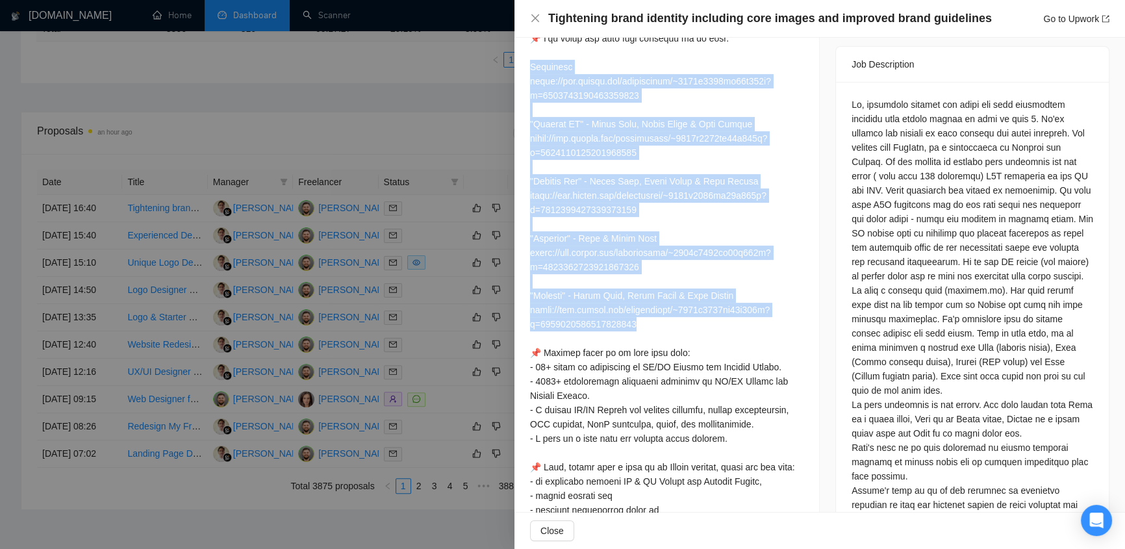
scroll to position [688, 0]
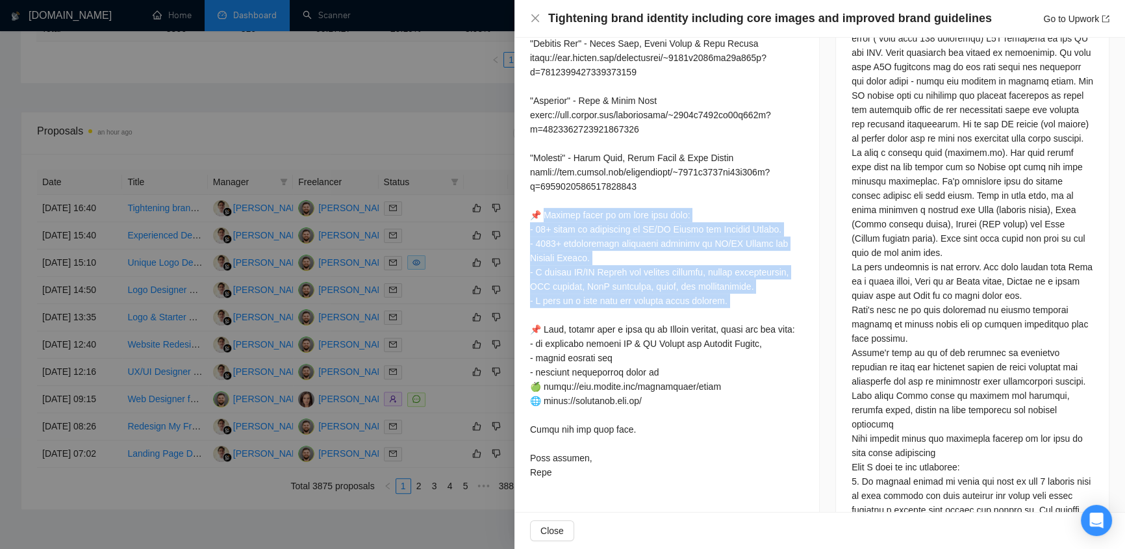
drag, startPoint x: 546, startPoint y: 219, endPoint x: 805, endPoint y: 315, distance: 277.0
click at [805, 315] on div "Cover Letter" at bounding box center [666, 95] width 305 height 810
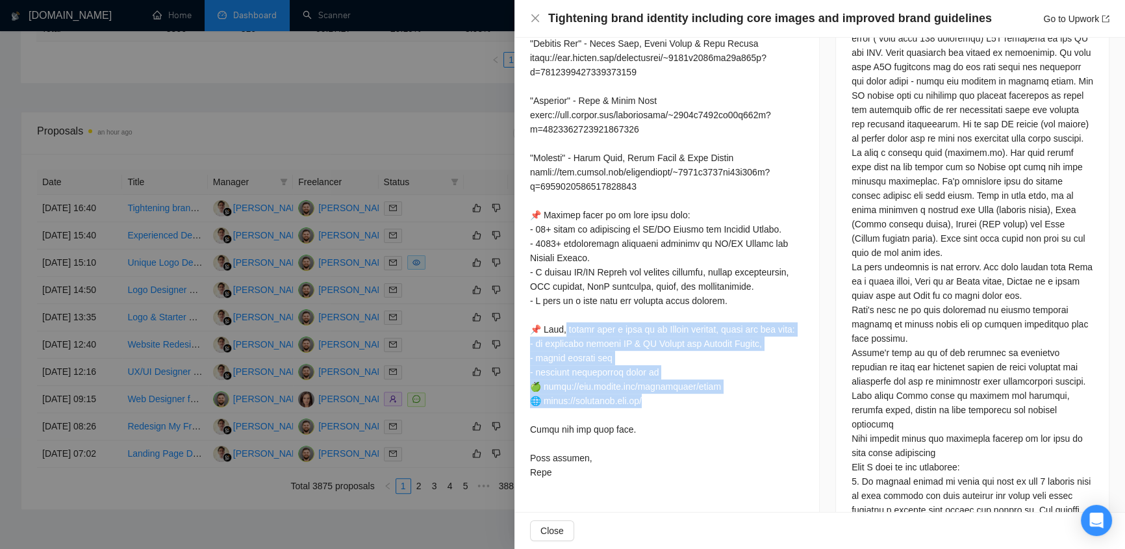
drag, startPoint x: 564, startPoint y: 331, endPoint x: 773, endPoint y: 420, distance: 227.5
click at [773, 420] on div at bounding box center [666, 107] width 273 height 743
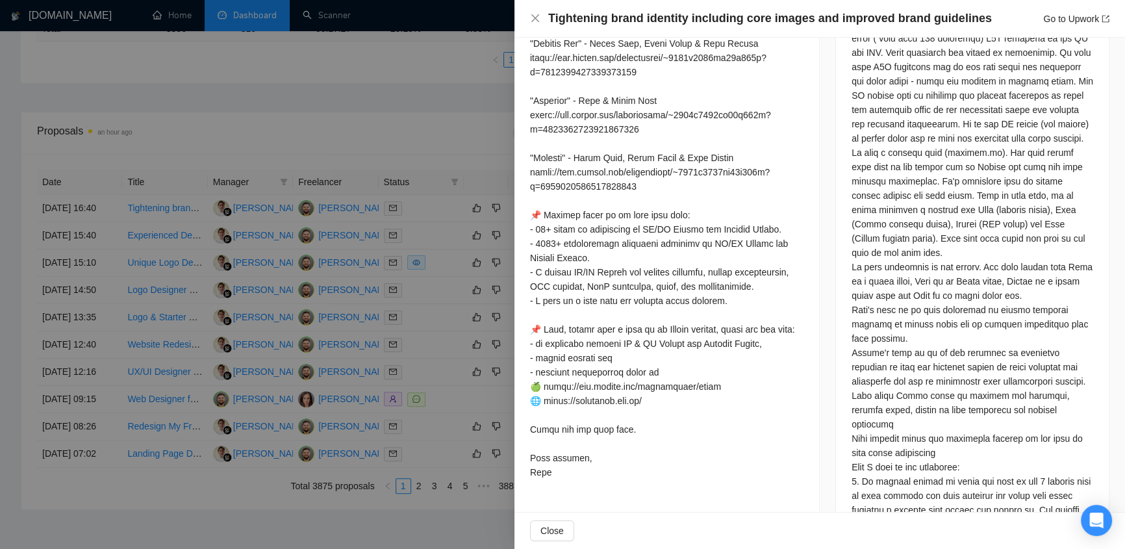
click at [707, 425] on div at bounding box center [666, 107] width 273 height 743
drag, startPoint x: 533, startPoint y: 444, endPoint x: 642, endPoint y: 471, distance: 112.0
click at [642, 471] on div at bounding box center [666, 107] width 273 height 743
click at [642, 479] on div at bounding box center [666, 107] width 273 height 743
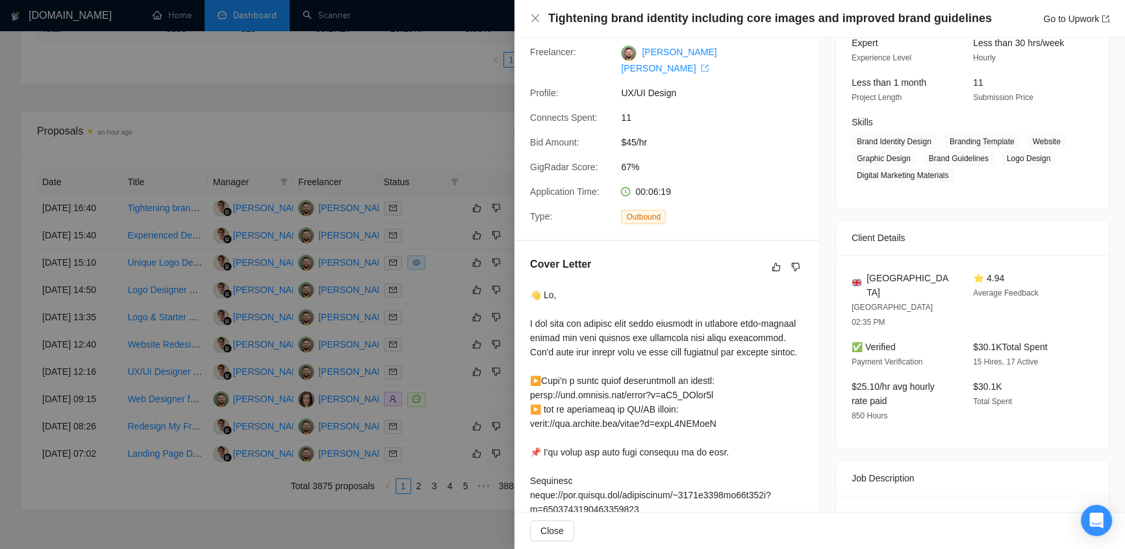
scroll to position [0, 0]
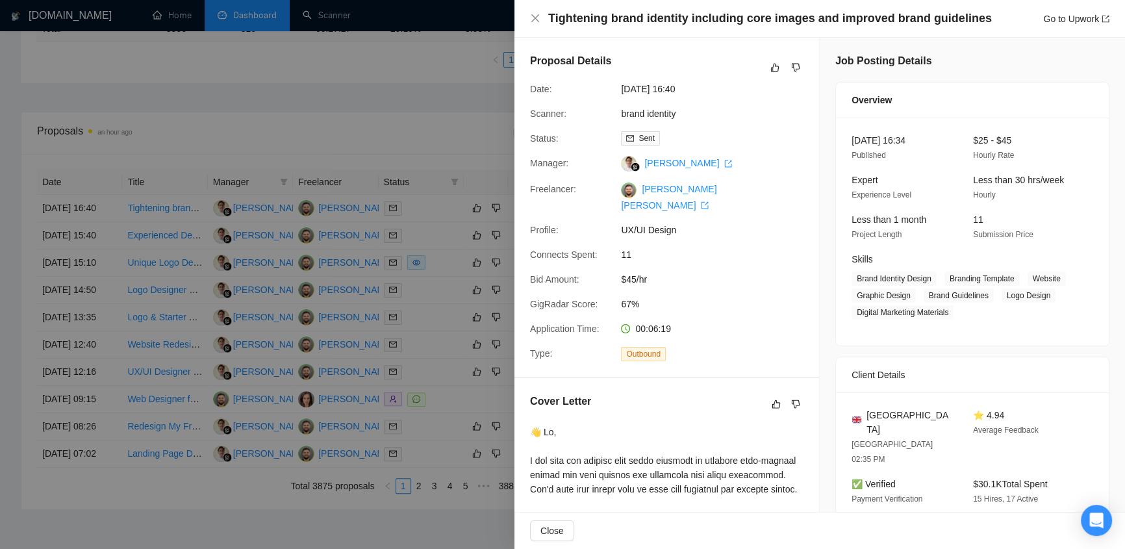
click at [307, 95] on div at bounding box center [562, 274] width 1125 height 549
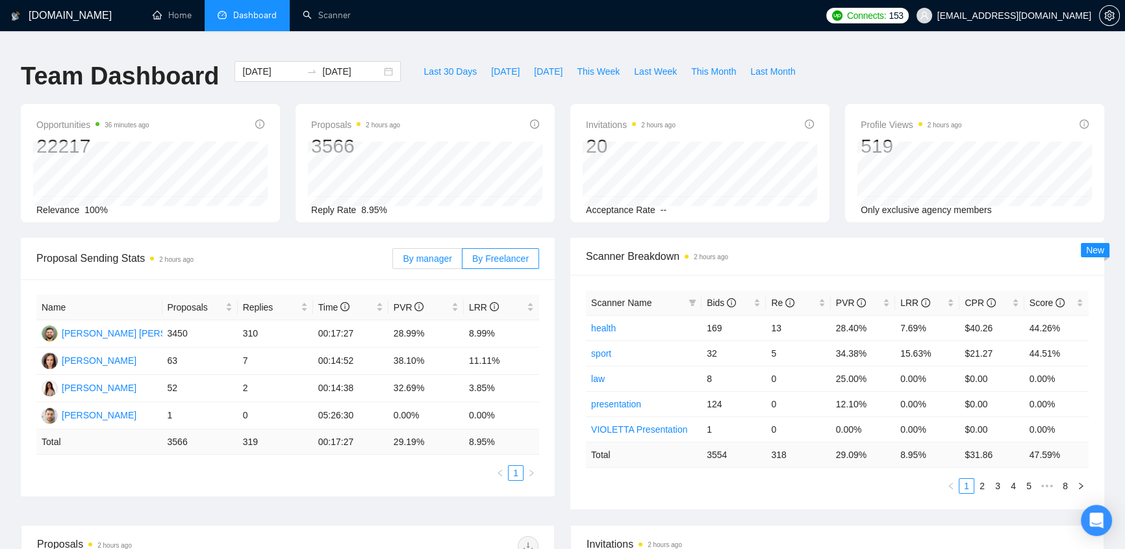
click at [440, 253] on span "By manager" at bounding box center [427, 258] width 49 height 10
click at [393, 262] on input "By manager" at bounding box center [393, 262] width 0 height 0
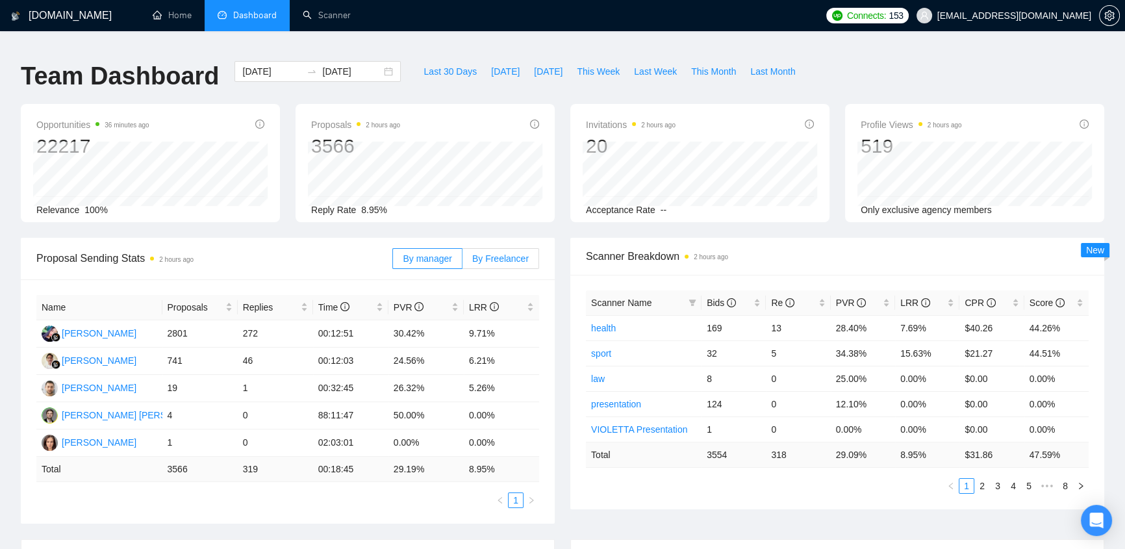
click at [509, 253] on span "By Freelancer" at bounding box center [500, 258] width 57 height 10
click at [462, 262] on input "By Freelancer" at bounding box center [462, 262] width 0 height 0
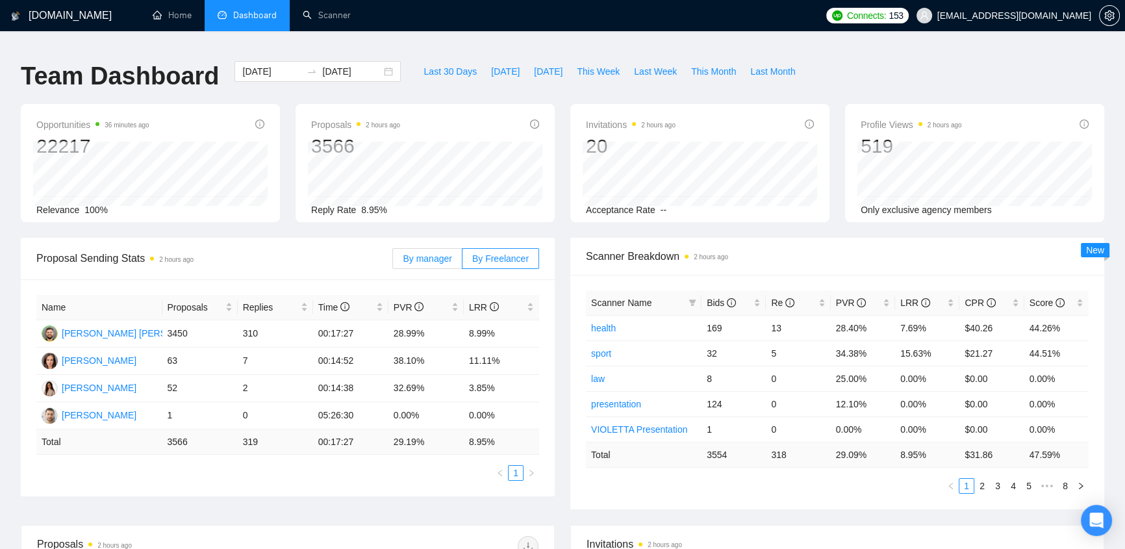
click at [437, 253] on span "By manager" at bounding box center [427, 258] width 49 height 10
click at [393, 262] on input "By manager" at bounding box center [393, 262] width 0 height 0
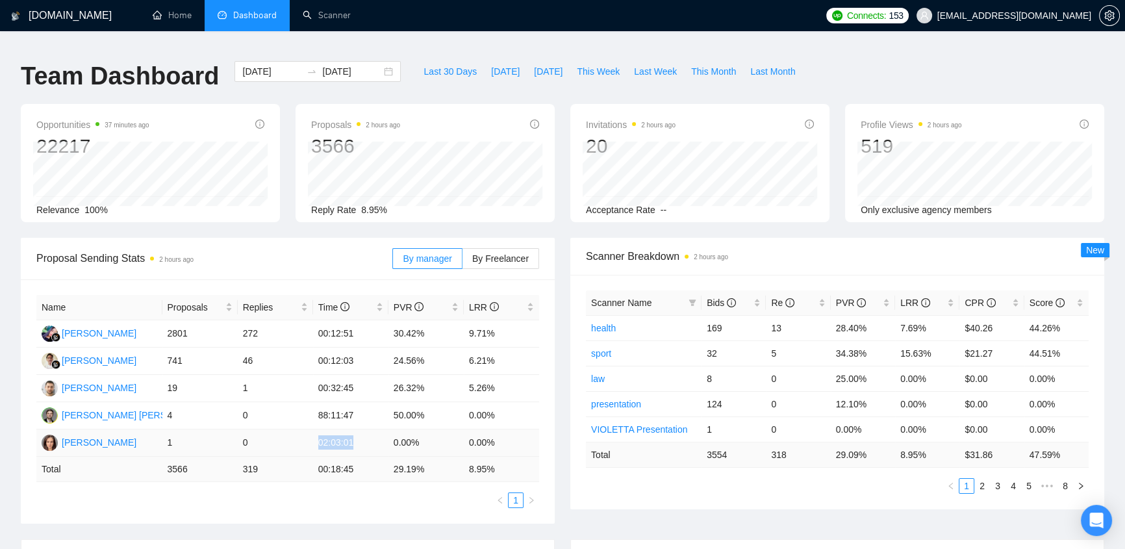
drag, startPoint x: 320, startPoint y: 434, endPoint x: 360, endPoint y: 427, distance: 41.5
click at [360, 429] on td "02:03:01" at bounding box center [350, 442] width 75 height 27
drag, startPoint x: 316, startPoint y: 405, endPoint x: 357, endPoint y: 403, distance: 41.0
click at [357, 403] on td "88:11:47" at bounding box center [350, 415] width 75 height 27
drag, startPoint x: 327, startPoint y: 374, endPoint x: 361, endPoint y: 377, distance: 33.9
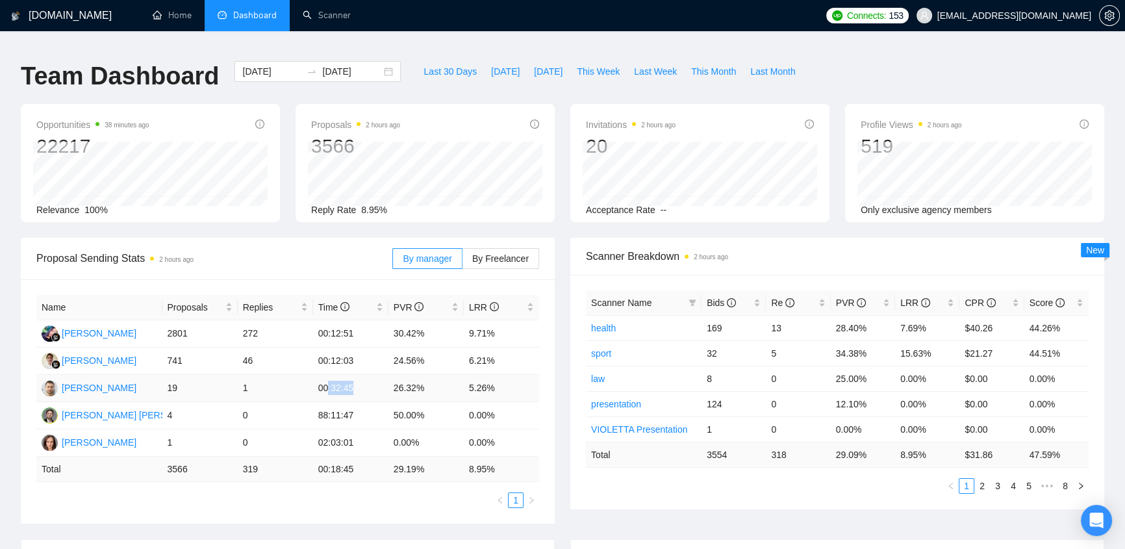
click at [361, 377] on td "00:32:45" at bounding box center [350, 388] width 75 height 27
click at [364, 377] on td "00:32:45" at bounding box center [350, 388] width 75 height 27
drag, startPoint x: 312, startPoint y: 324, endPoint x: 360, endPoint y: 324, distance: 48.1
click at [360, 324] on td "00:12:51" at bounding box center [350, 333] width 75 height 27
drag, startPoint x: 314, startPoint y: 351, endPoint x: 362, endPoint y: 346, distance: 47.7
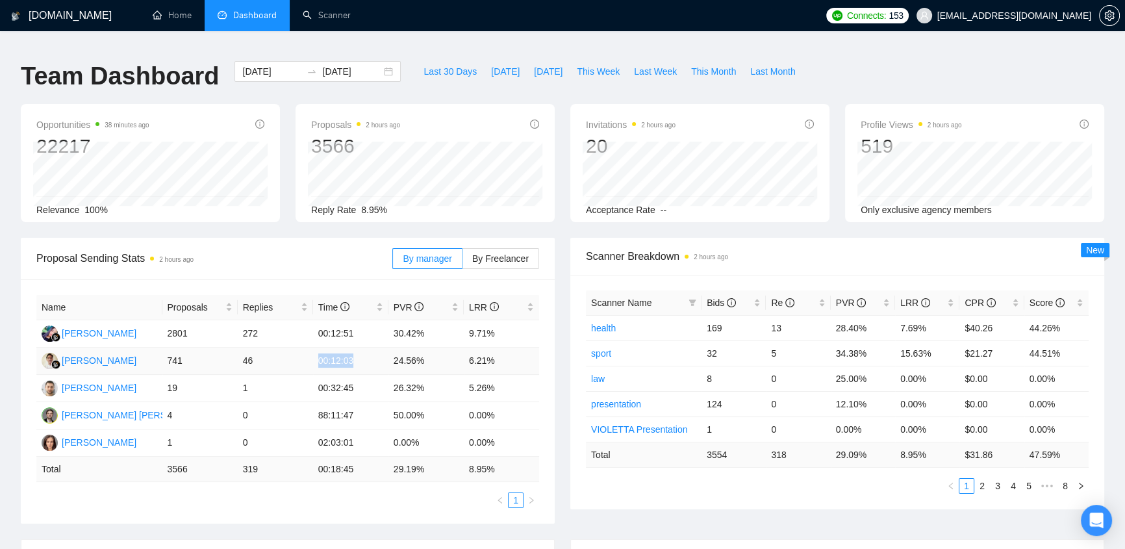
click at [361, 349] on td "00:12:03" at bounding box center [350, 360] width 75 height 27
drag, startPoint x: 168, startPoint y: 322, endPoint x: 192, endPoint y: 324, distance: 24.1
click at [192, 324] on td "2801" at bounding box center [199, 333] width 75 height 27
drag, startPoint x: 167, startPoint y: 351, endPoint x: 194, endPoint y: 351, distance: 27.3
click at [194, 351] on td "741" at bounding box center [199, 360] width 75 height 27
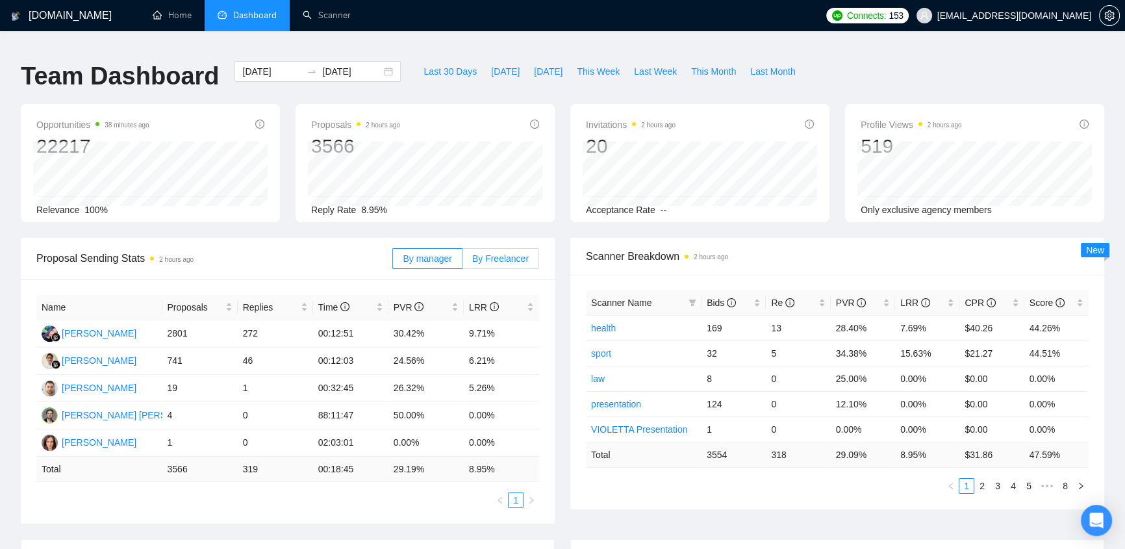
click at [505, 253] on span "By Freelancer" at bounding box center [500, 258] width 57 height 10
click at [462, 262] on input "By Freelancer" at bounding box center [462, 262] width 0 height 0
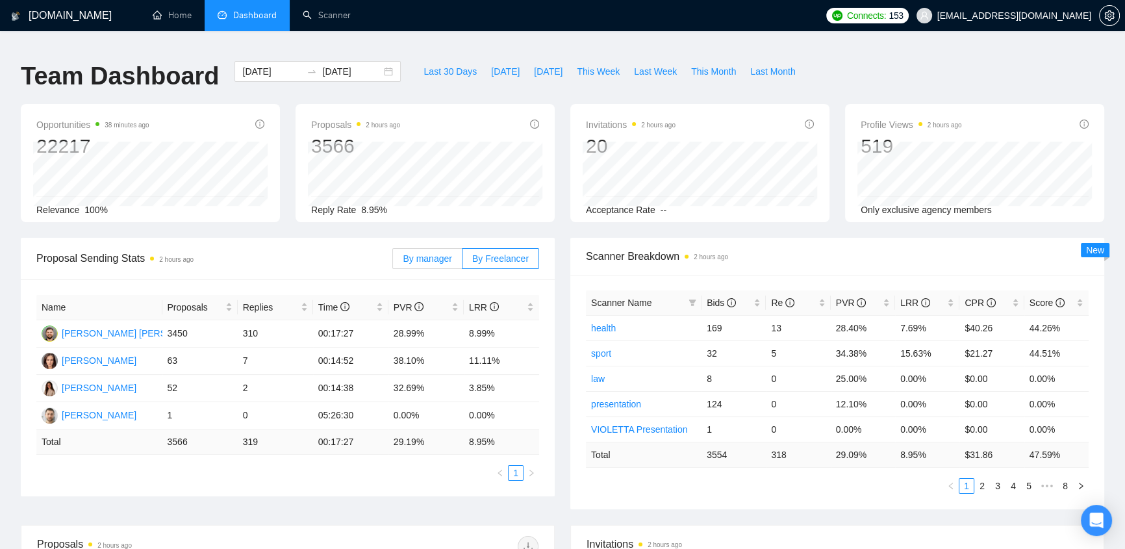
click at [426, 253] on span "By manager" at bounding box center [427, 258] width 49 height 10
click at [393, 262] on input "By manager" at bounding box center [393, 262] width 0 height 0
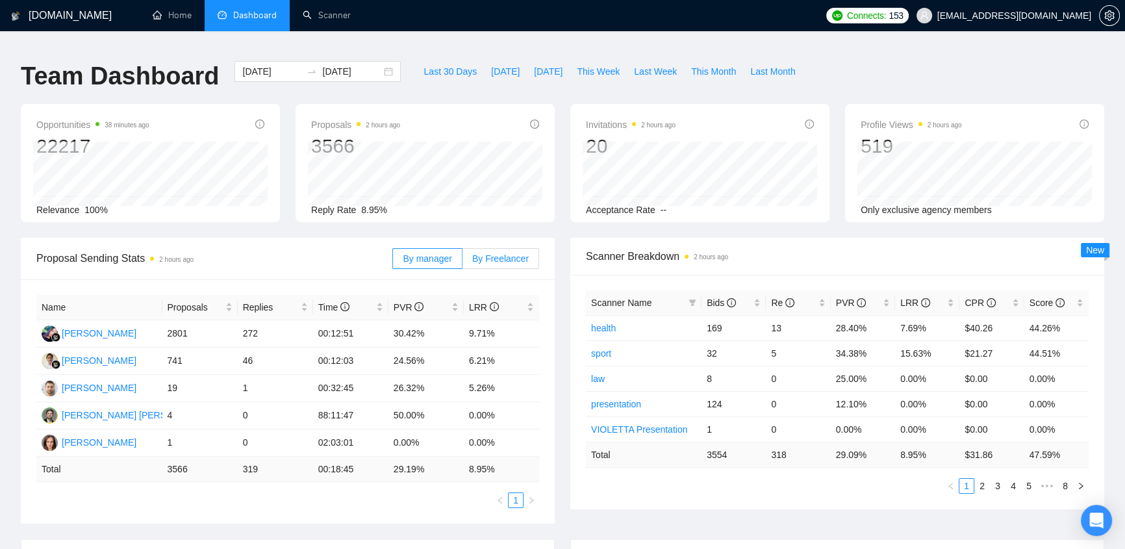
click at [511, 253] on span "By Freelancer" at bounding box center [500, 258] width 57 height 10
click at [462, 262] on input "By Freelancer" at bounding box center [462, 262] width 0 height 0
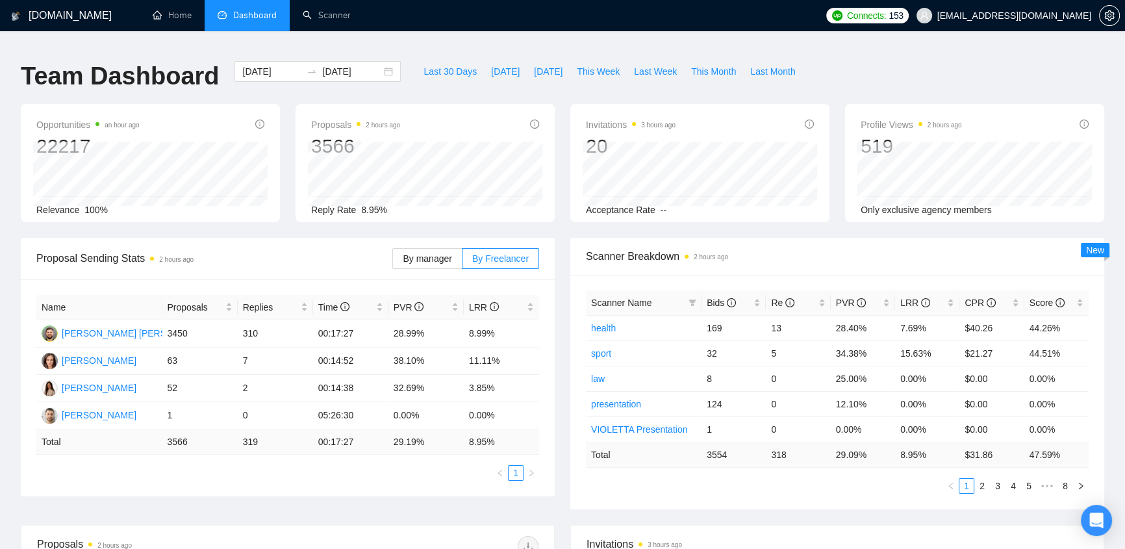
click at [422, 248] on label "By manager" at bounding box center [426, 258] width 69 height 21
click at [393, 262] on input "By manager" at bounding box center [393, 262] width 0 height 0
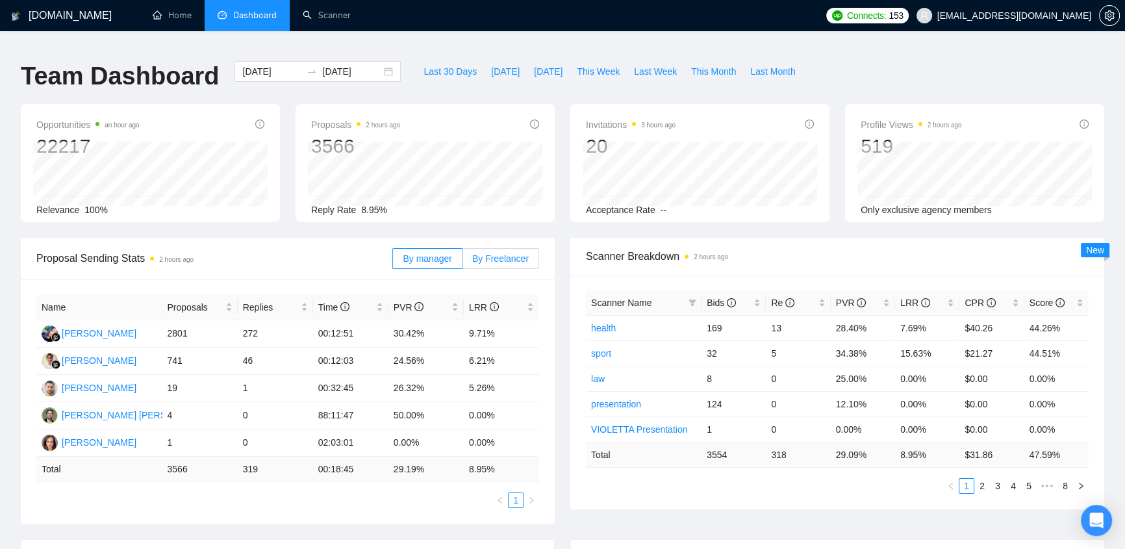
click at [493, 253] on span "By Freelancer" at bounding box center [500, 258] width 57 height 10
click at [462, 262] on input "By Freelancer" at bounding box center [462, 262] width 0 height 0
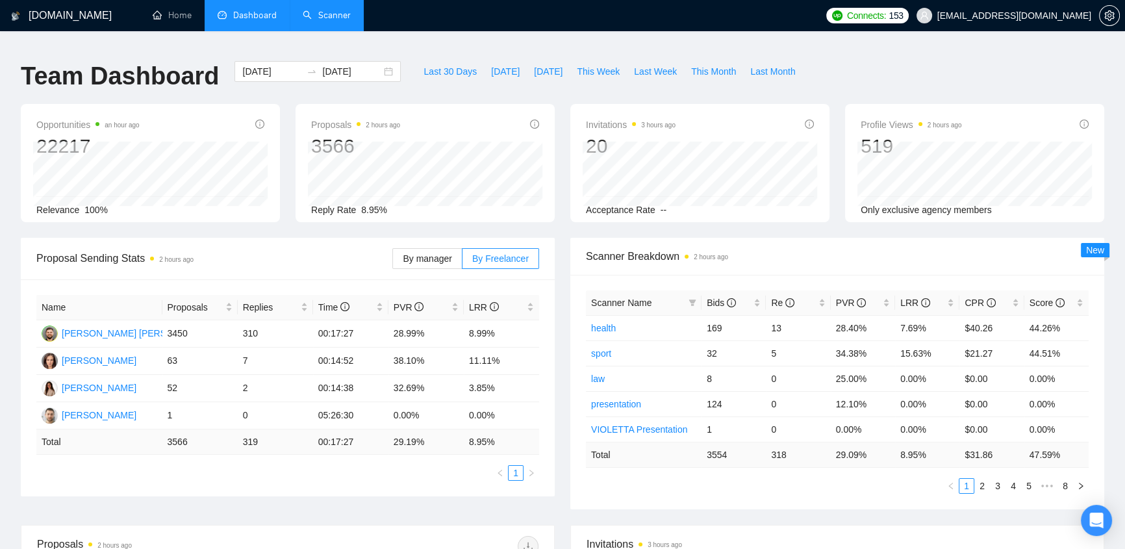
click at [328, 18] on link "Scanner" at bounding box center [327, 15] width 48 height 11
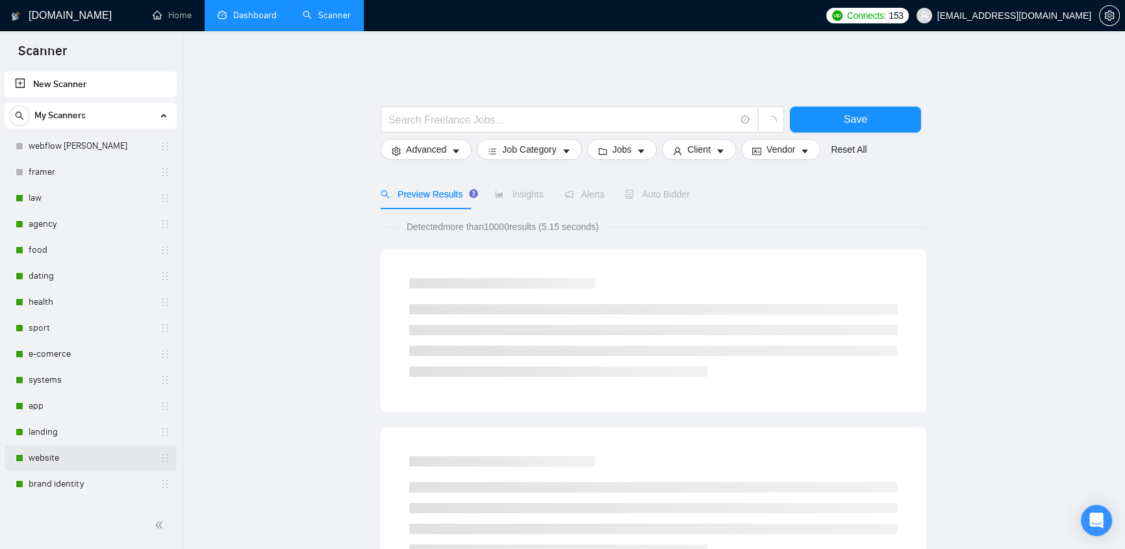
click at [49, 454] on link "website" at bounding box center [90, 458] width 123 height 26
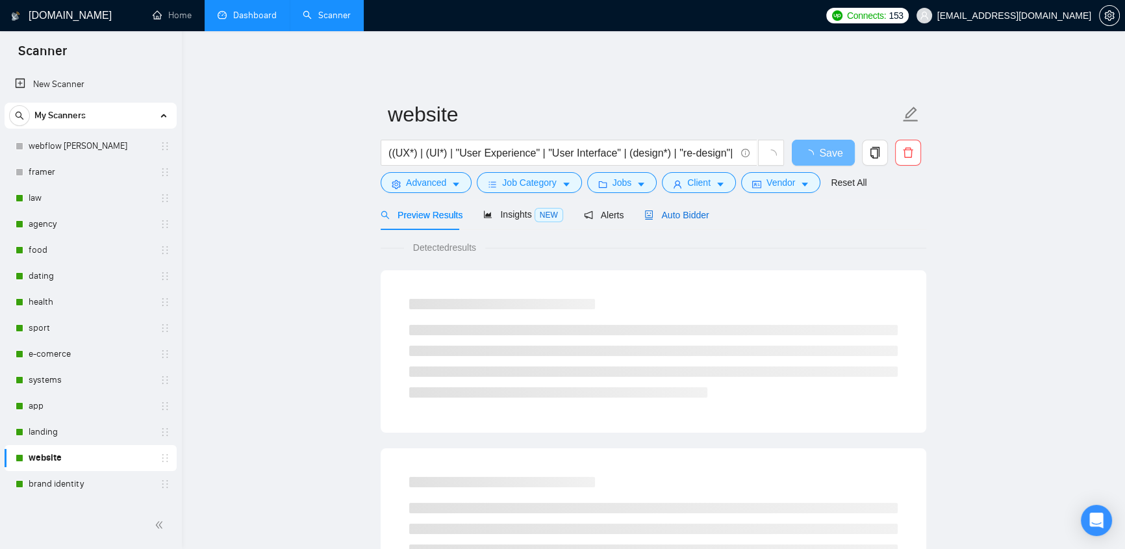
click at [687, 210] on span "Auto Bidder" at bounding box center [676, 215] width 64 height 10
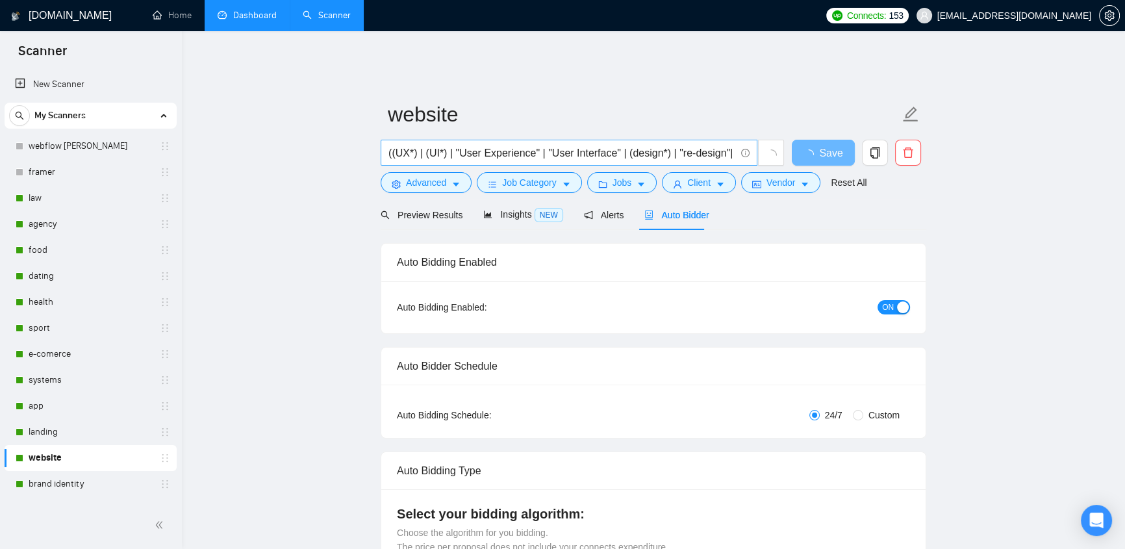
click at [403, 145] on input "((UX*) | (UI*) | "User Experience" | "User Interface" | (design*) | "re-design"…" at bounding box center [561, 153] width 347 height 16
radio input "false"
radio input "true"
checkbox input "true"
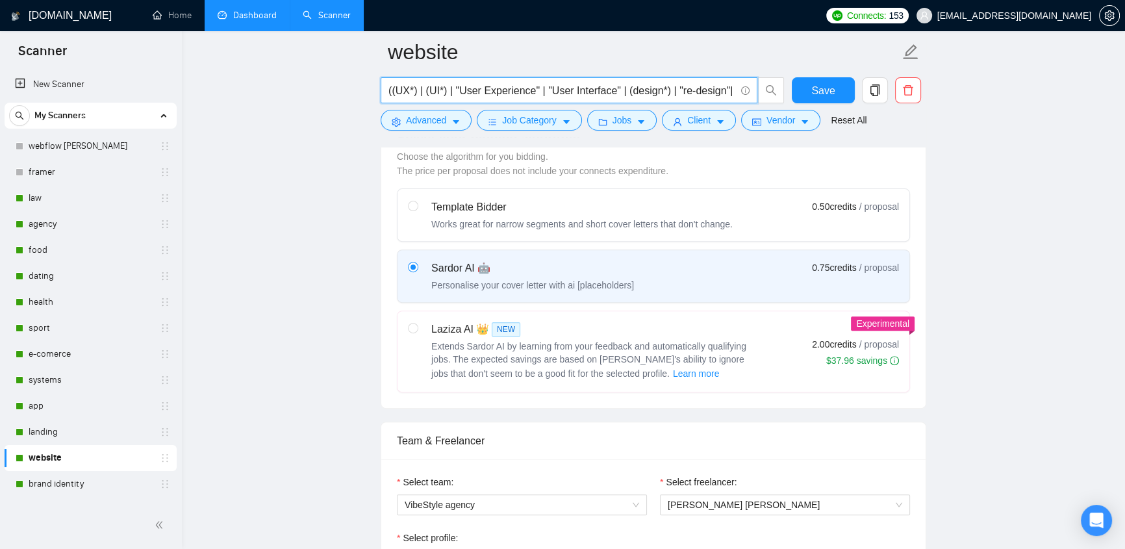
scroll to position [826, 0]
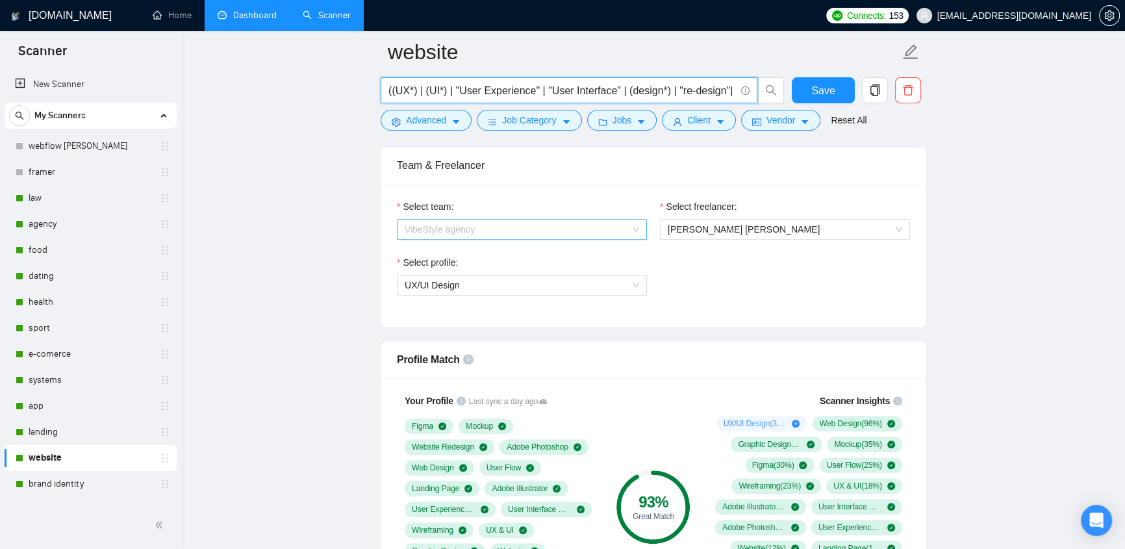
click at [616, 221] on span "VibeStyle agency" at bounding box center [522, 229] width 234 height 19
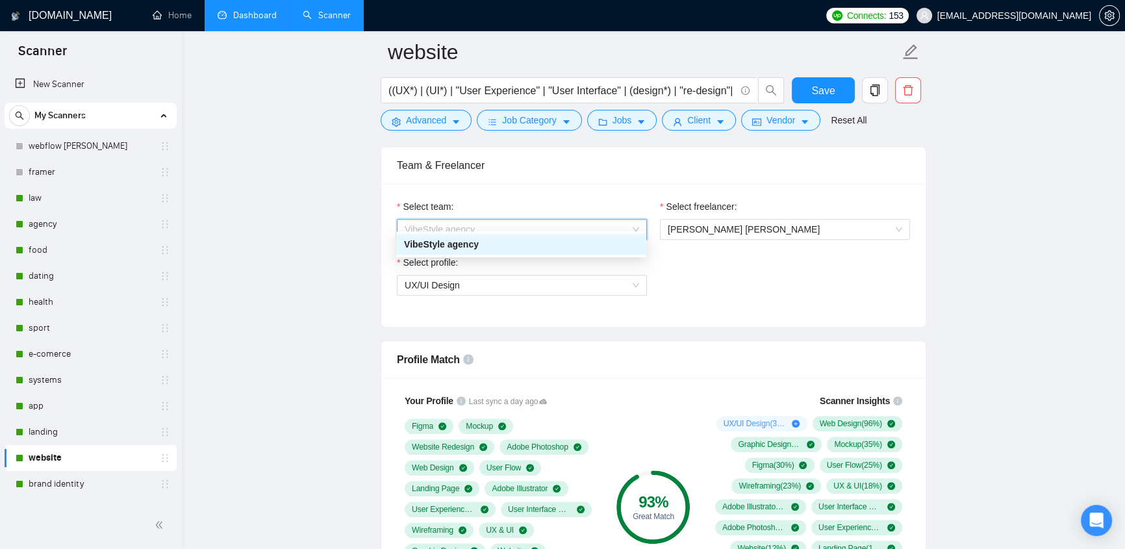
click at [718, 270] on div "Select profile: UX/UI Design" at bounding box center [653, 283] width 526 height 56
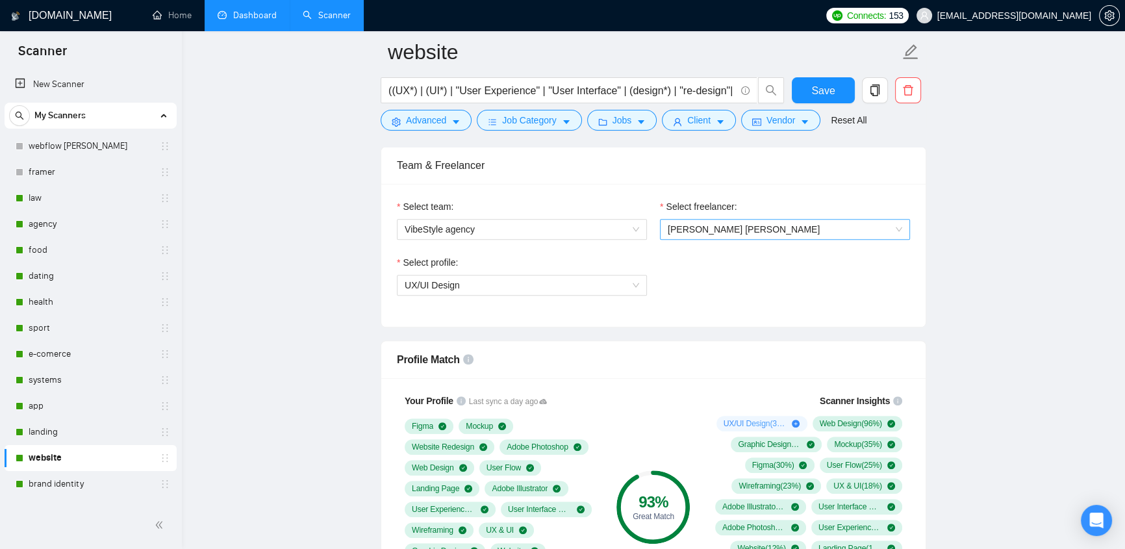
click at [777, 220] on span "Klym Yevtushenko" at bounding box center [785, 229] width 234 height 19
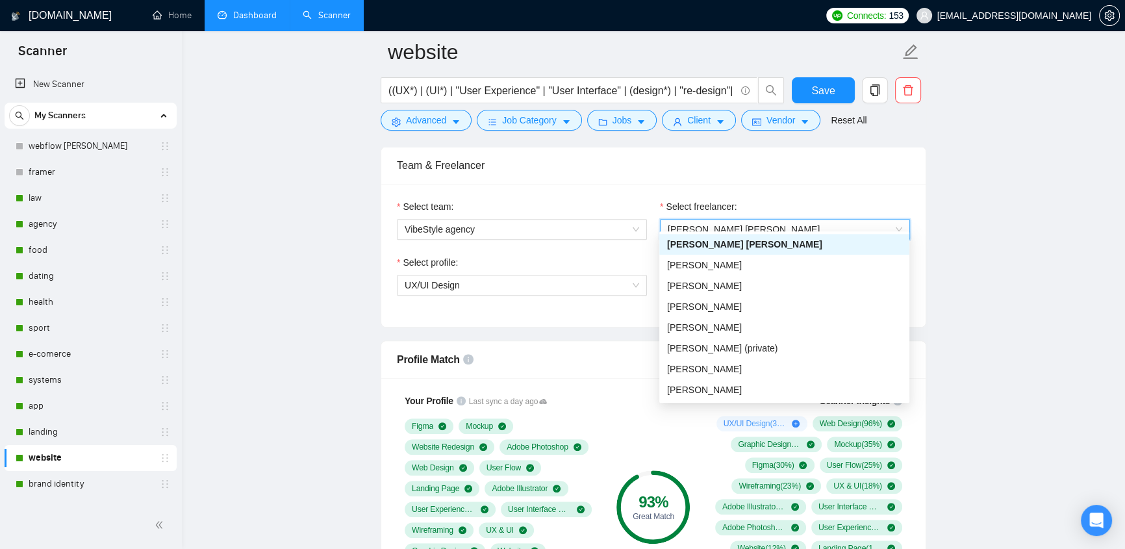
click at [799, 172] on div "Team & Freelancer" at bounding box center [653, 165] width 513 height 37
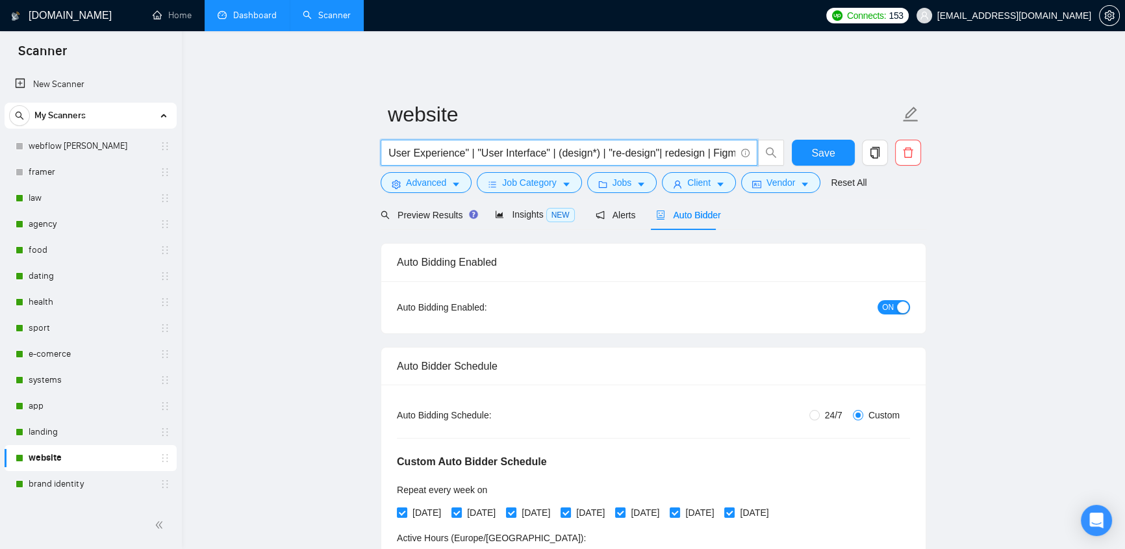
scroll to position [0, 0]
drag, startPoint x: 390, startPoint y: 142, endPoint x: 327, endPoint y: 145, distance: 63.1
click at [390, 145] on input "((UX*) | (UI*) | "User Experience" | "User Interface" | (design*) | "re-design"…" at bounding box center [561, 153] width 347 height 16
click at [386, 144] on span "((UX*) | (UI*) | "User Experience" | "User Interface" | (design*) | "re-design"…" at bounding box center [569, 153] width 377 height 26
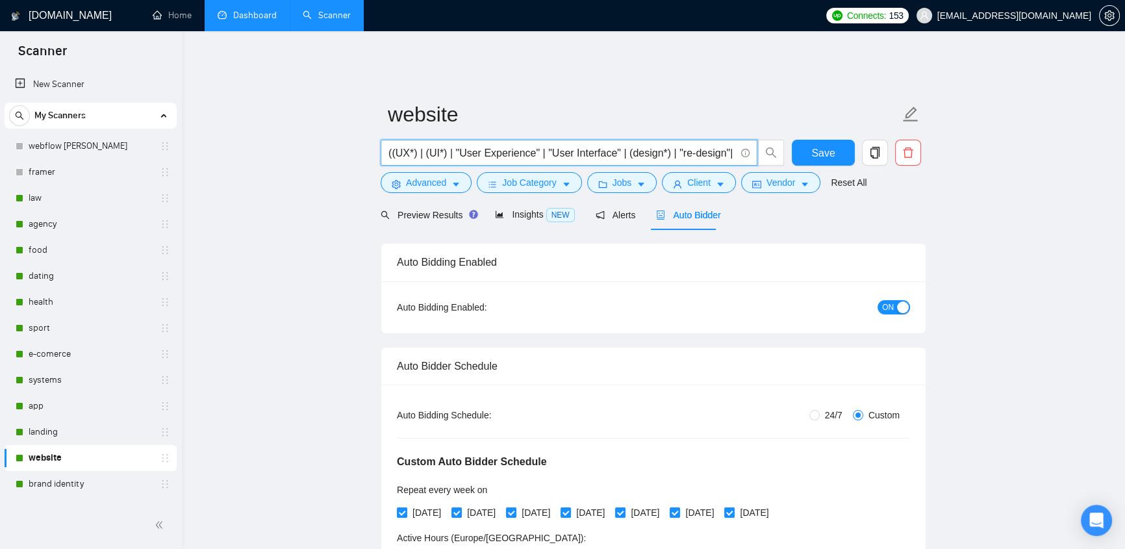
click at [386, 144] on span "((UX*) | (UI*) | "User Experience" | "User Interface" | (design*) | "re-design"…" at bounding box center [569, 153] width 377 height 26
click at [388, 145] on input "((UX*) | (UI*) | "User Experience" | "User Interface" | (design*) | "re-design"…" at bounding box center [561, 153] width 347 height 16
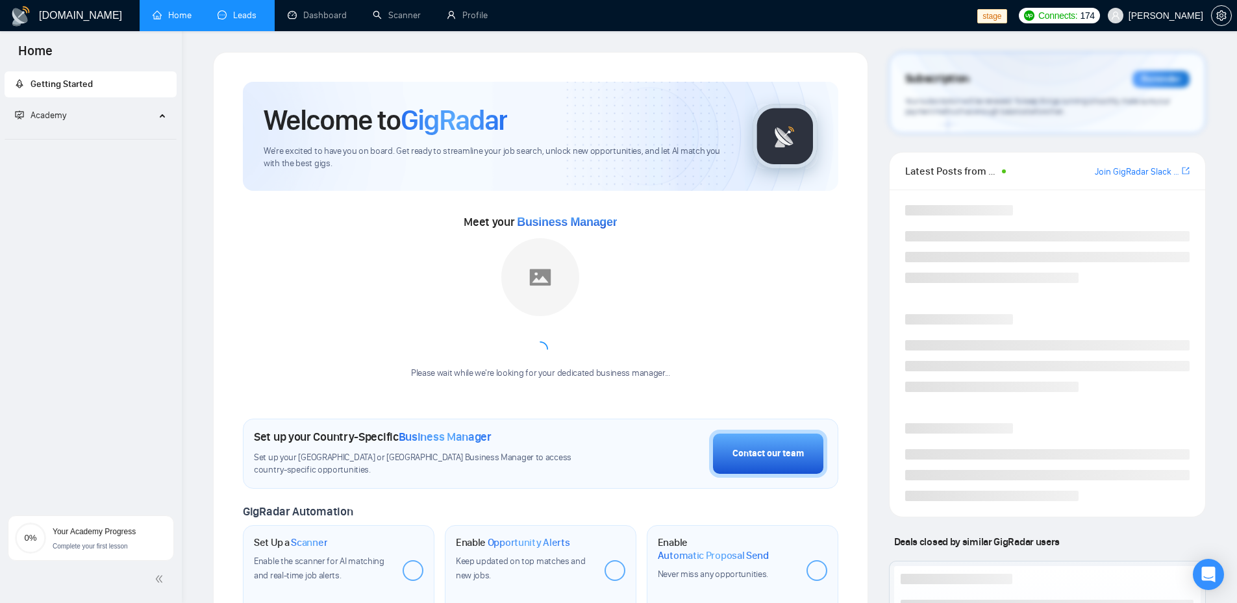
click at [240, 16] on link "Leads" at bounding box center [240, 15] width 44 height 11
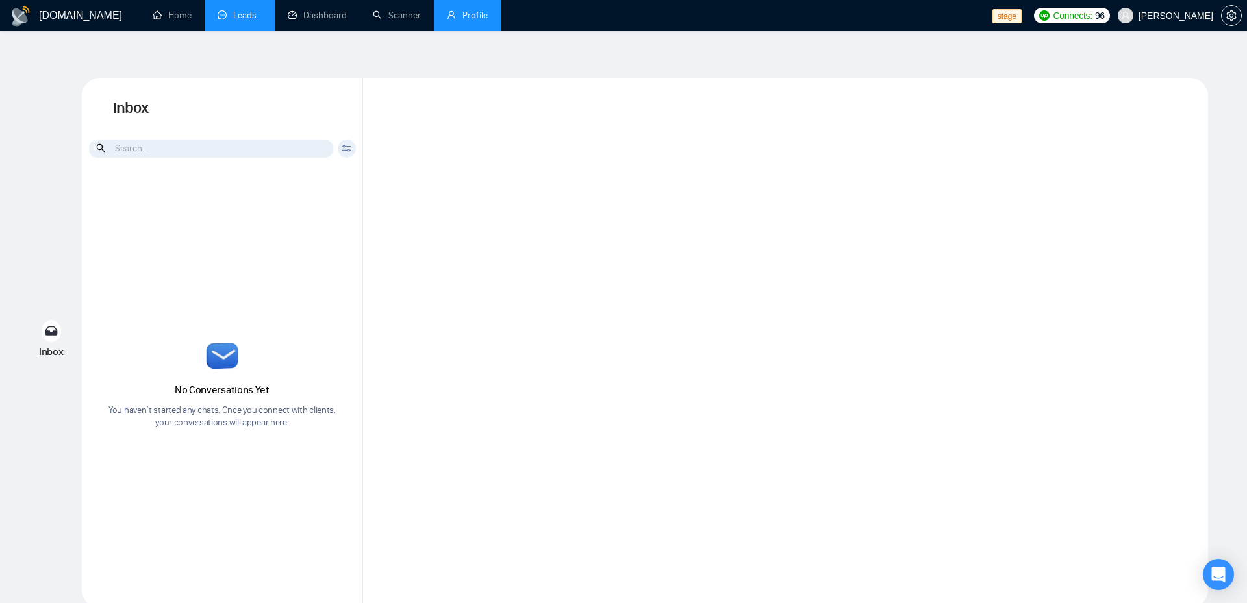
click at [468, 21] on link "Profile" at bounding box center [467, 15] width 41 height 11
